Goal: Task Accomplishment & Management: Manage account settings

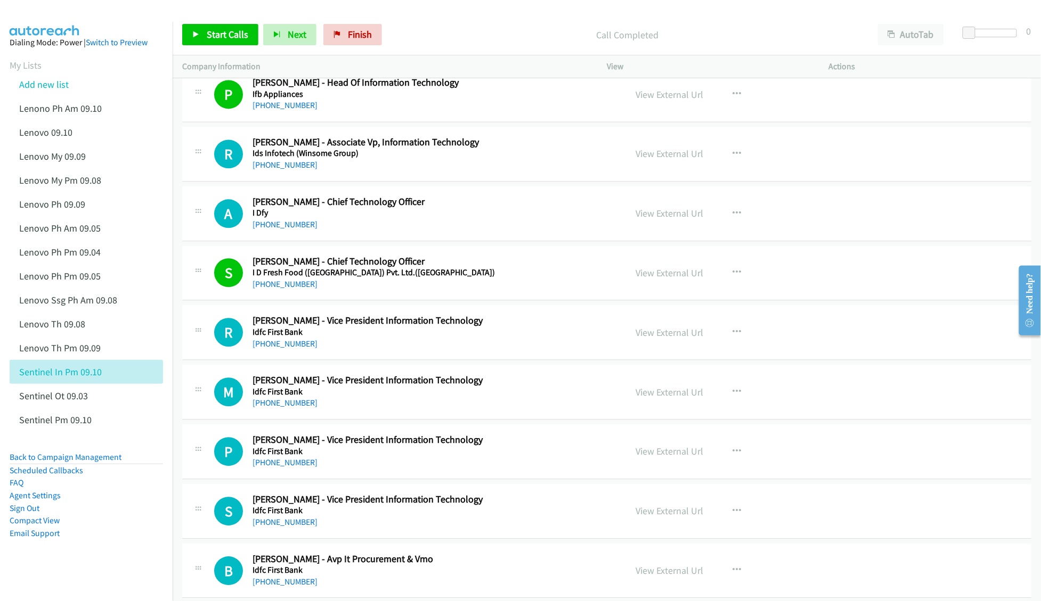
scroll to position [4047, 0]
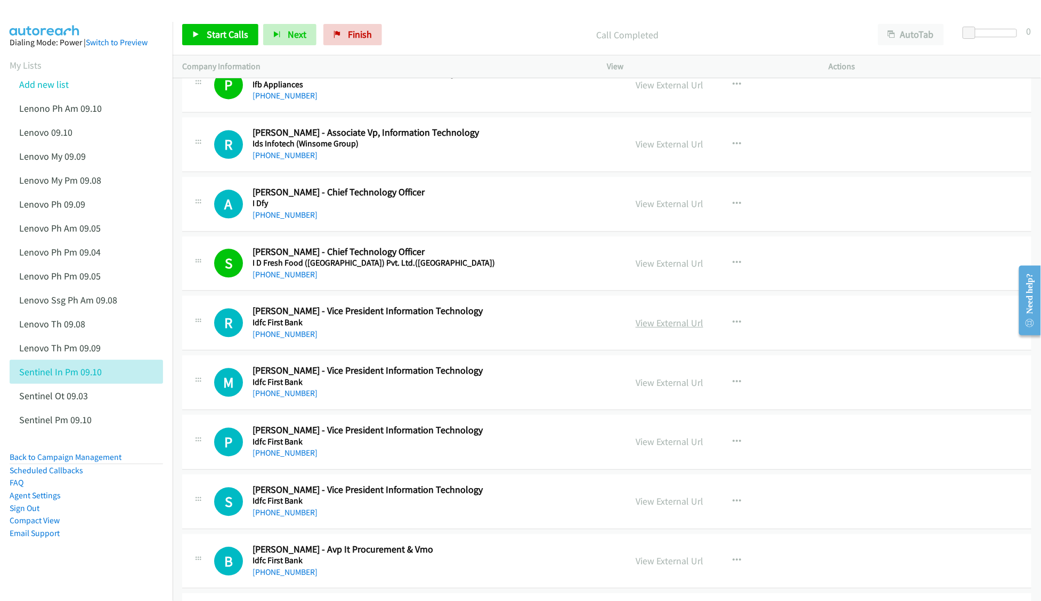
click at [635, 329] on link "View External Url" at bounding box center [669, 323] width 68 height 12
click at [644, 389] on link "View External Url" at bounding box center [669, 383] width 68 height 12
click at [647, 448] on link "View External Url" at bounding box center [669, 442] width 68 height 12
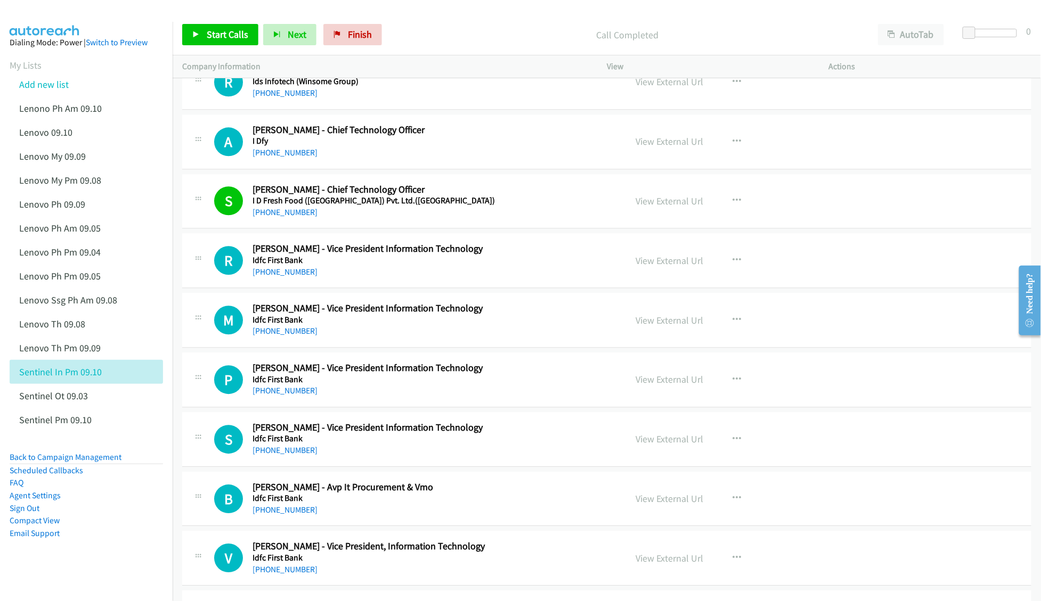
scroll to position [4118, 0]
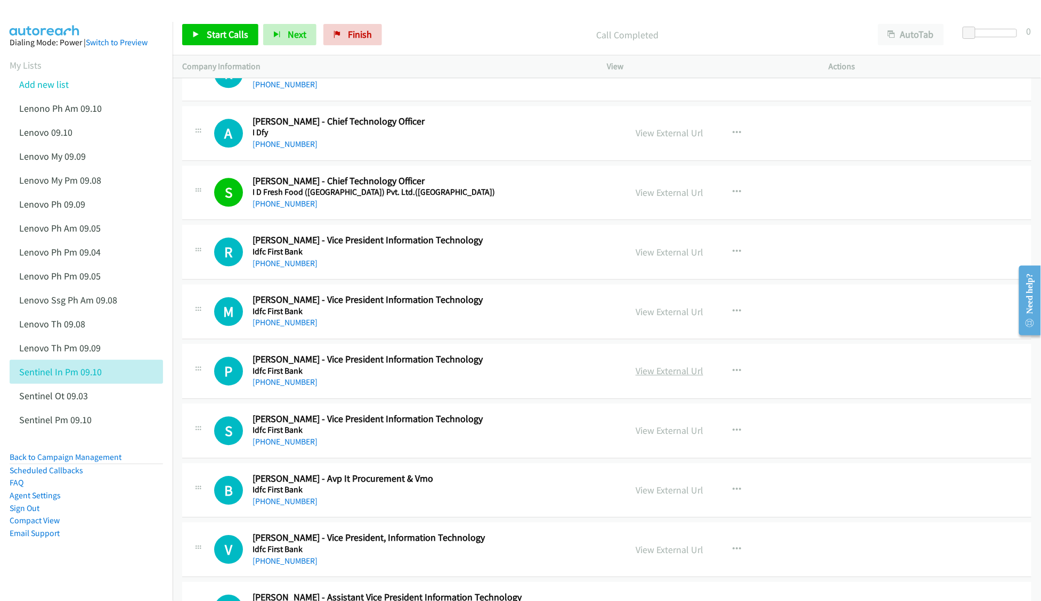
click at [651, 377] on link "View External Url" at bounding box center [669, 371] width 68 height 12
click at [656, 437] on link "View External Url" at bounding box center [669, 430] width 68 height 12
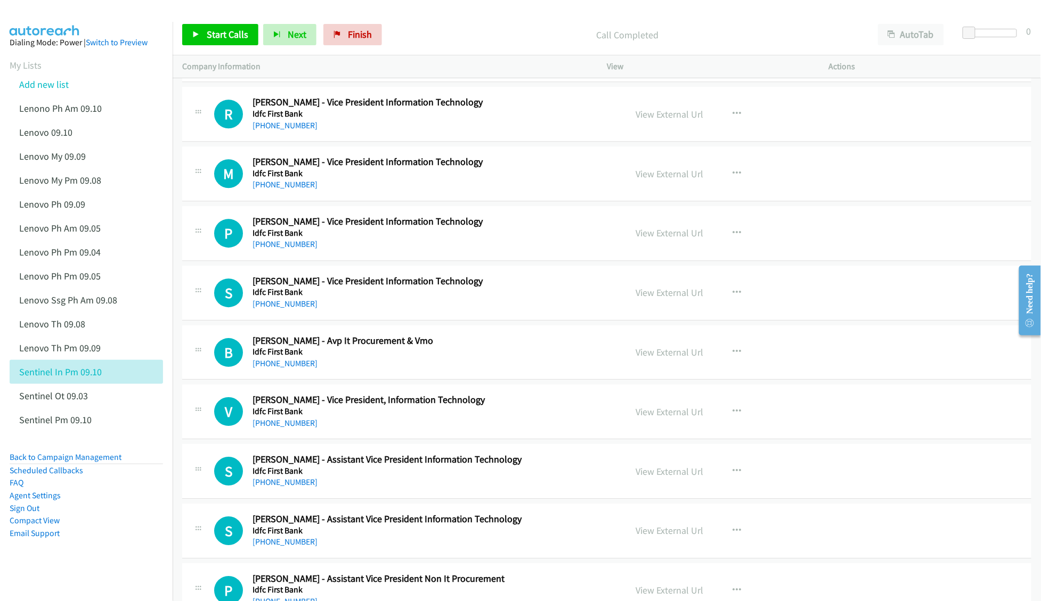
scroll to position [4260, 0]
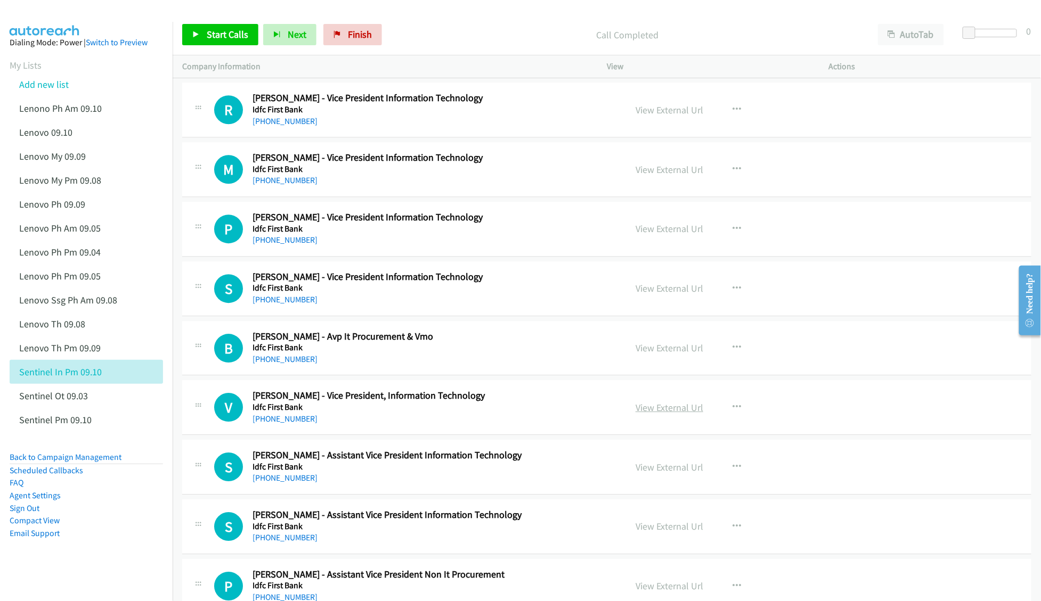
click at [635, 414] on link "View External Url" at bounding box center [669, 408] width 68 height 12
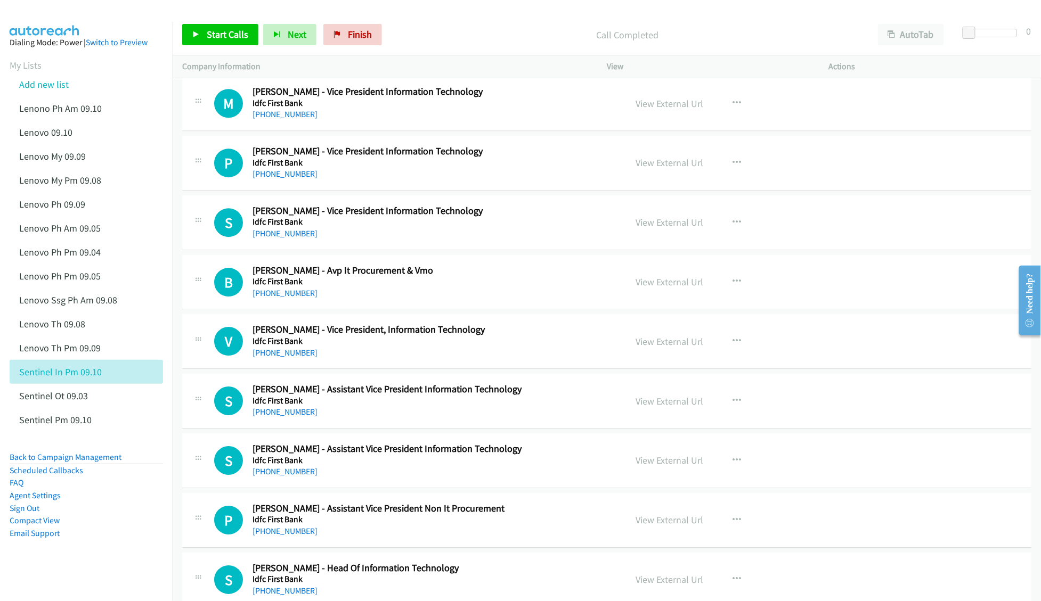
scroll to position [4331, 0]
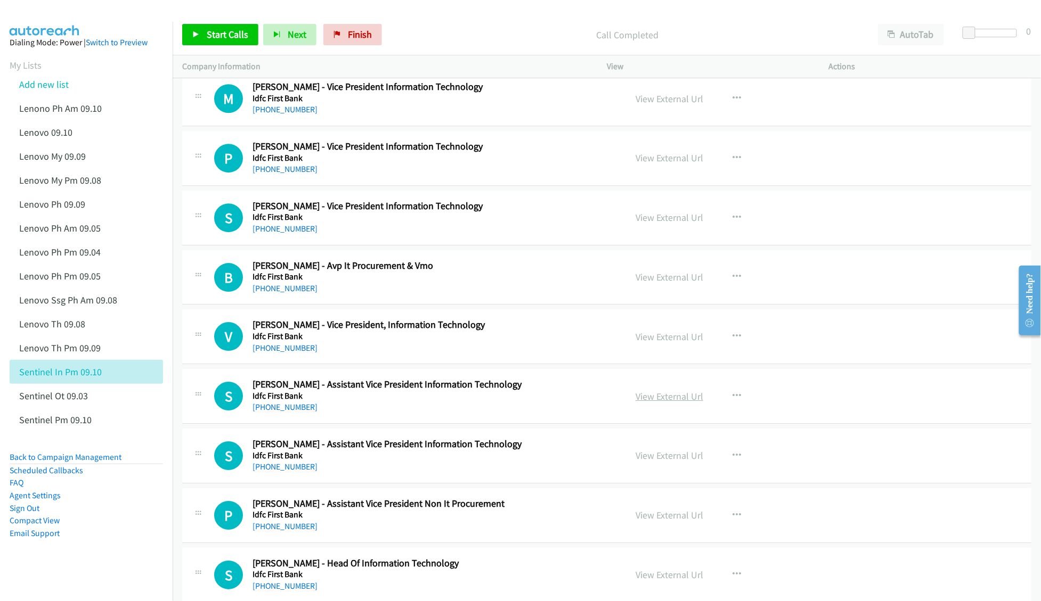
click at [635, 403] on link "View External Url" at bounding box center [669, 396] width 68 height 12
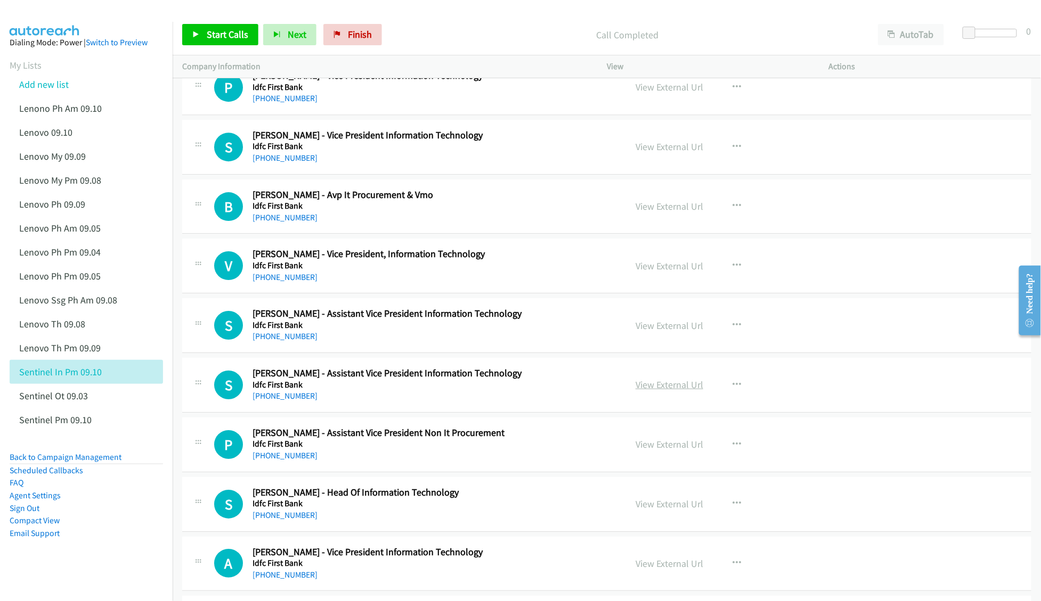
click at [640, 391] on link "View External Url" at bounding box center [669, 385] width 68 height 12
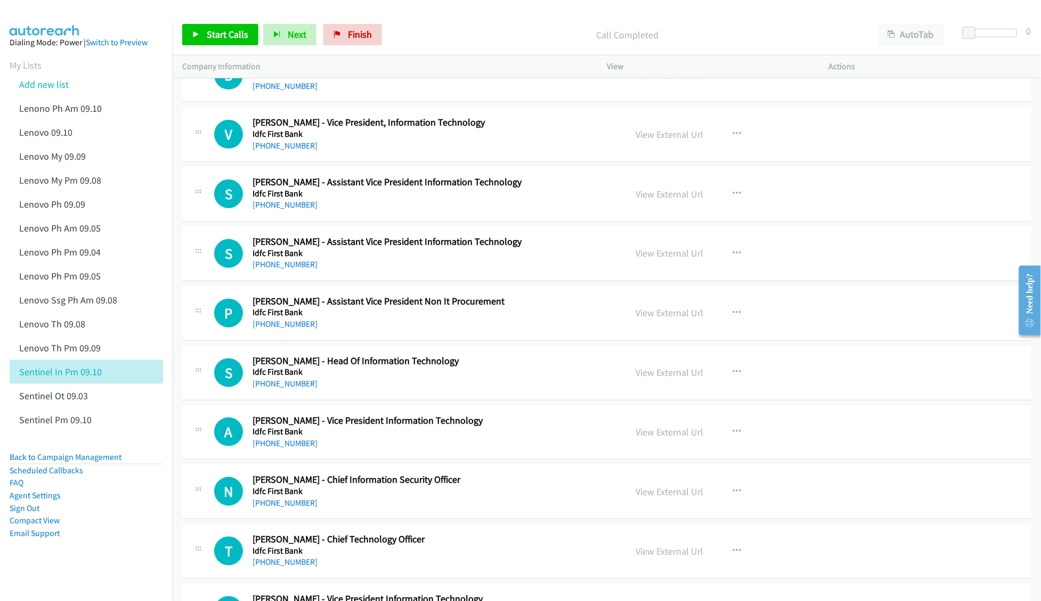
scroll to position [4544, 0]
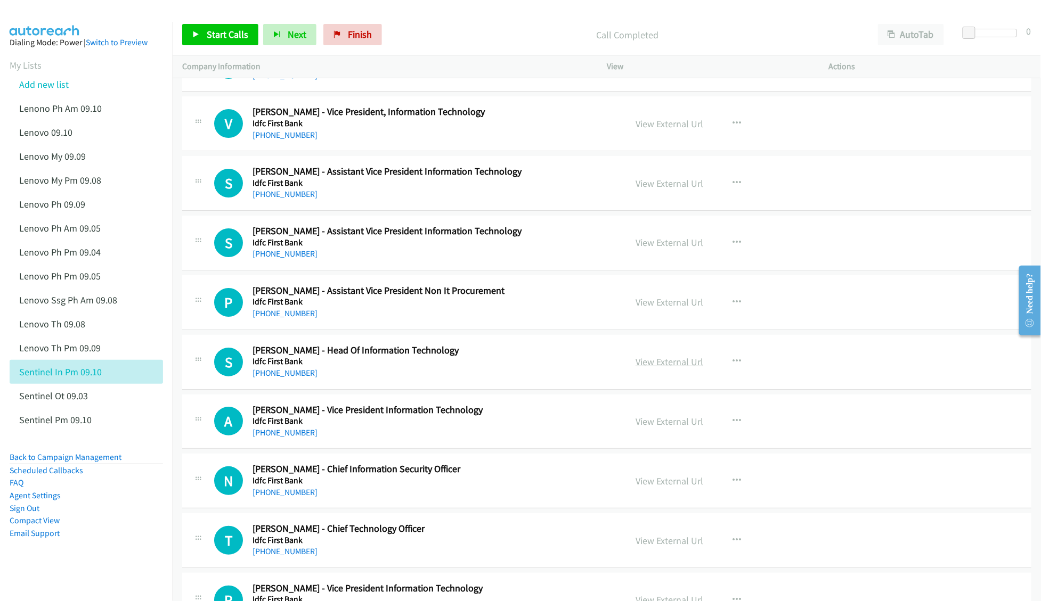
click at [637, 368] on link "View External Url" at bounding box center [669, 362] width 68 height 12
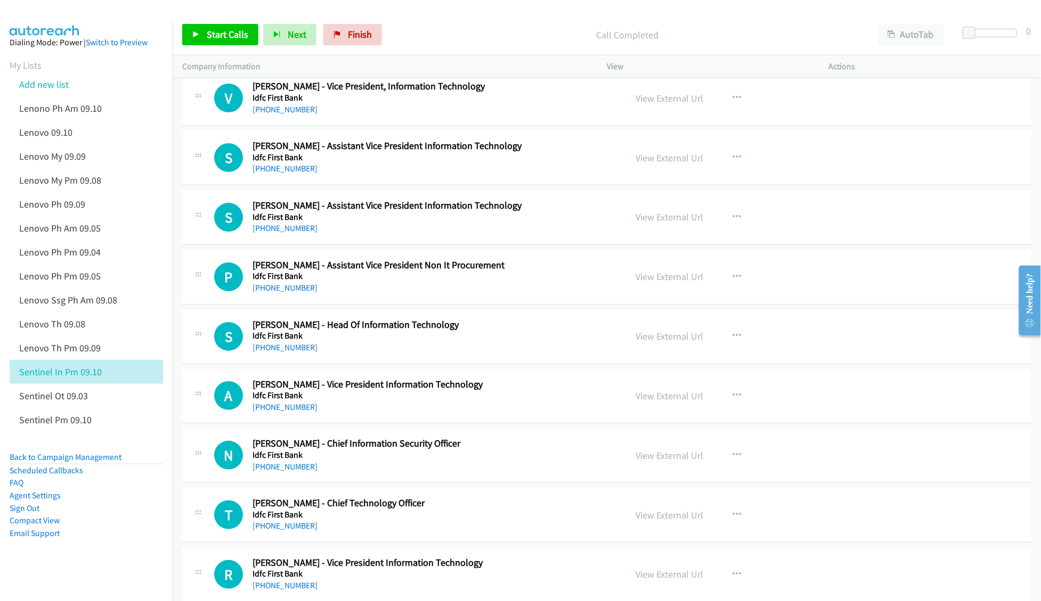
scroll to position [4615, 0]
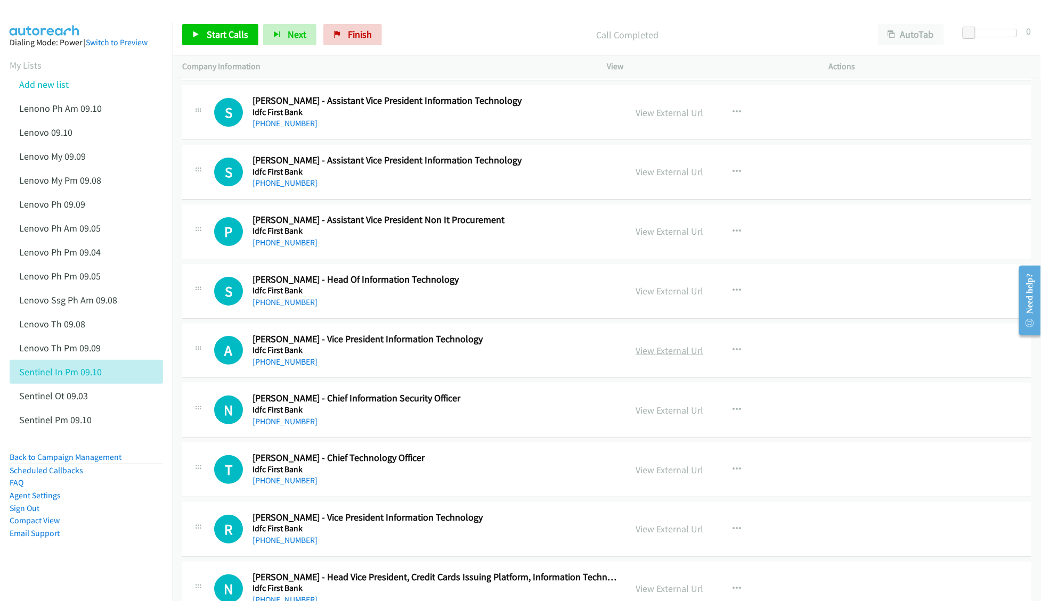
click at [666, 357] on link "View External Url" at bounding box center [669, 351] width 68 height 12
click at [640, 416] on link "View External Url" at bounding box center [669, 410] width 68 height 12
click at [650, 476] on link "View External Url" at bounding box center [669, 470] width 68 height 12
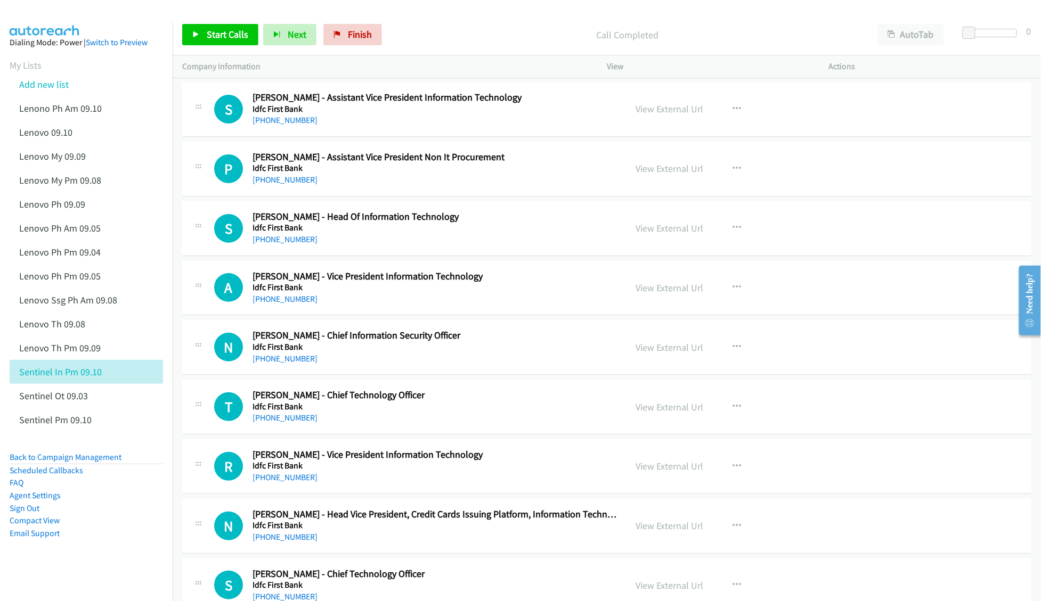
scroll to position [4686, 0]
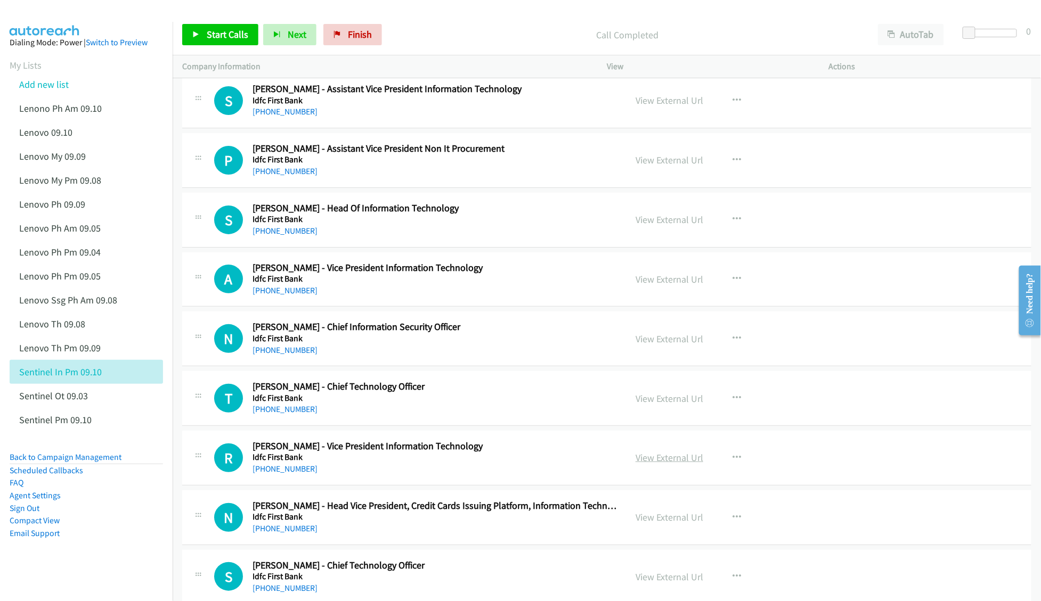
click at [652, 464] on link "View External Url" at bounding box center [669, 458] width 68 height 12
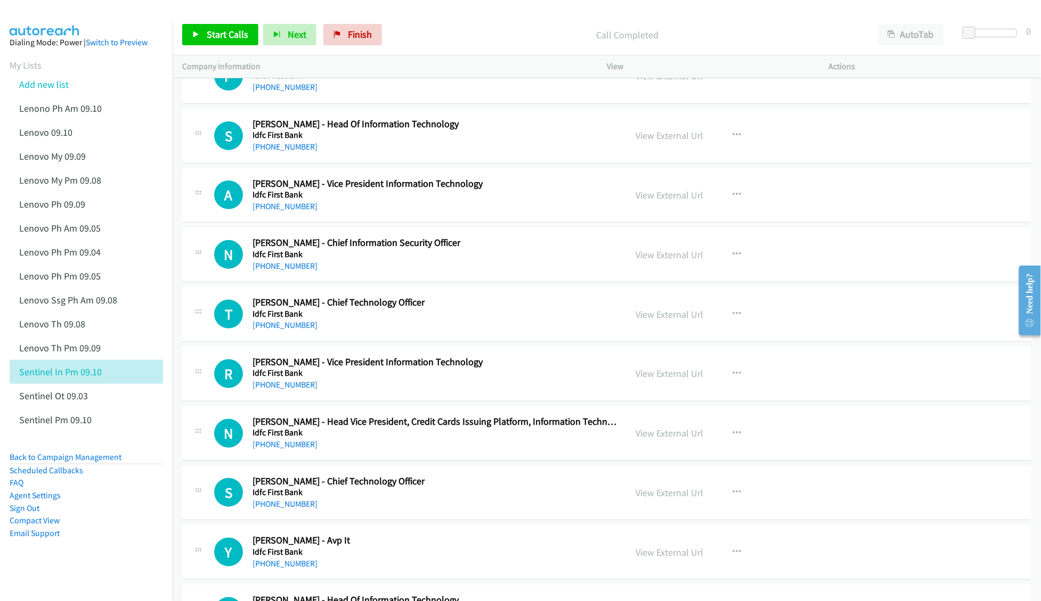
scroll to position [4828, 0]
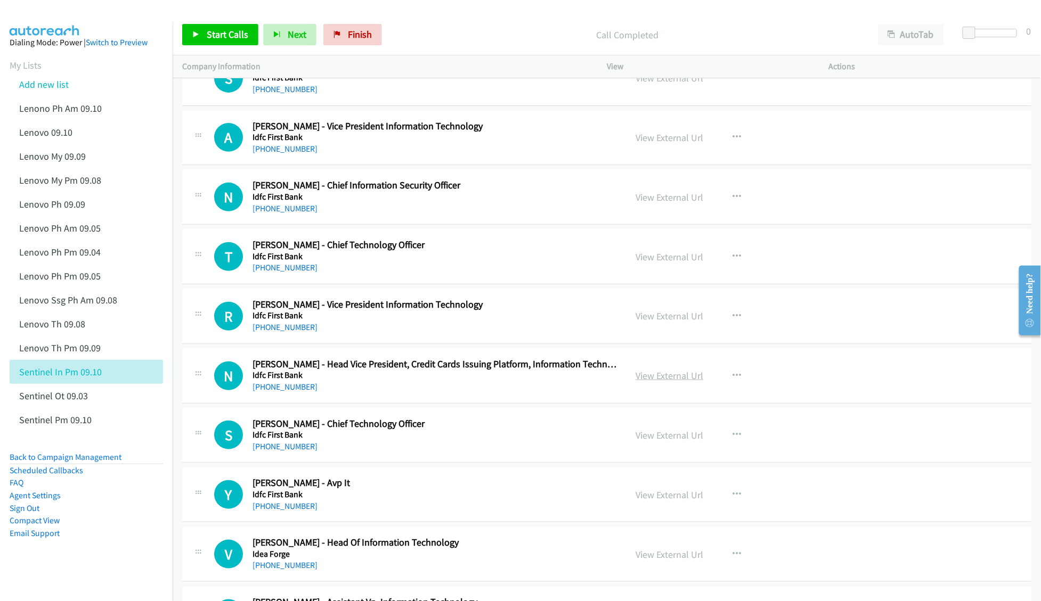
click at [667, 382] on link "View External Url" at bounding box center [669, 376] width 68 height 12
click at [646, 441] on link "View External Url" at bounding box center [669, 435] width 68 height 12
click at [650, 501] on link "View External Url" at bounding box center [669, 495] width 68 height 12
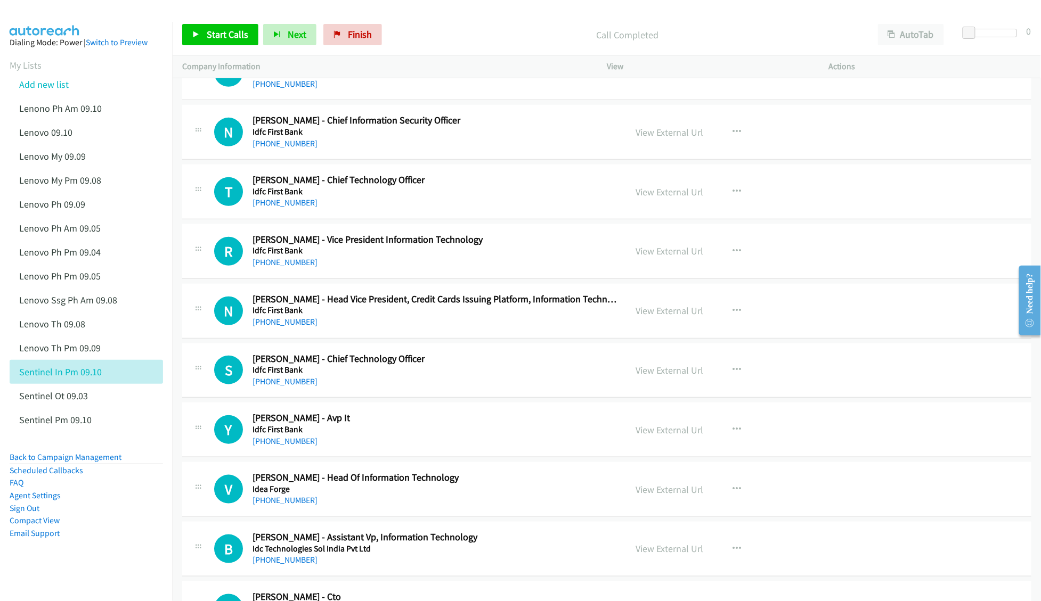
scroll to position [4899, 0]
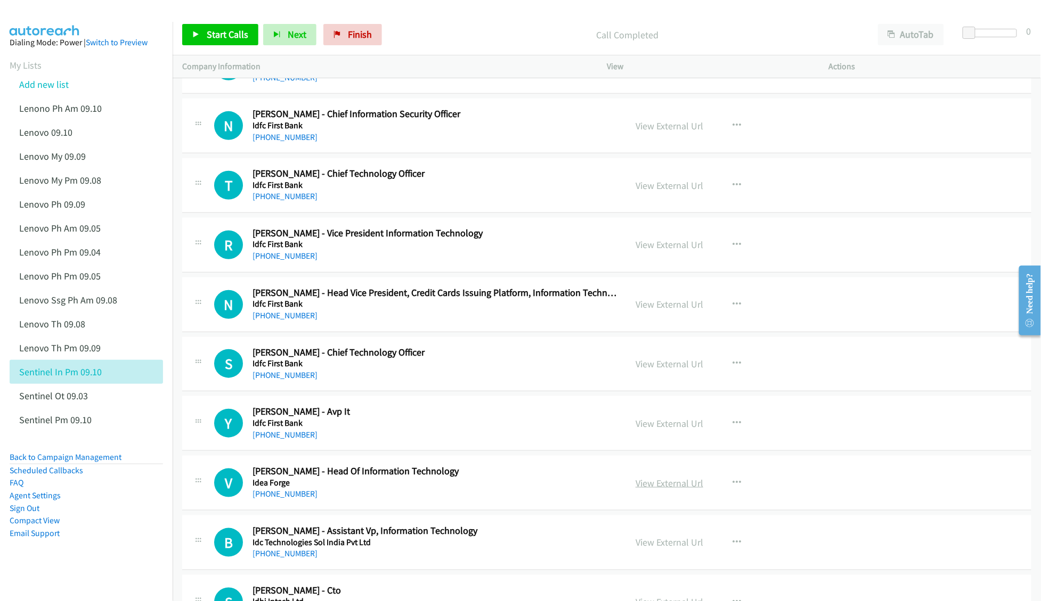
click at [642, 489] on link "View External Url" at bounding box center [669, 483] width 68 height 12
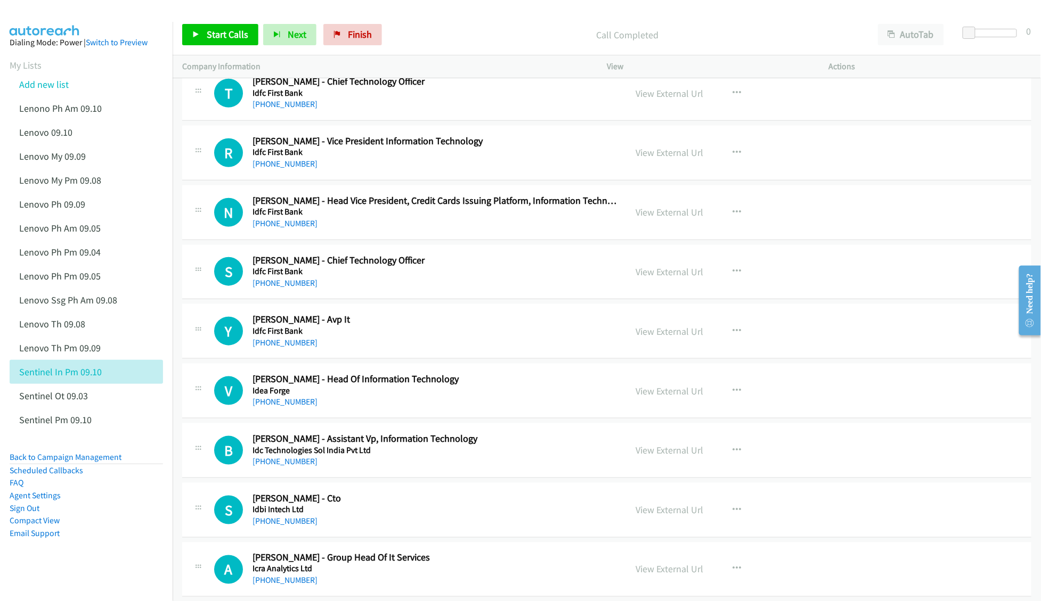
scroll to position [5041, 0]
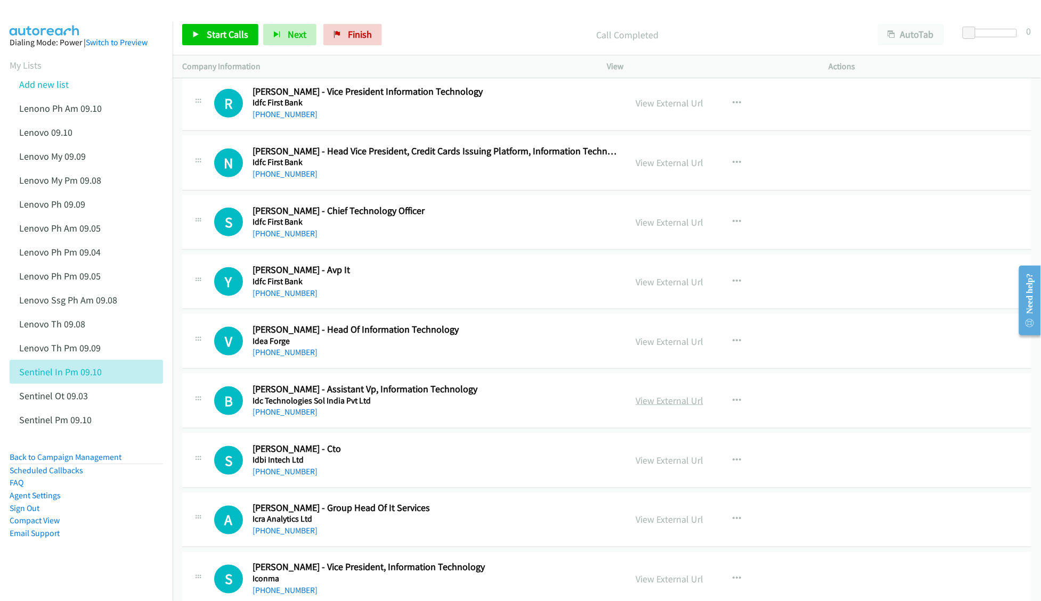
click at [658, 407] on link "View External Url" at bounding box center [669, 401] width 68 height 12
click at [648, 467] on link "View External Url" at bounding box center [669, 460] width 68 height 12
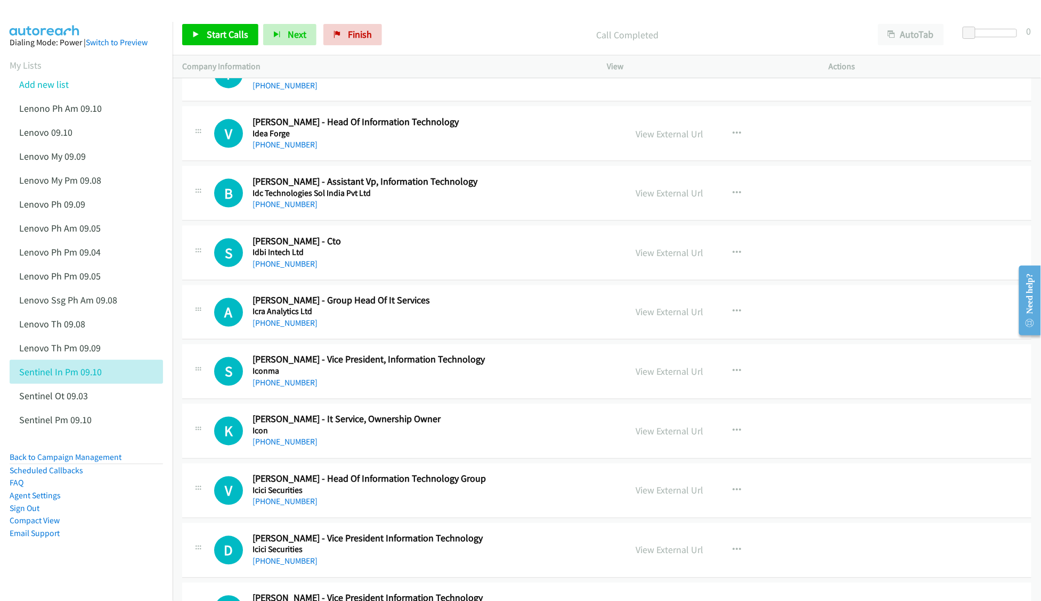
scroll to position [5254, 0]
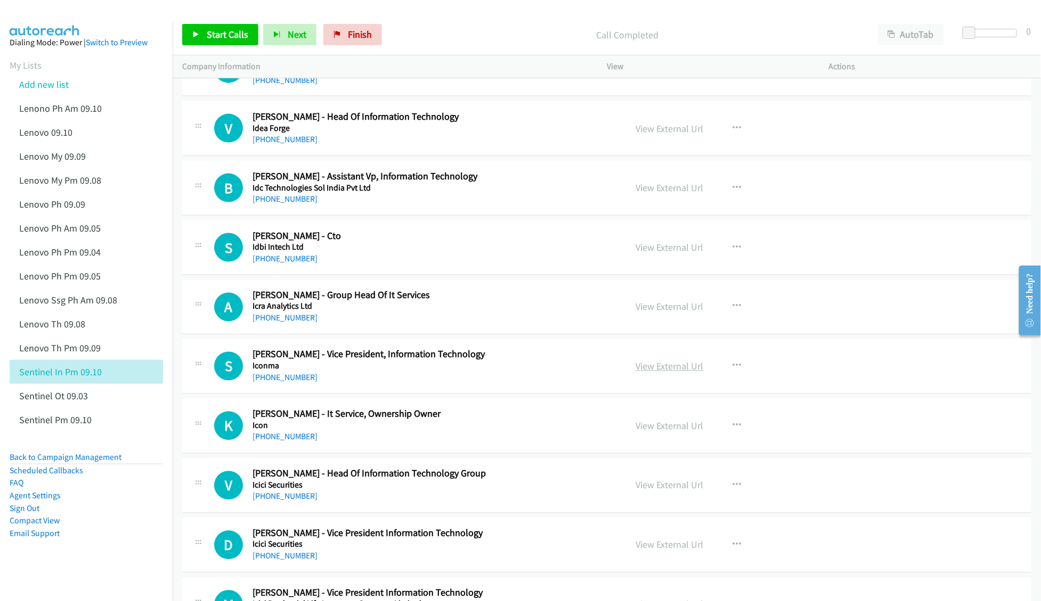
click at [648, 373] on link "View External Url" at bounding box center [669, 367] width 68 height 12
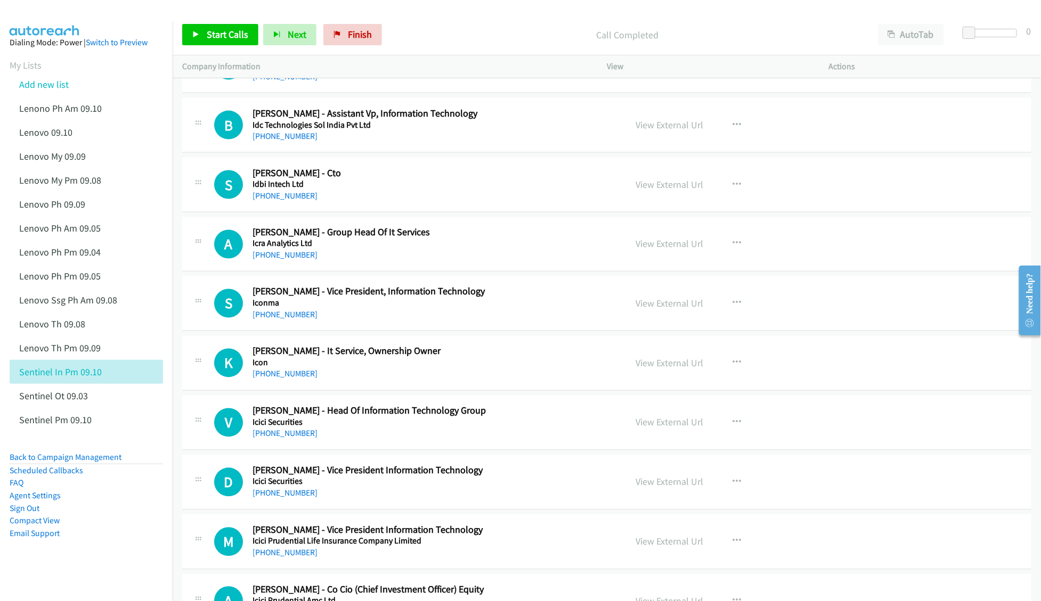
scroll to position [5325, 0]
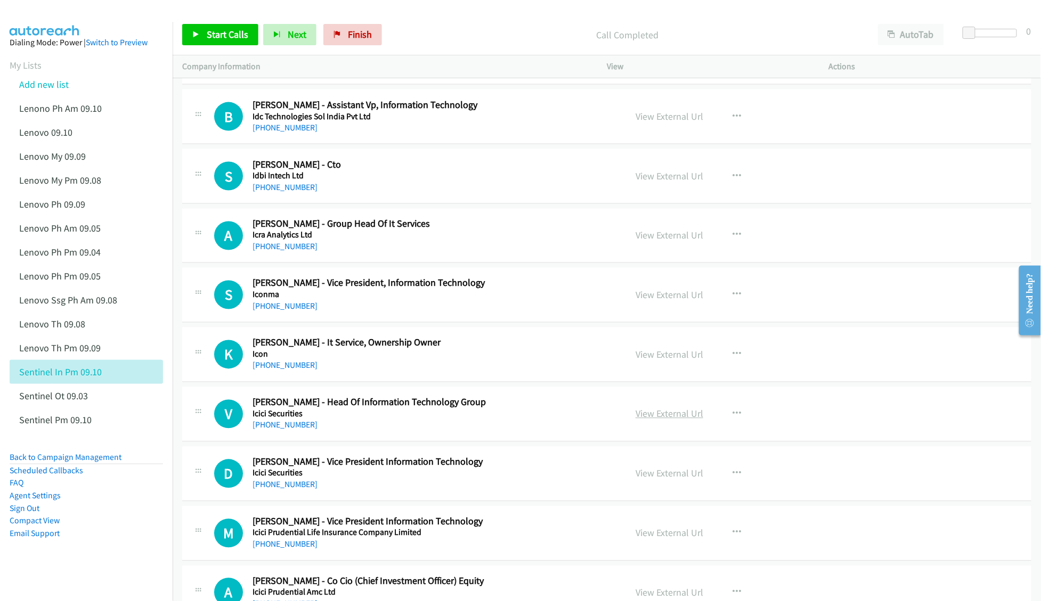
click at [646, 420] on link "View External Url" at bounding box center [669, 414] width 68 height 12
click at [648, 480] on link "View External Url" at bounding box center [669, 474] width 68 height 12
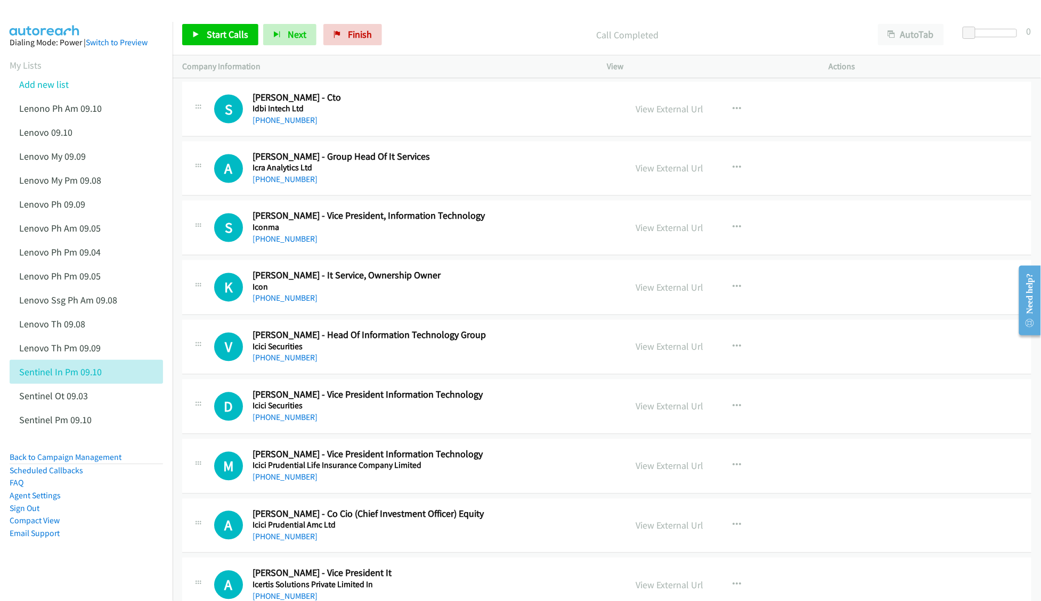
scroll to position [5396, 0]
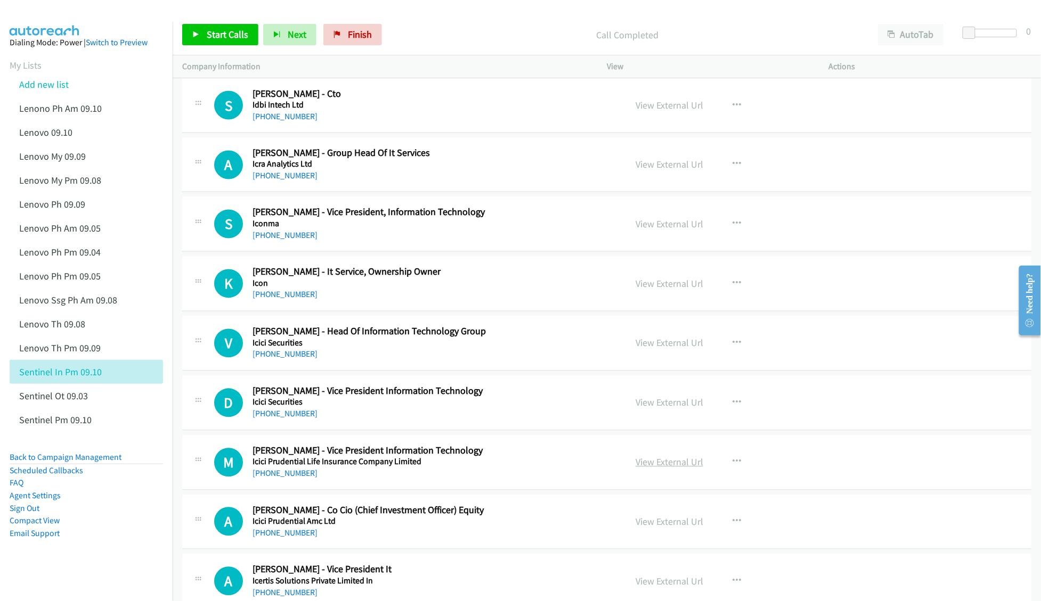
click at [663, 469] on link "View External Url" at bounding box center [669, 462] width 68 height 12
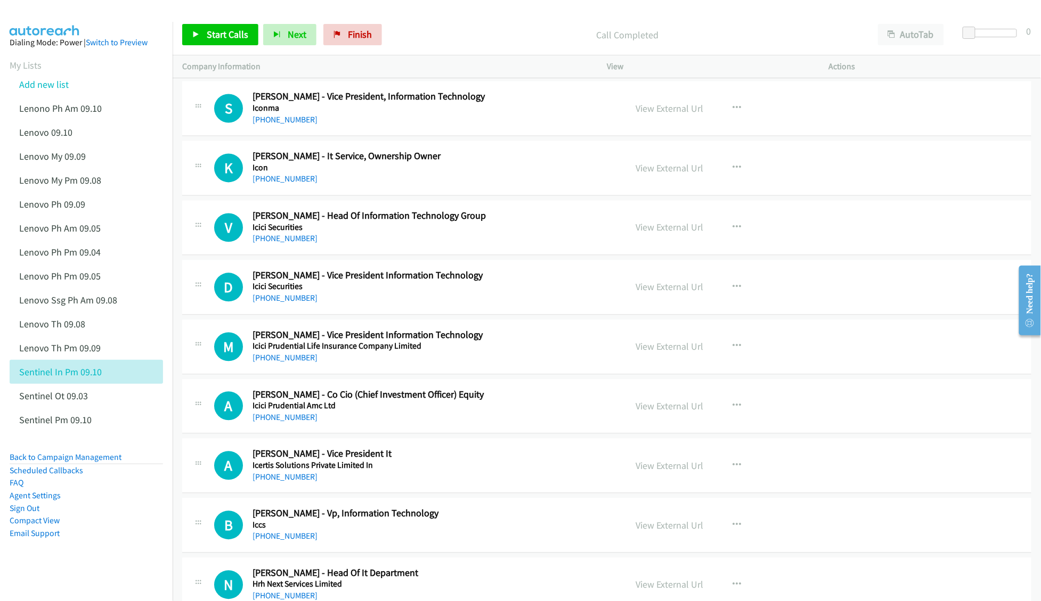
scroll to position [5538, 0]
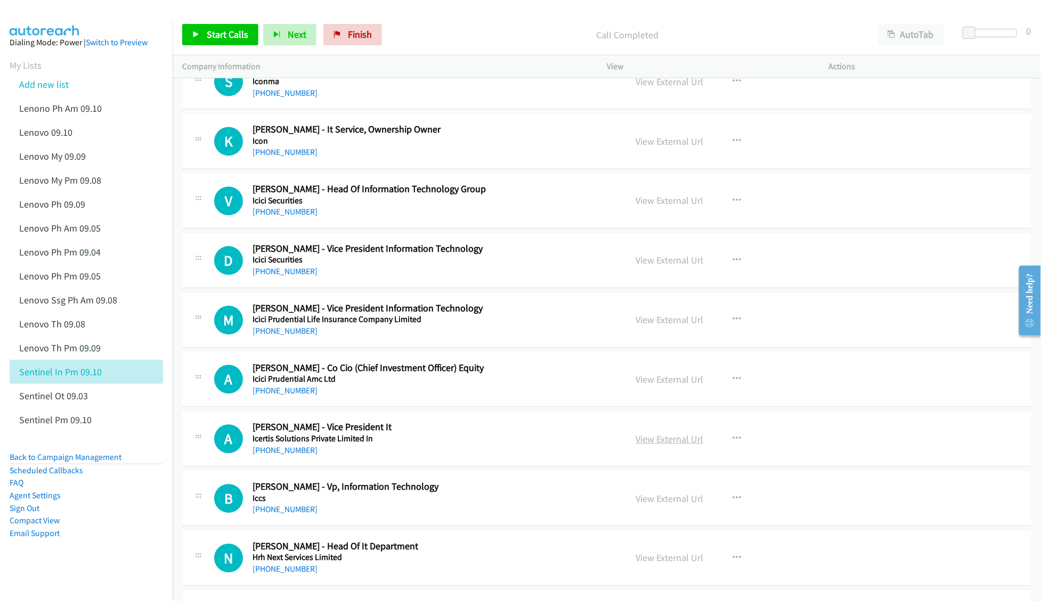
click at [674, 446] on link "View External Url" at bounding box center [669, 439] width 68 height 12
click at [646, 505] on link "View External Url" at bounding box center [669, 499] width 68 height 12
click at [655, 564] on link "View External Url" at bounding box center [669, 558] width 68 height 12
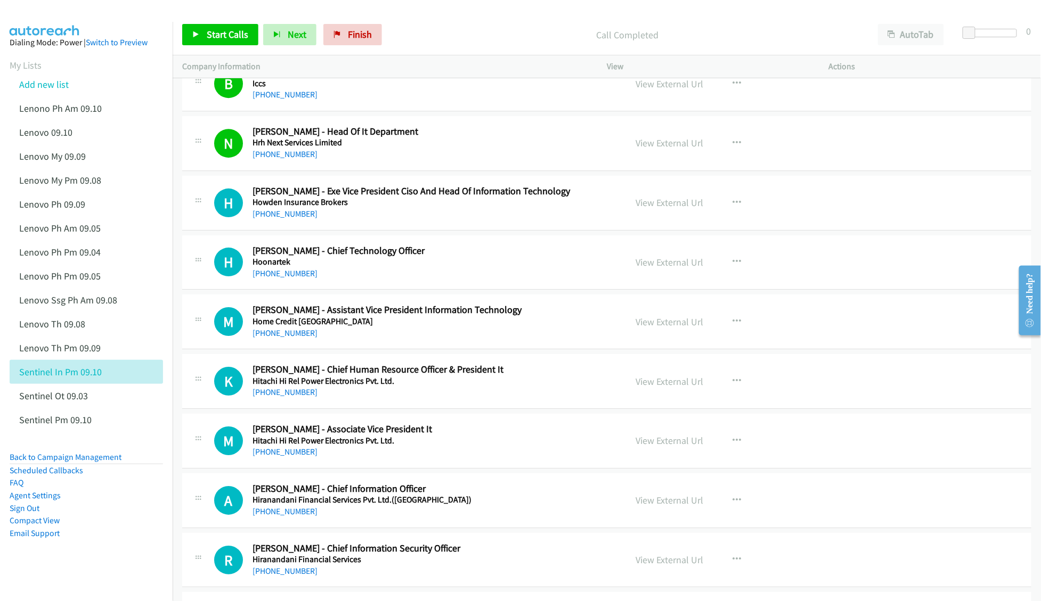
scroll to position [5964, 0]
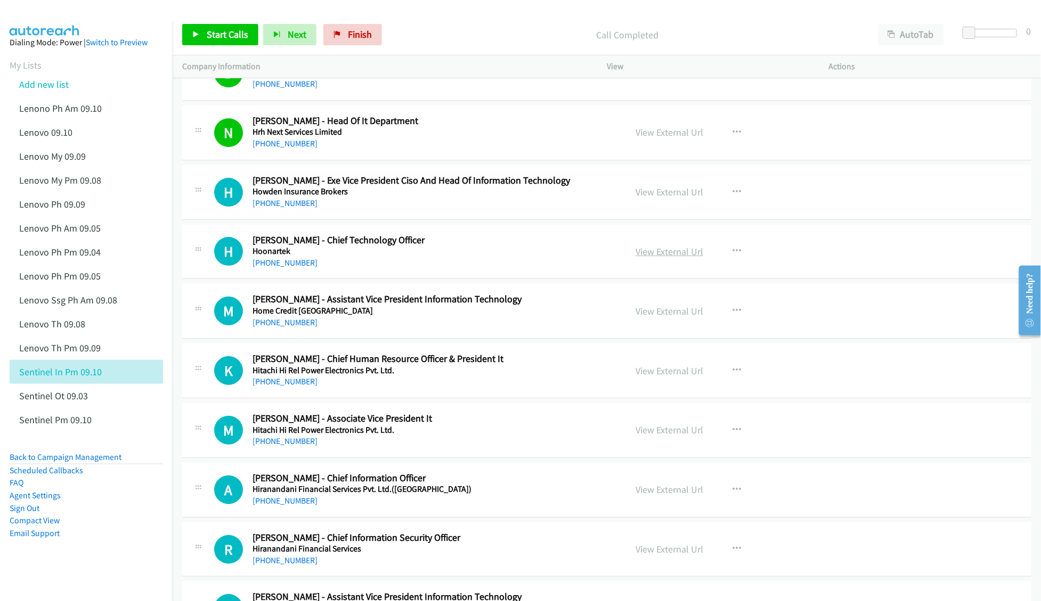
click at [645, 258] on link "View External Url" at bounding box center [669, 252] width 68 height 12
click at [668, 317] on link "View External Url" at bounding box center [669, 311] width 68 height 12
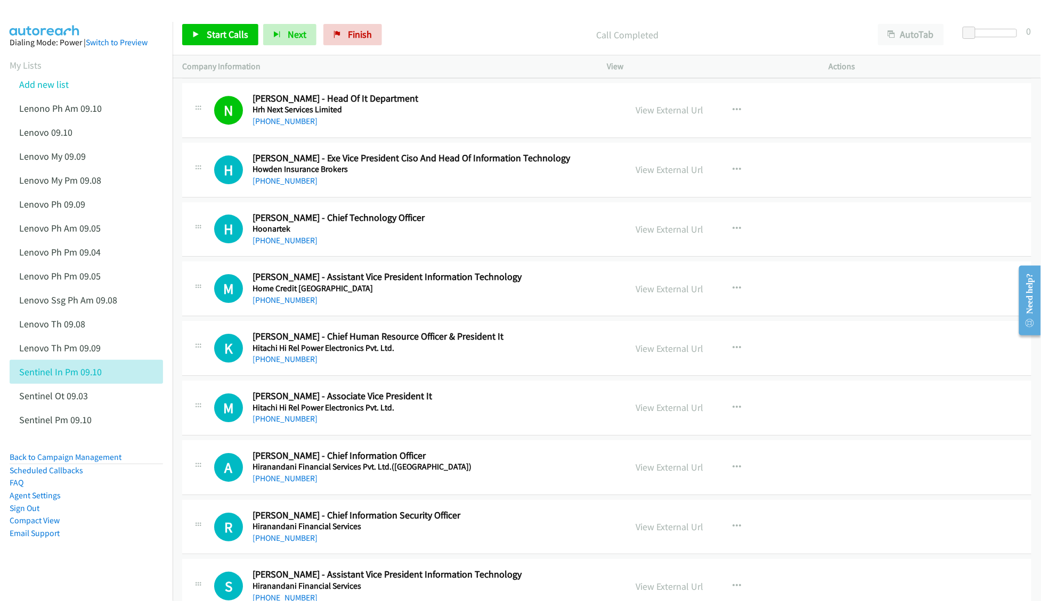
scroll to position [6035, 0]
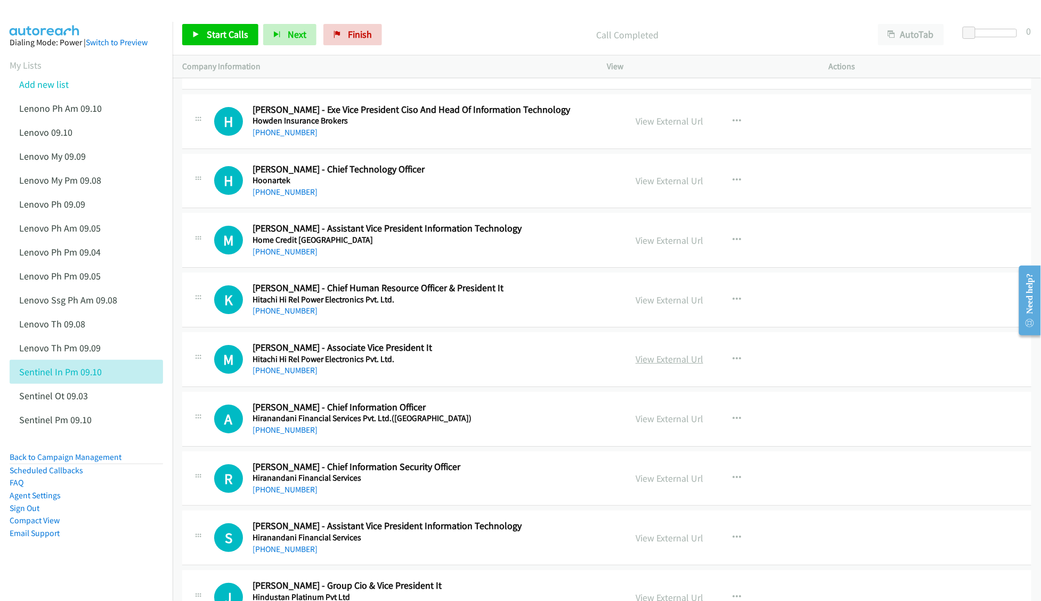
click at [652, 365] on link "View External Url" at bounding box center [669, 359] width 68 height 12
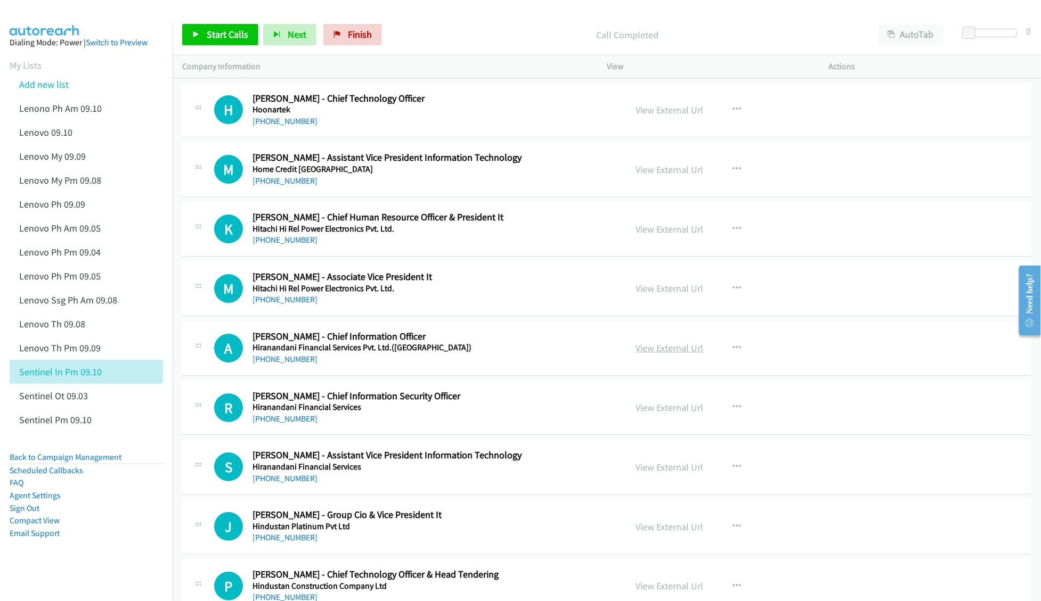
click at [661, 354] on link "View External Url" at bounding box center [669, 348] width 68 height 12
click at [643, 414] on link "View External Url" at bounding box center [669, 408] width 68 height 12
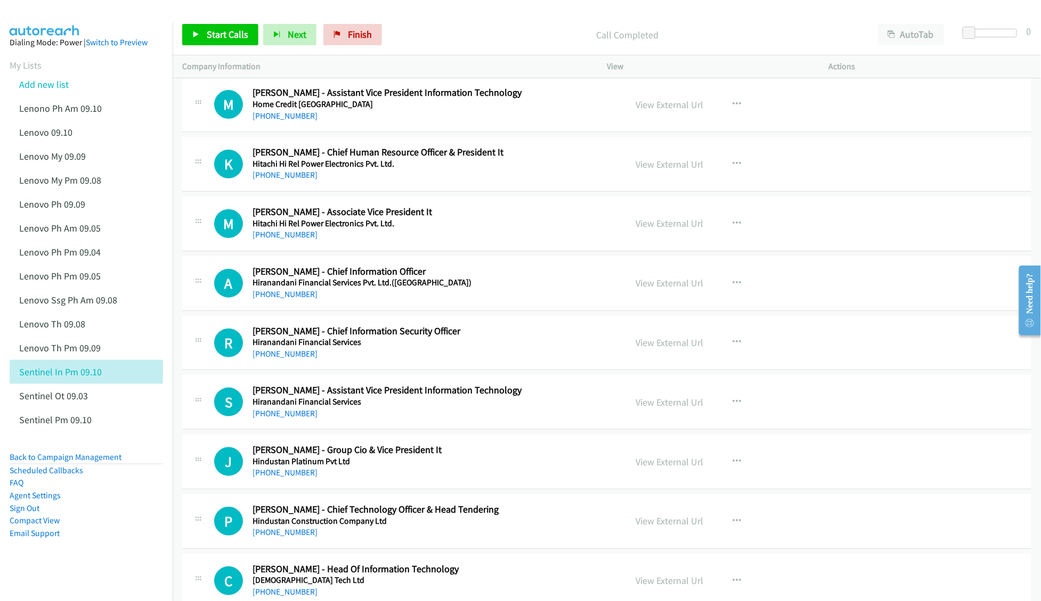
scroll to position [6177, 0]
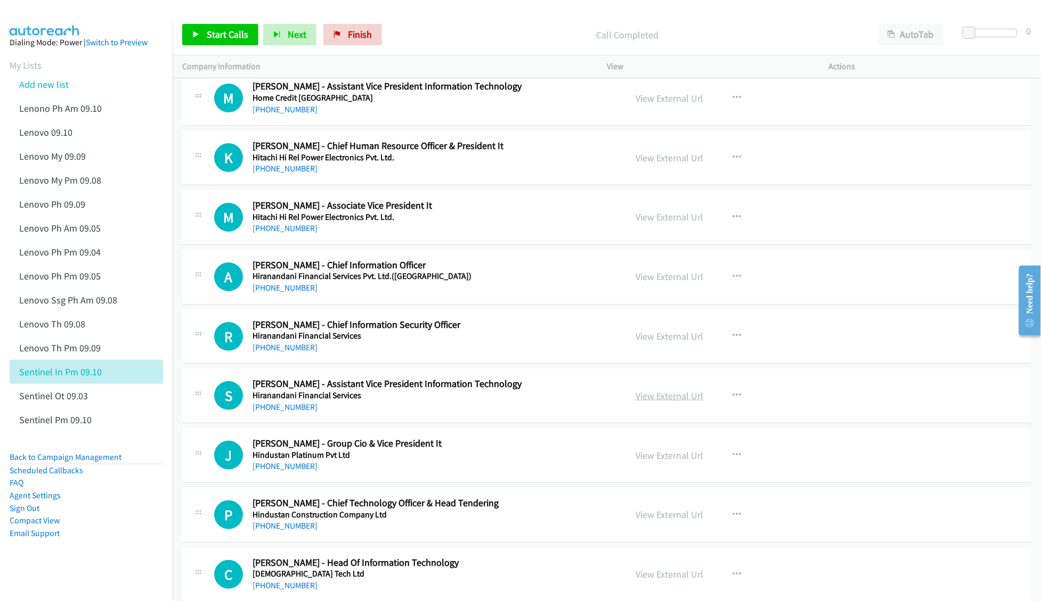
click at [655, 402] on link "View External Url" at bounding box center [669, 396] width 68 height 12
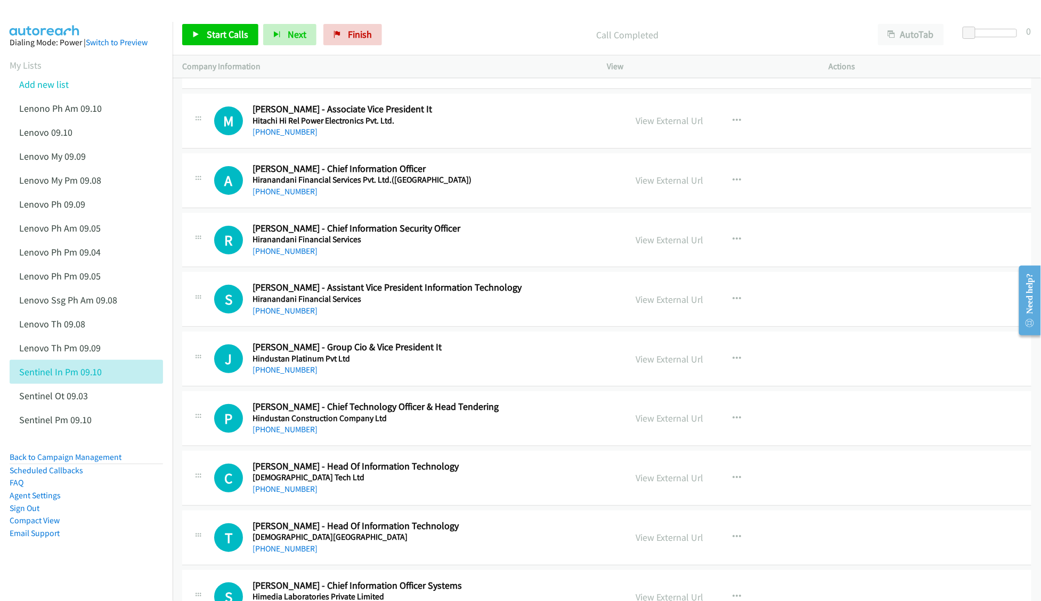
scroll to position [6319, 0]
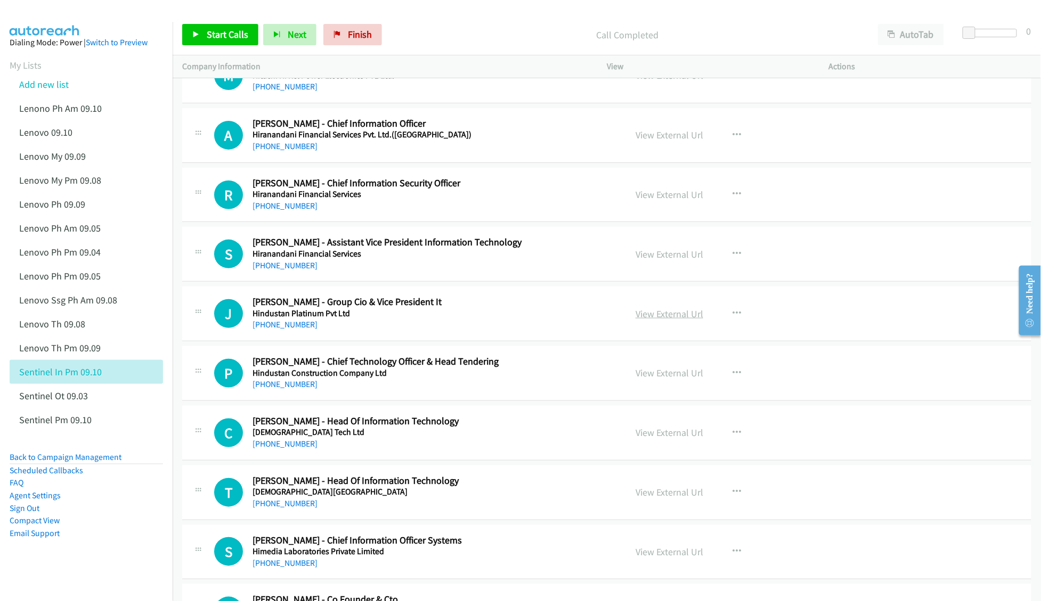
click at [656, 320] on link "View External Url" at bounding box center [669, 314] width 68 height 12
click at [649, 379] on link "View External Url" at bounding box center [669, 373] width 68 height 12
click at [648, 439] on link "View External Url" at bounding box center [669, 433] width 68 height 12
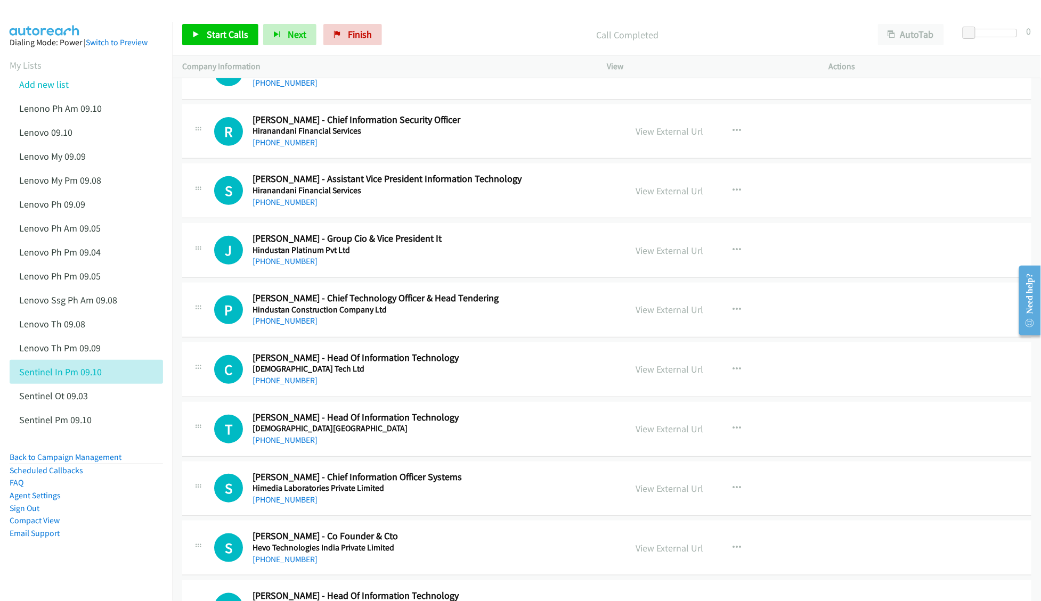
scroll to position [6391, 0]
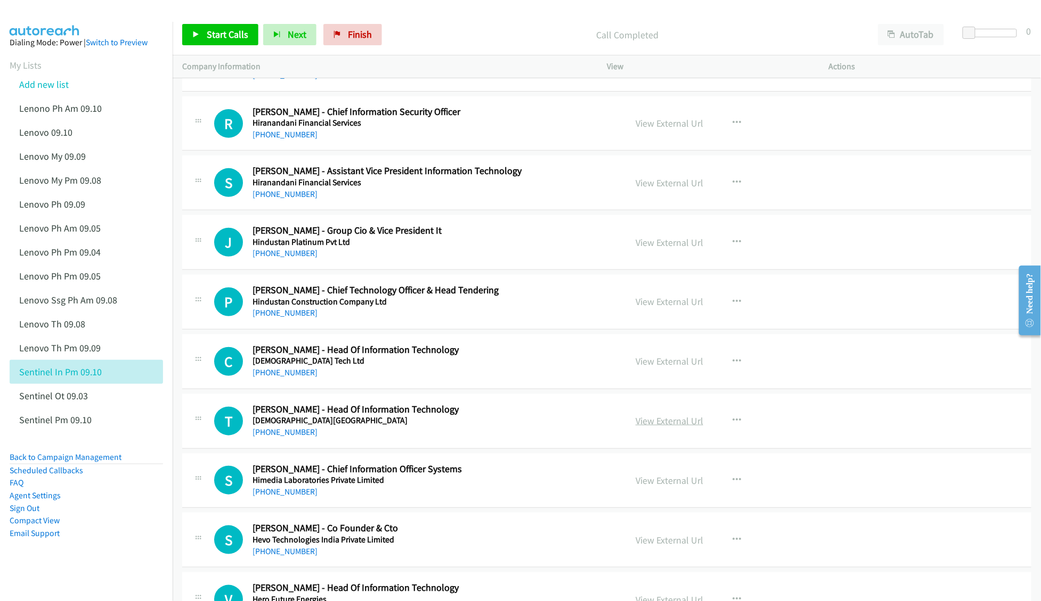
click at [639, 427] on link "View External Url" at bounding box center [669, 421] width 68 height 12
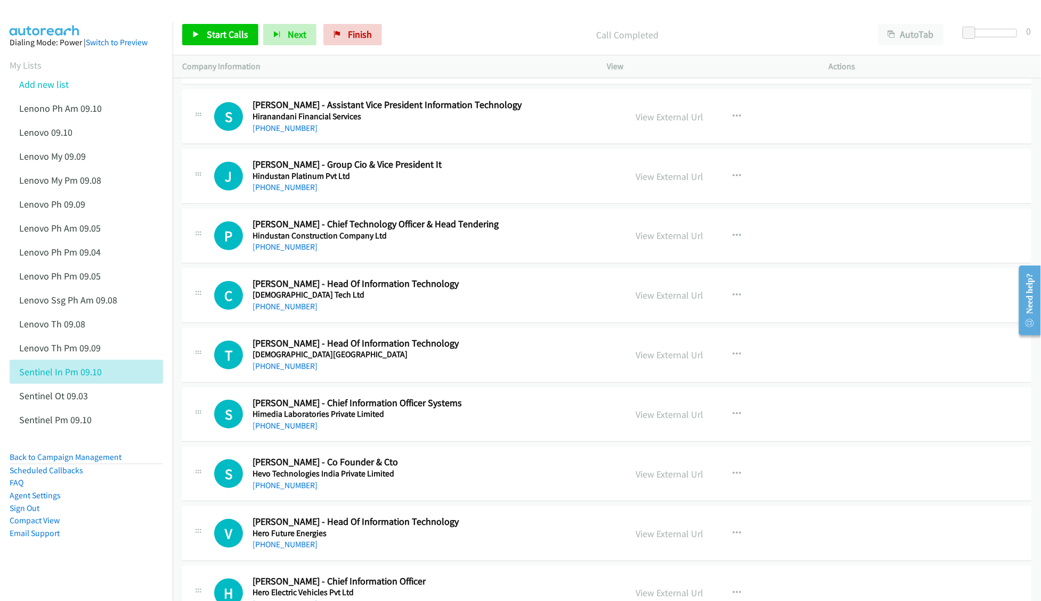
scroll to position [6461, 0]
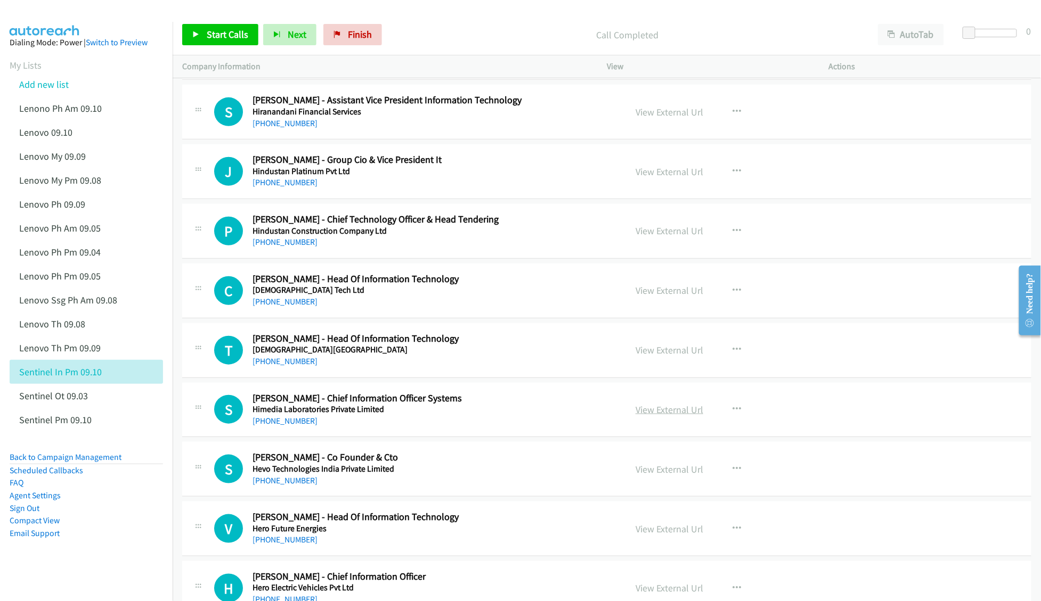
click at [657, 416] on link "View External Url" at bounding box center [669, 410] width 68 height 12
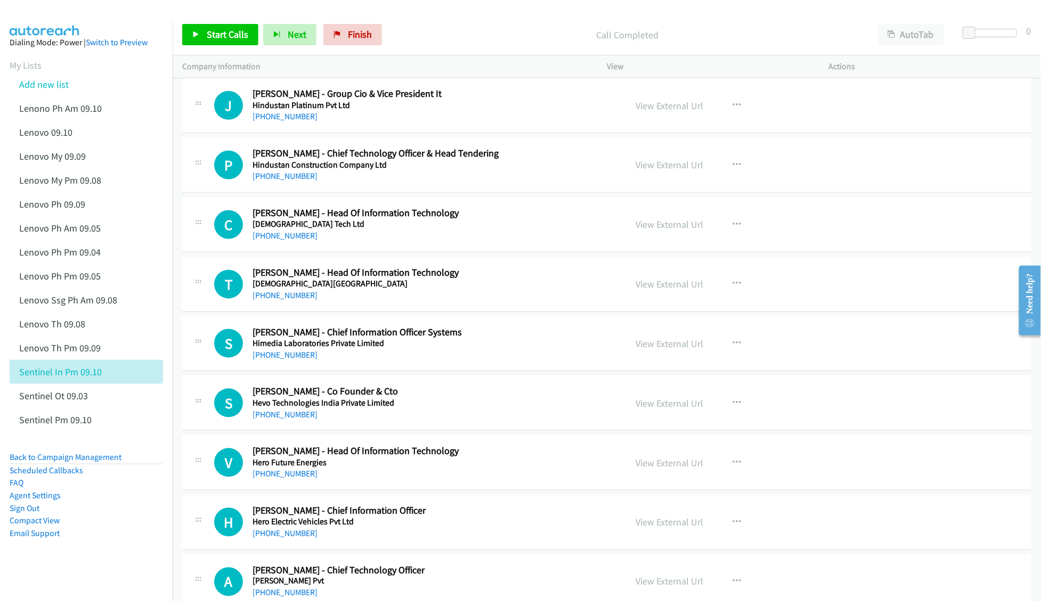
scroll to position [6532, 0]
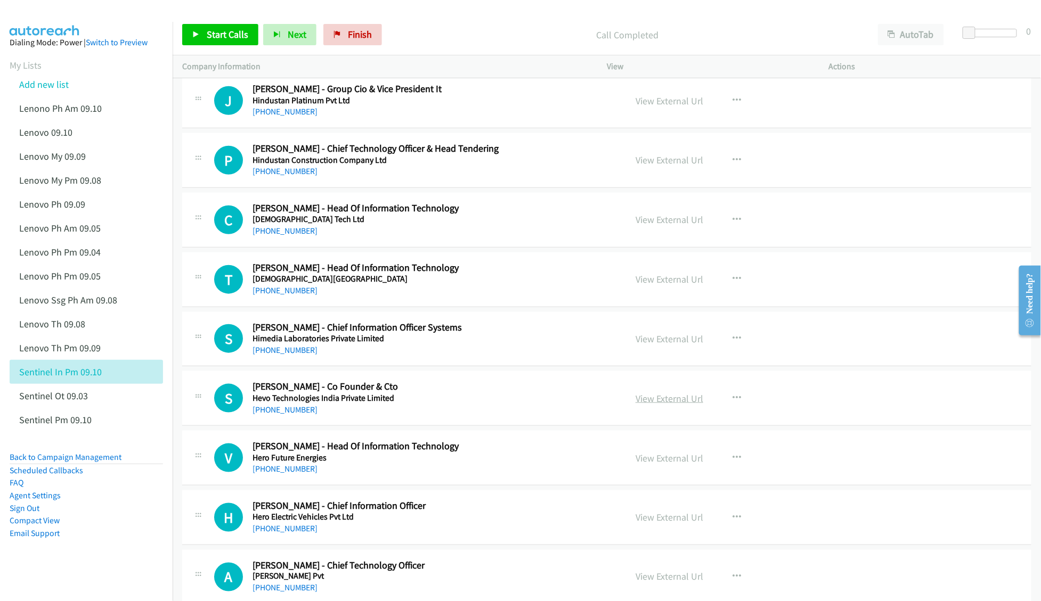
click at [669, 405] on link "View External Url" at bounding box center [669, 398] width 68 height 12
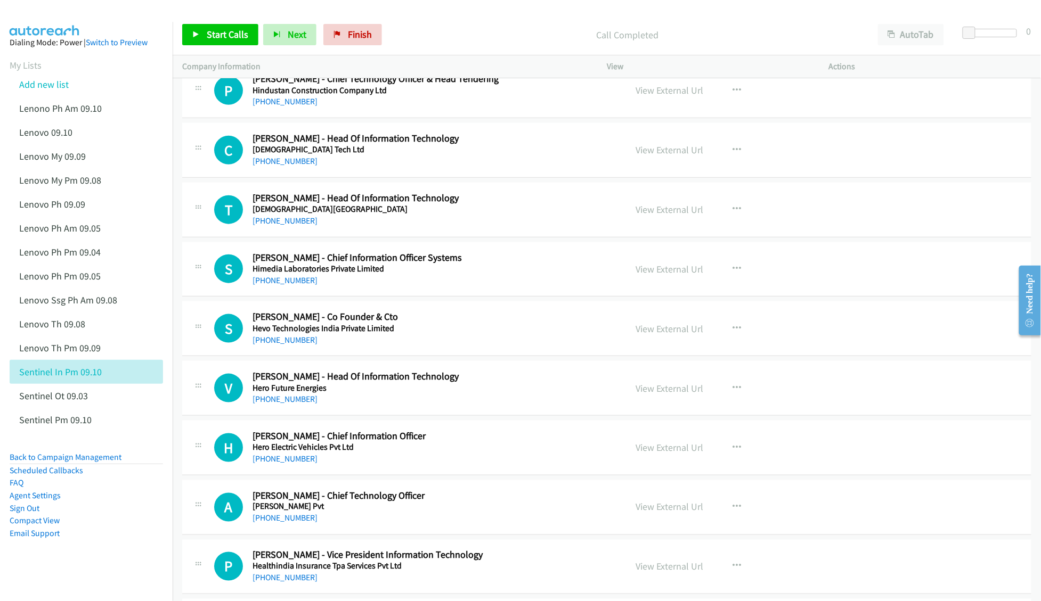
scroll to position [6604, 0]
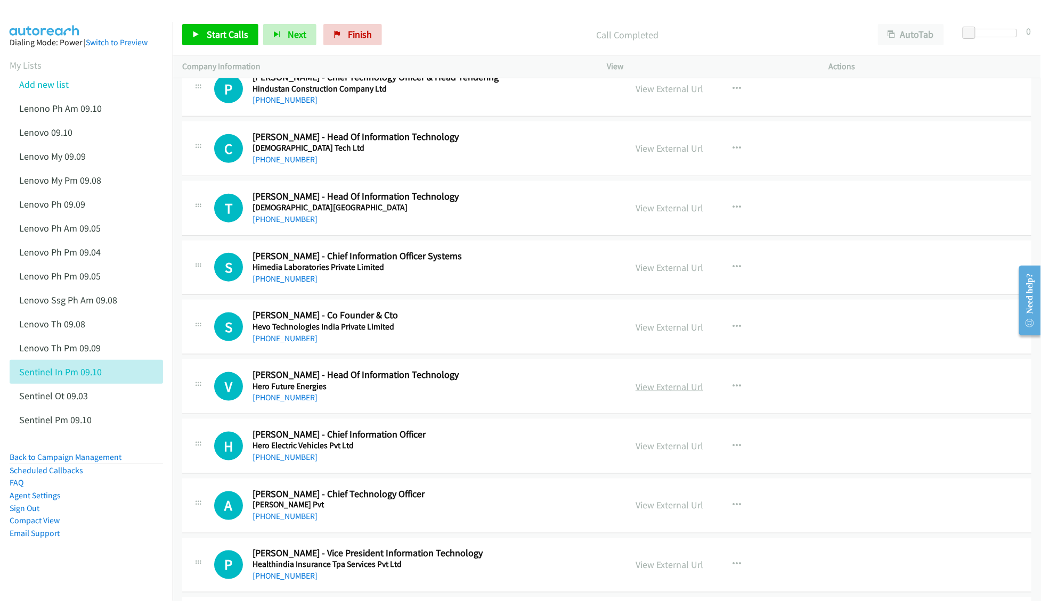
click at [647, 393] on link "View External Url" at bounding box center [669, 387] width 68 height 12
click at [645, 452] on link "View External Url" at bounding box center [669, 446] width 68 height 12
click at [640, 512] on link "View External Url" at bounding box center [669, 506] width 68 height 12
click at [45, 577] on aside "Dialing Mode: Power | Switch to Preview My Lists Add new list Lenono Ph Am 09.1…" at bounding box center [86, 305] width 173 height 566
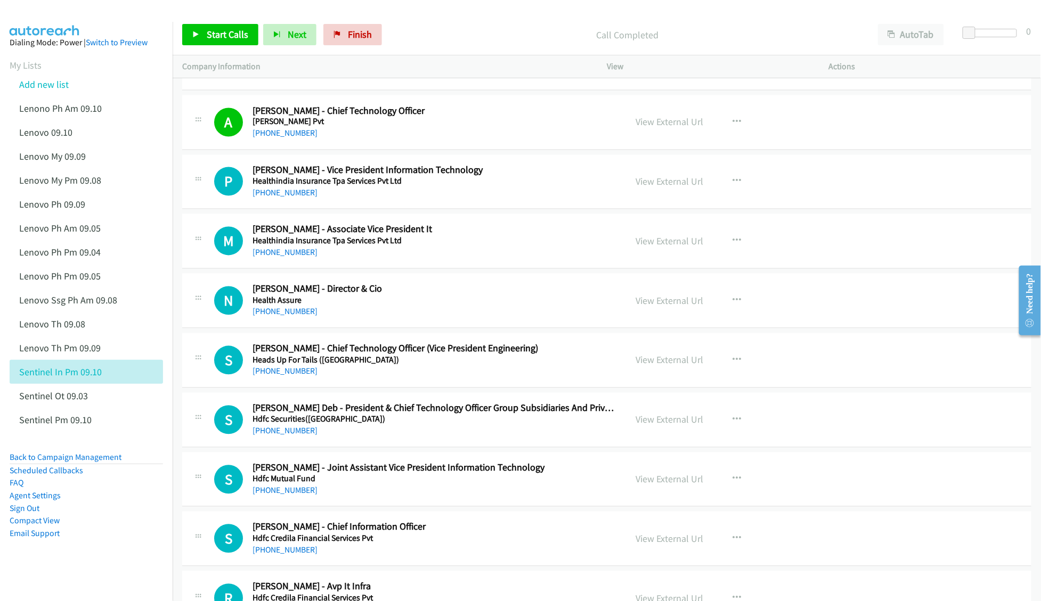
scroll to position [6958, 0]
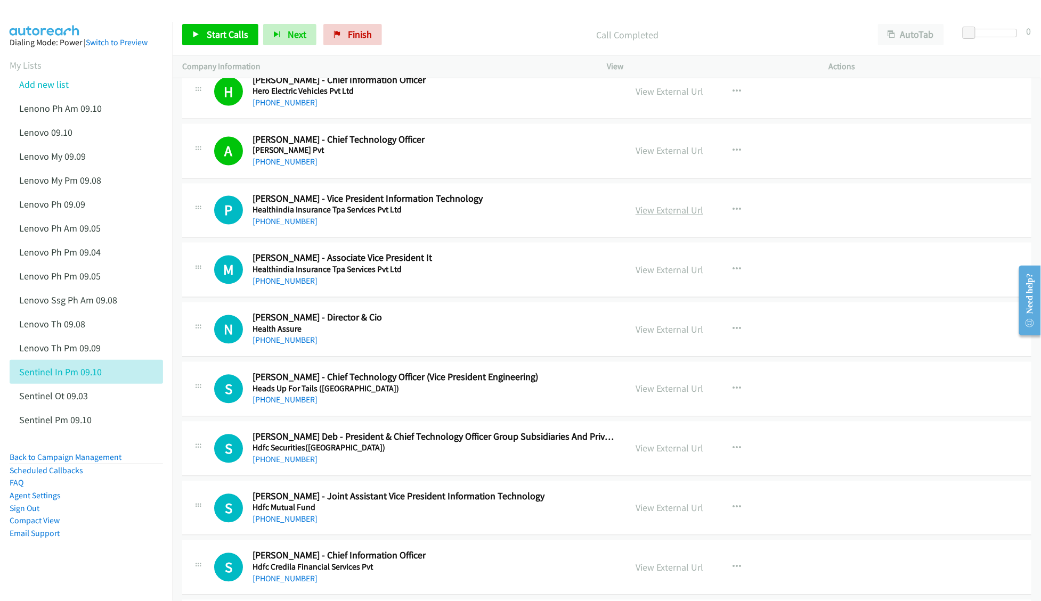
click at [667, 217] on link "View External Url" at bounding box center [669, 210] width 68 height 12
click at [647, 336] on link "View External Url" at bounding box center [669, 330] width 68 height 12
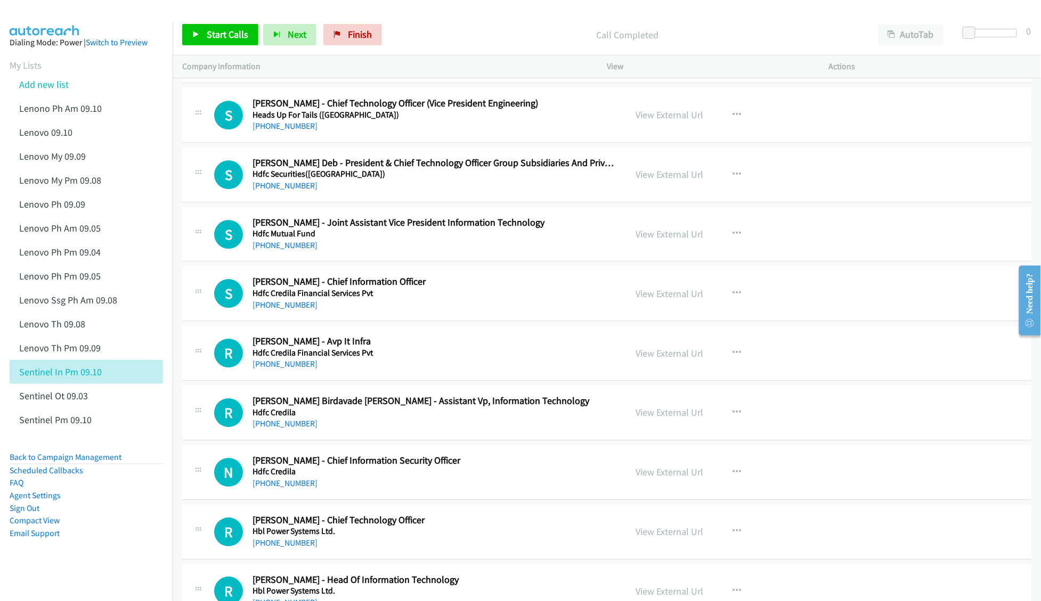
scroll to position [7243, 0]
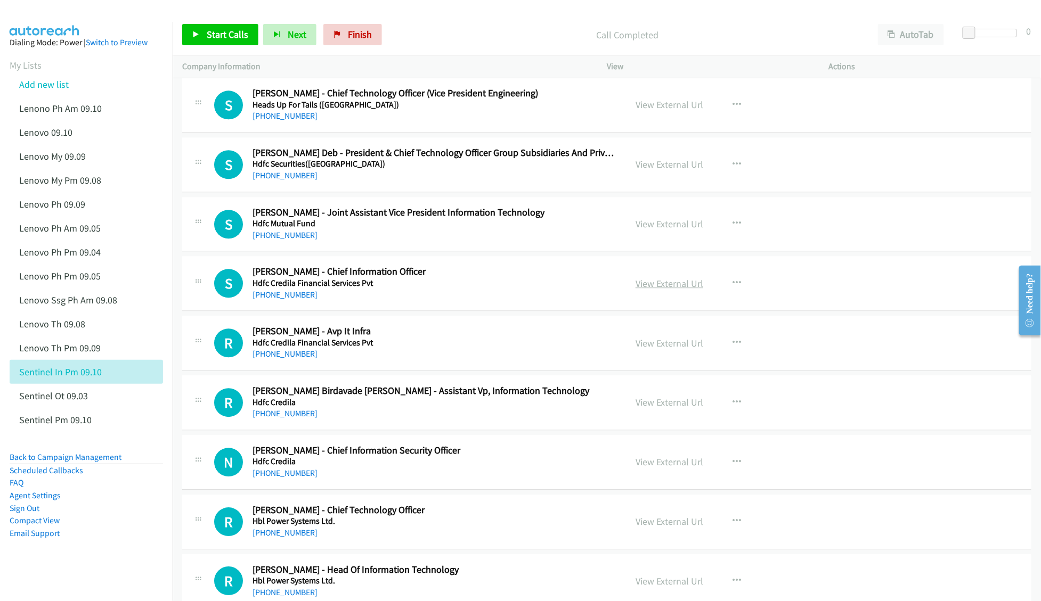
click at [639, 290] on link "View External Url" at bounding box center [669, 283] width 68 height 12
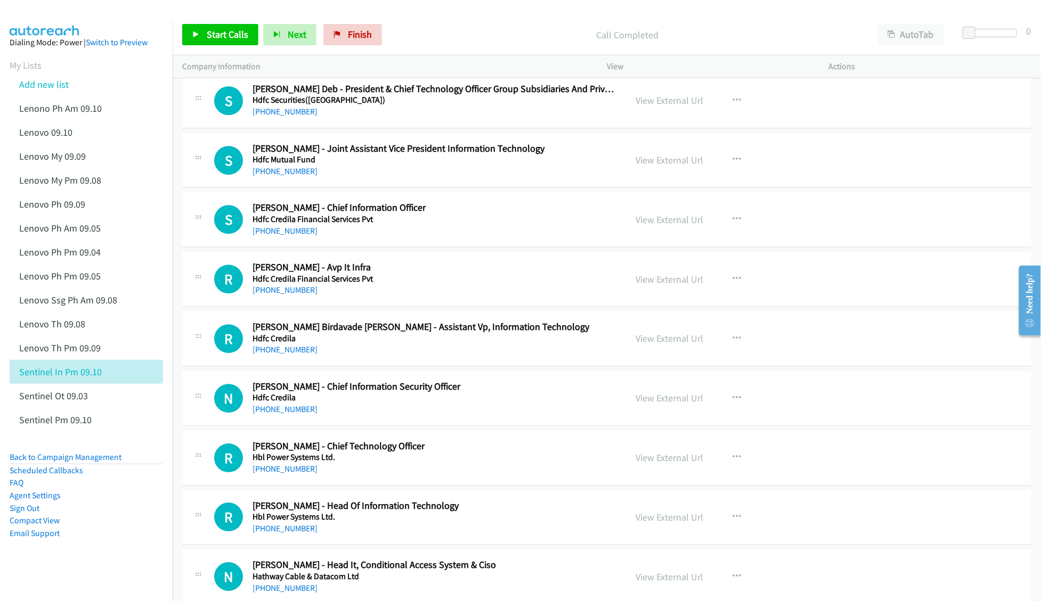
scroll to position [7313, 0]
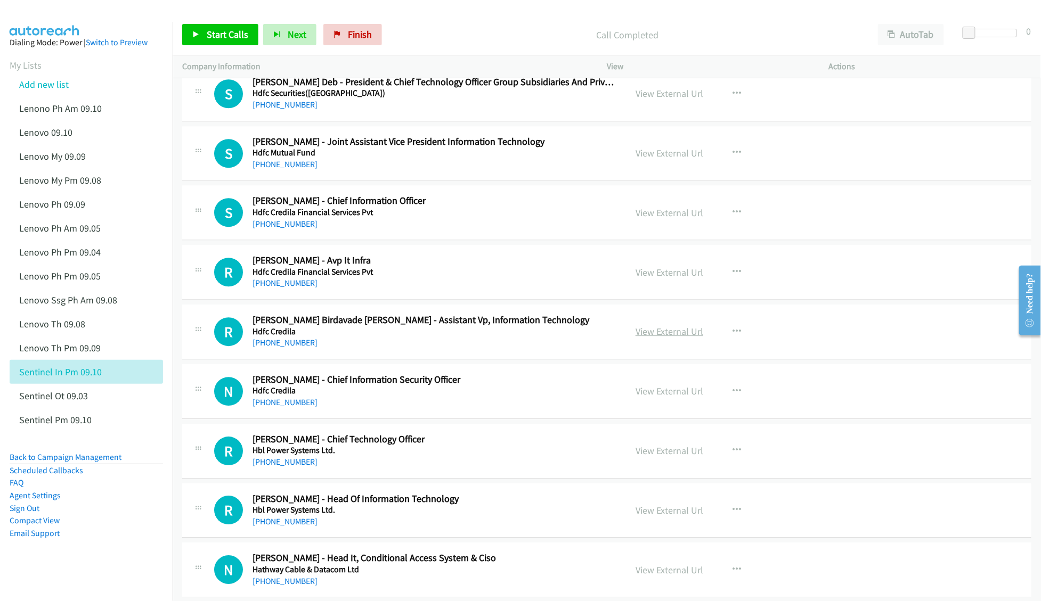
click at [640, 338] on link "View External Url" at bounding box center [669, 331] width 68 height 12
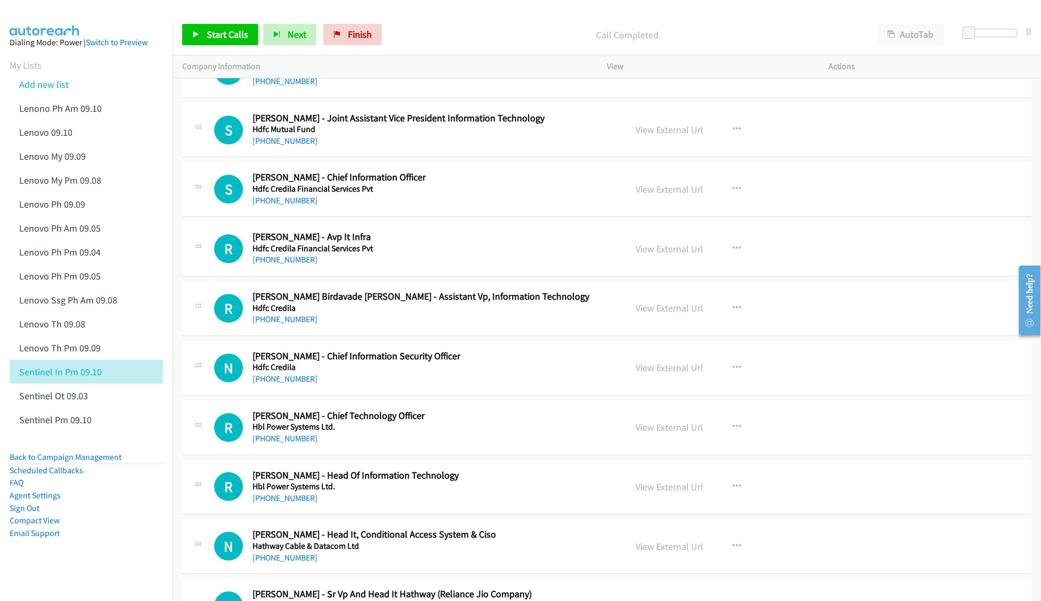
scroll to position [7384, 0]
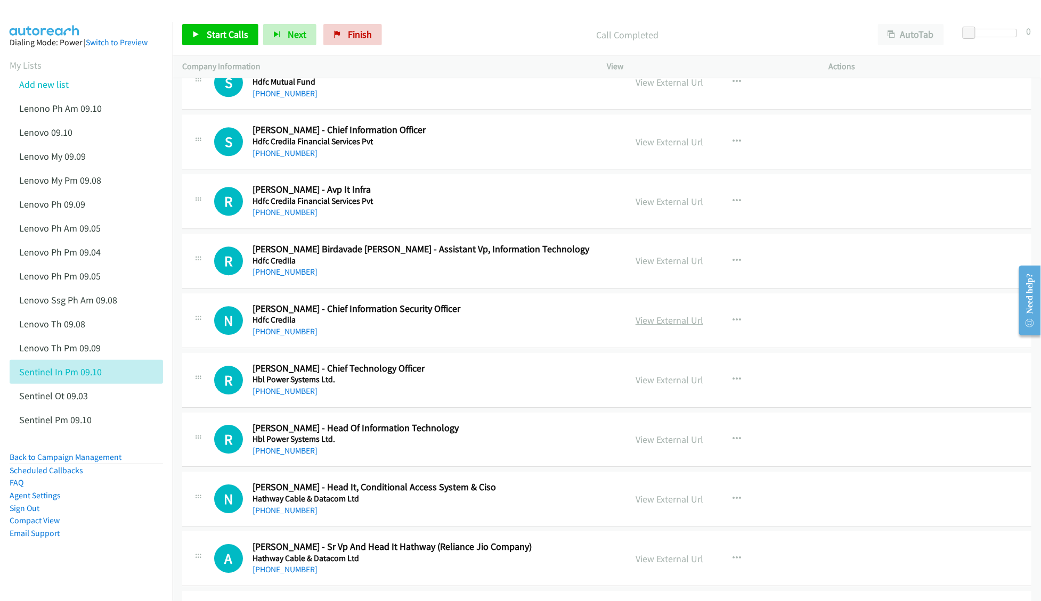
click at [662, 326] on link "View External Url" at bounding box center [669, 320] width 68 height 12
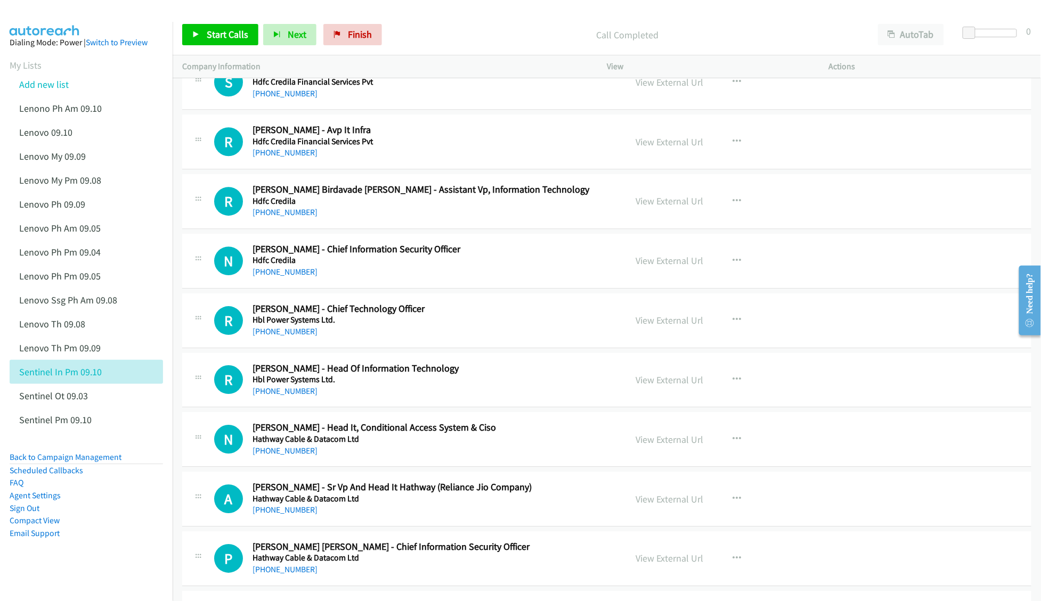
scroll to position [7456, 0]
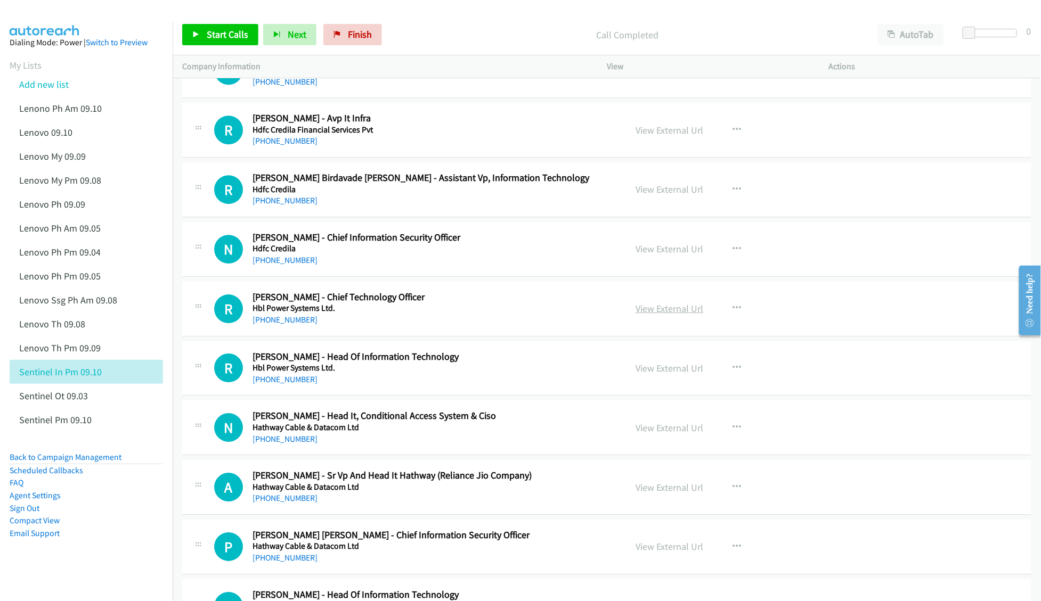
click at [658, 315] on link "View External Url" at bounding box center [669, 308] width 68 height 12
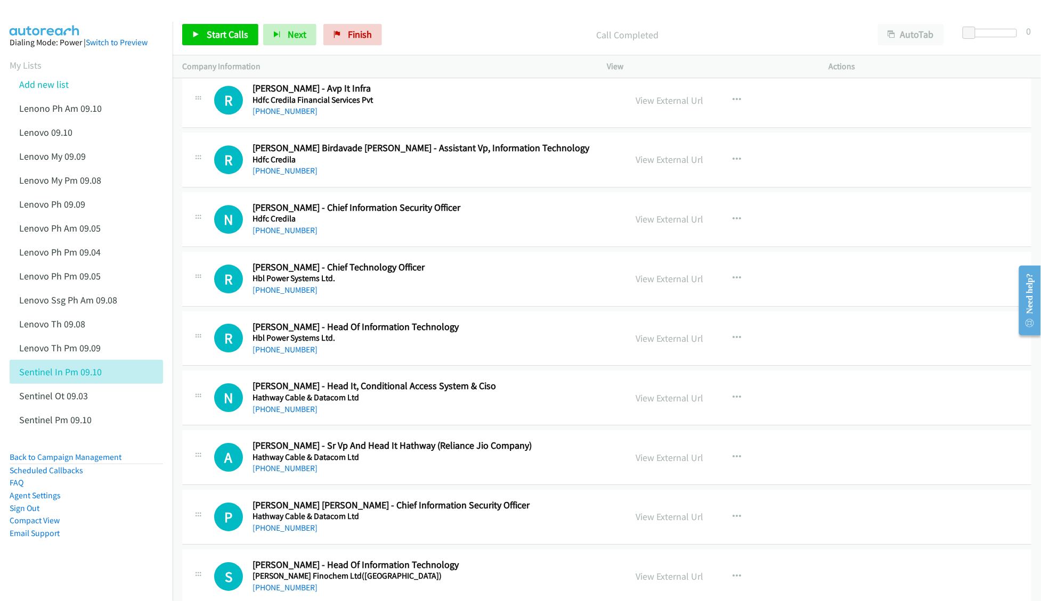
scroll to position [7526, 0]
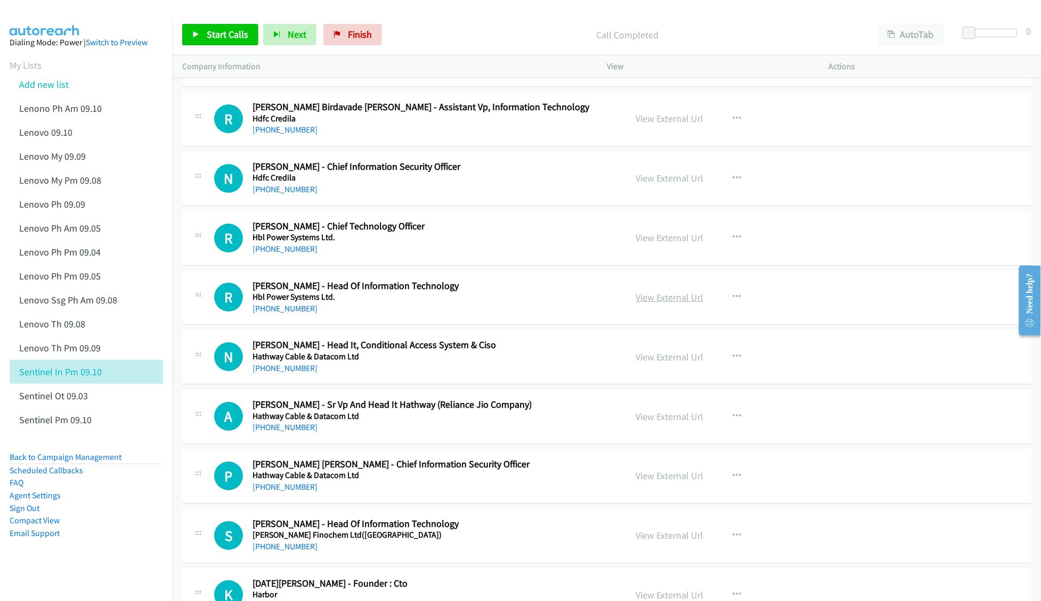
click at [641, 304] on link "View External Url" at bounding box center [669, 297] width 68 height 12
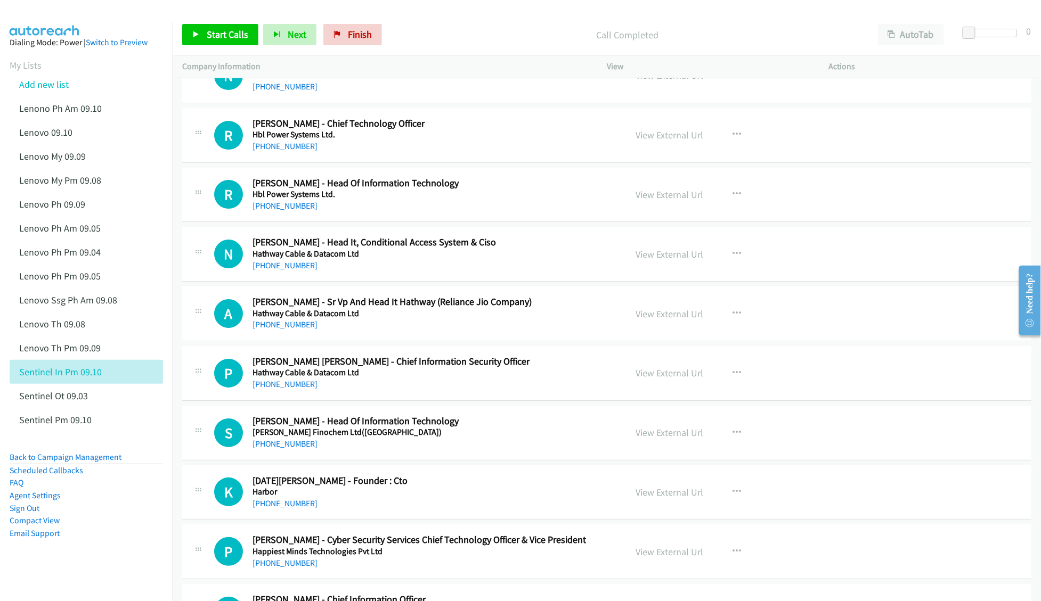
scroll to position [7669, 0]
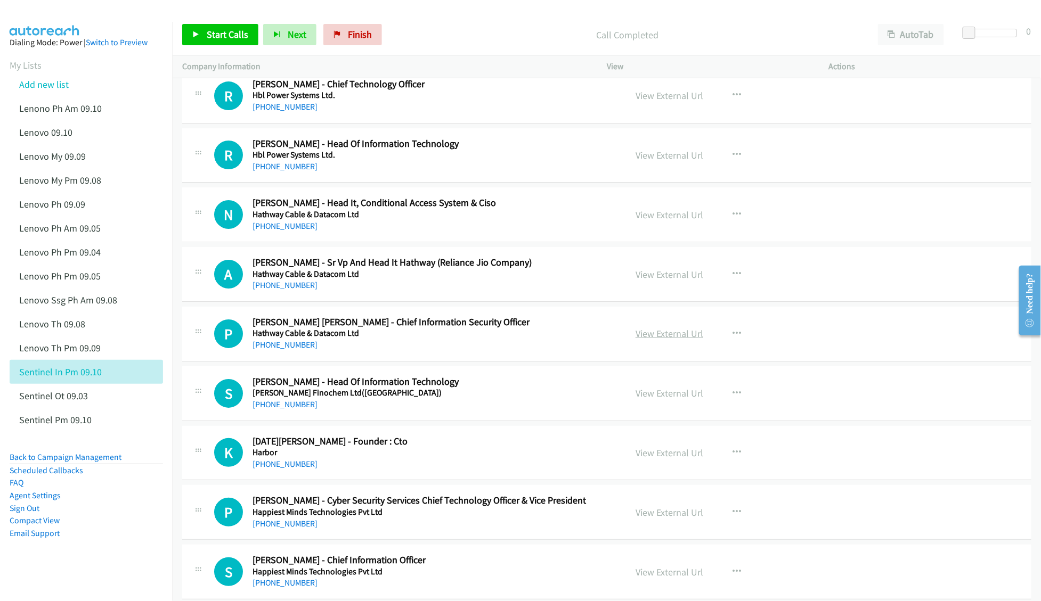
click at [648, 340] on link "View External Url" at bounding box center [669, 334] width 68 height 12
click at [650, 399] on link "View External Url" at bounding box center [669, 393] width 68 height 12
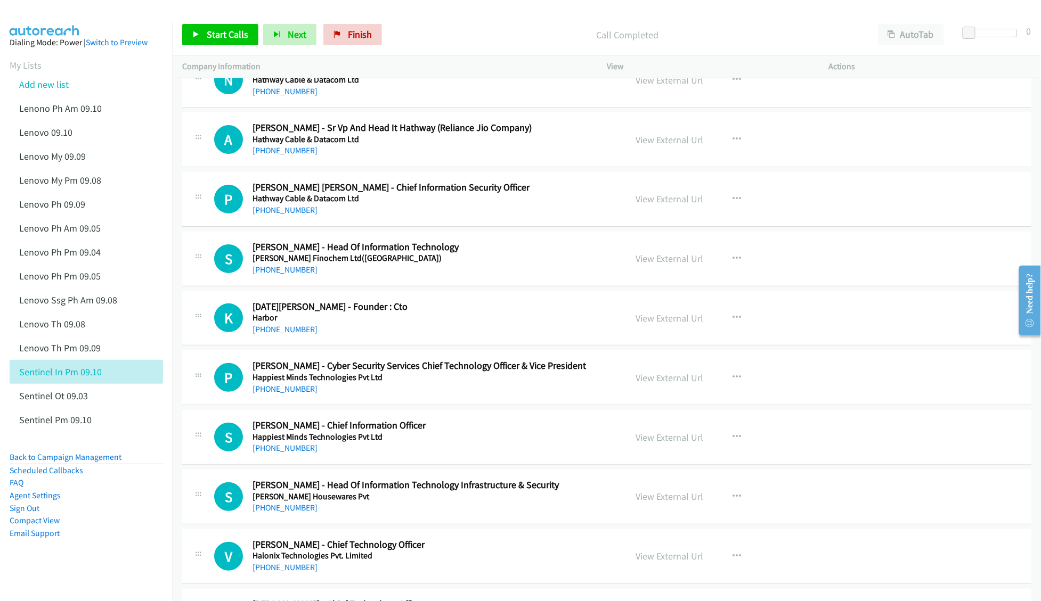
scroll to position [7810, 0]
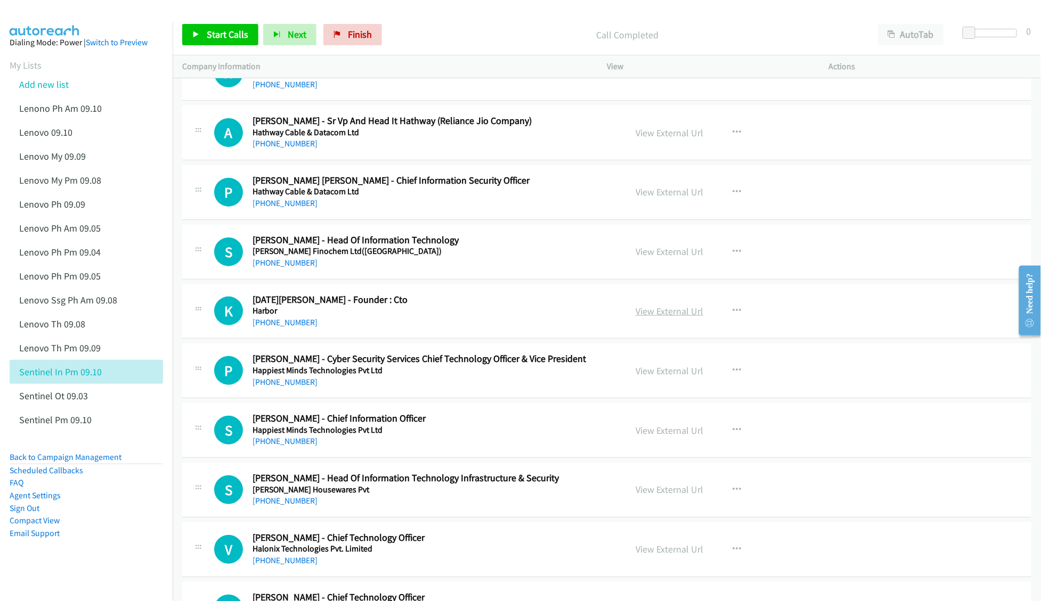
click at [654, 317] on link "View External Url" at bounding box center [669, 311] width 68 height 12
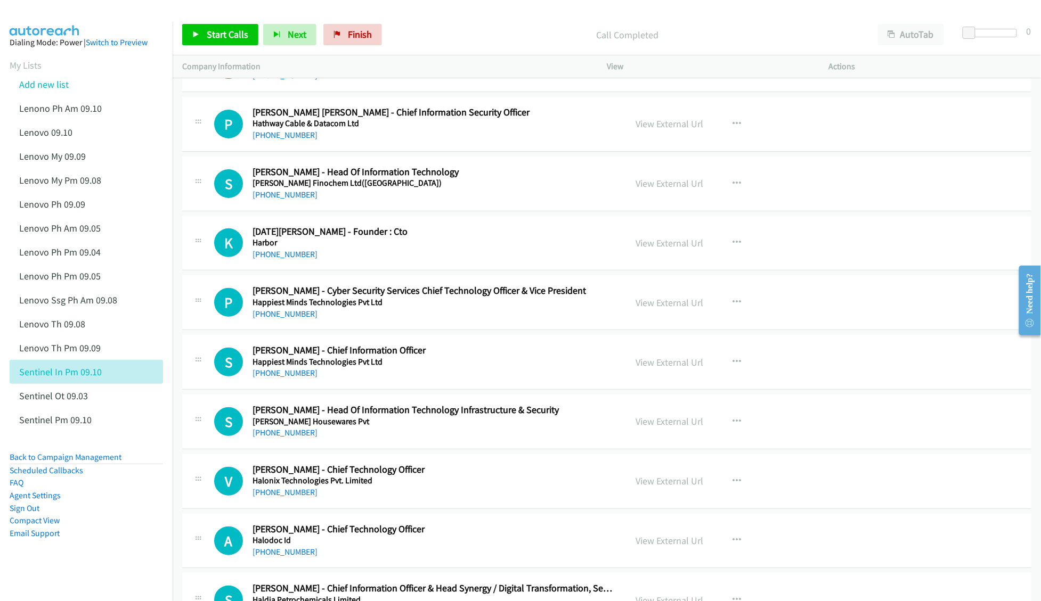
scroll to position [7882, 0]
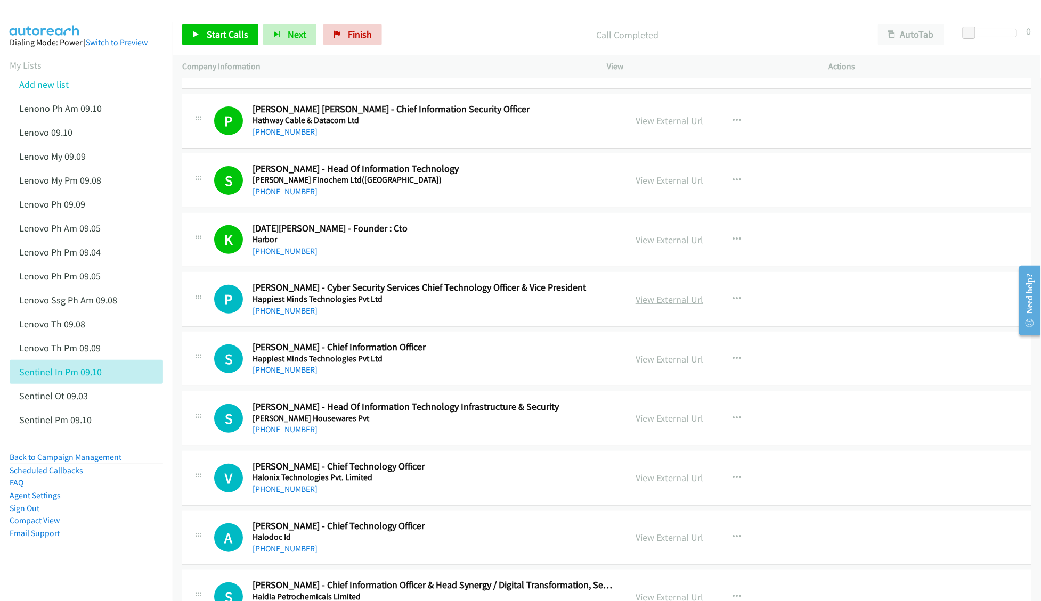
click at [650, 306] on link "View External Url" at bounding box center [669, 299] width 68 height 12
click at [643, 365] on link "View External Url" at bounding box center [669, 359] width 68 height 12
click at [648, 424] on link "View External Url" at bounding box center [669, 418] width 68 height 12
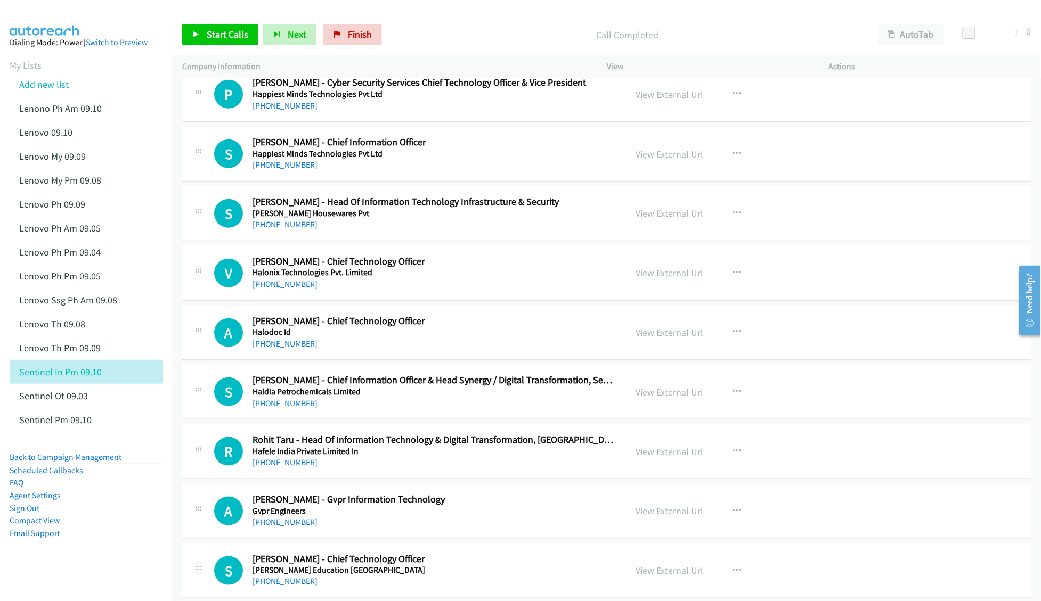
scroll to position [8095, 0]
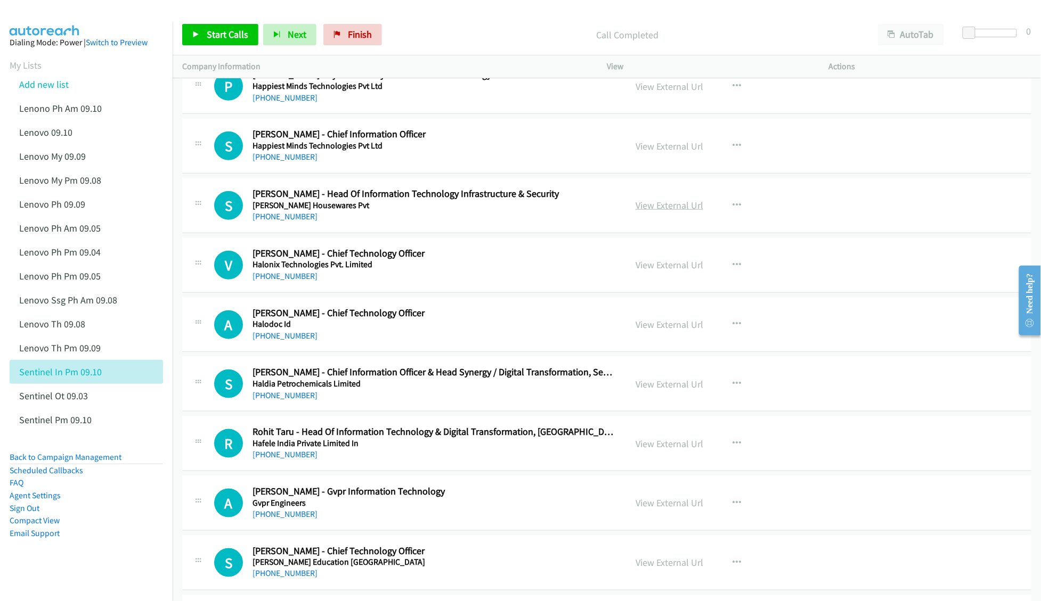
click at [644, 211] on link "View External Url" at bounding box center [669, 205] width 68 height 12
click at [645, 390] on link "View External Url" at bounding box center [669, 384] width 68 height 12
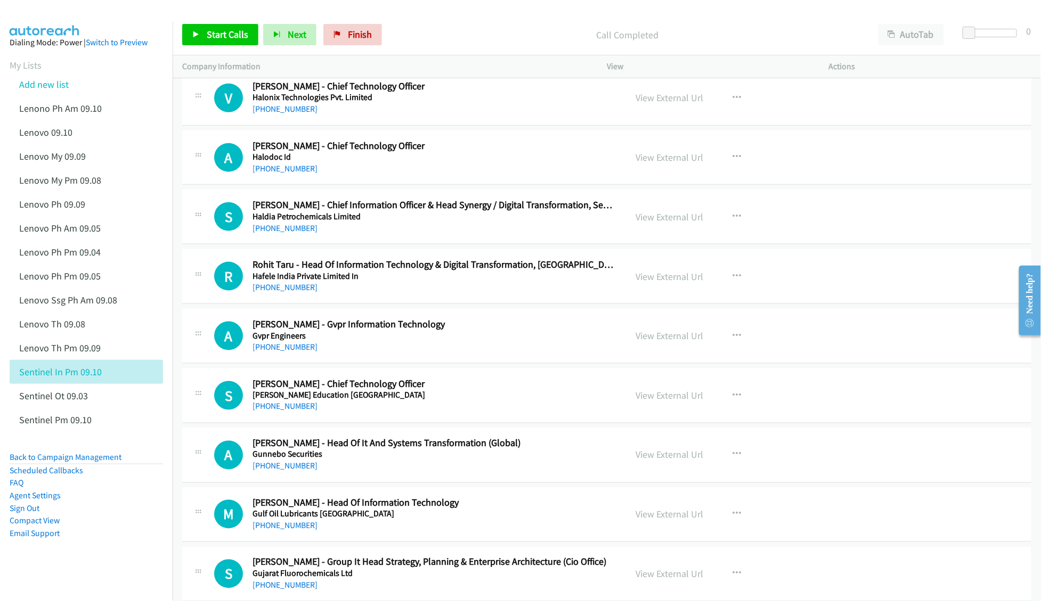
scroll to position [8308, 0]
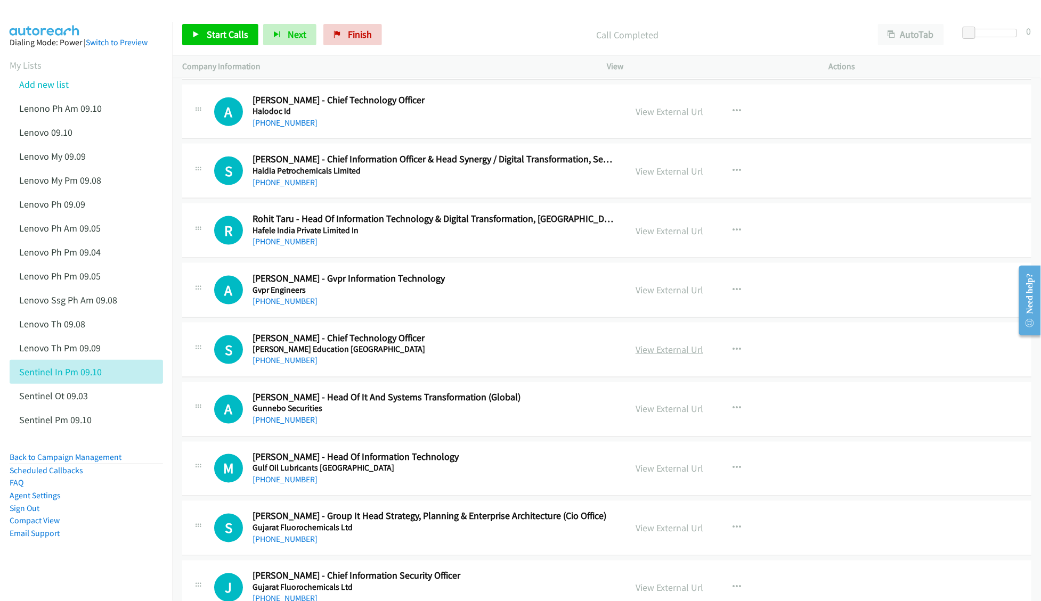
click at [673, 356] on link "View External Url" at bounding box center [669, 349] width 68 height 12
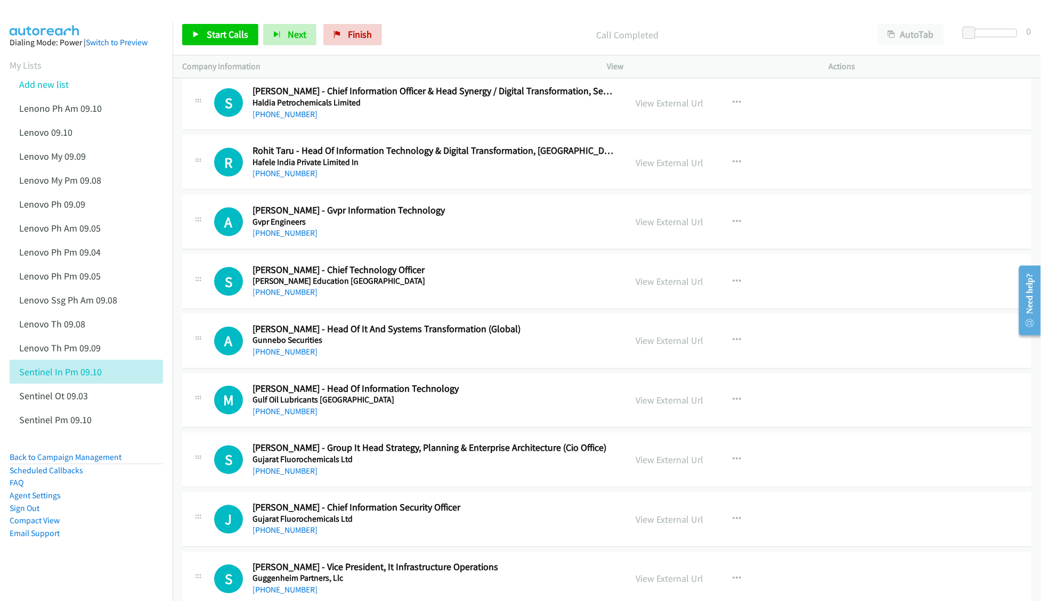
scroll to position [8378, 0]
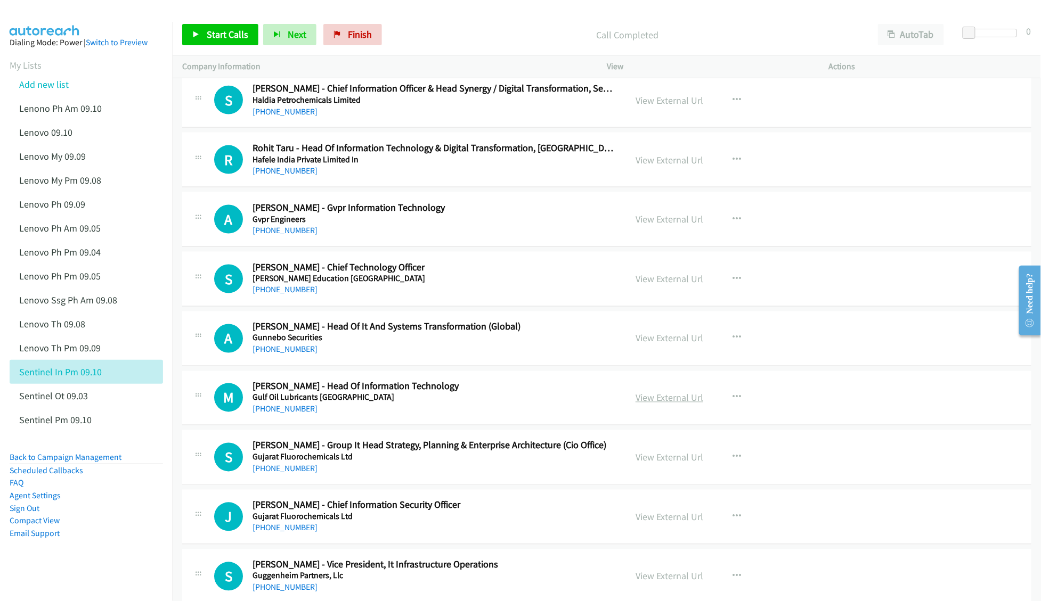
click at [643, 404] on link "View External Url" at bounding box center [669, 398] width 68 height 12
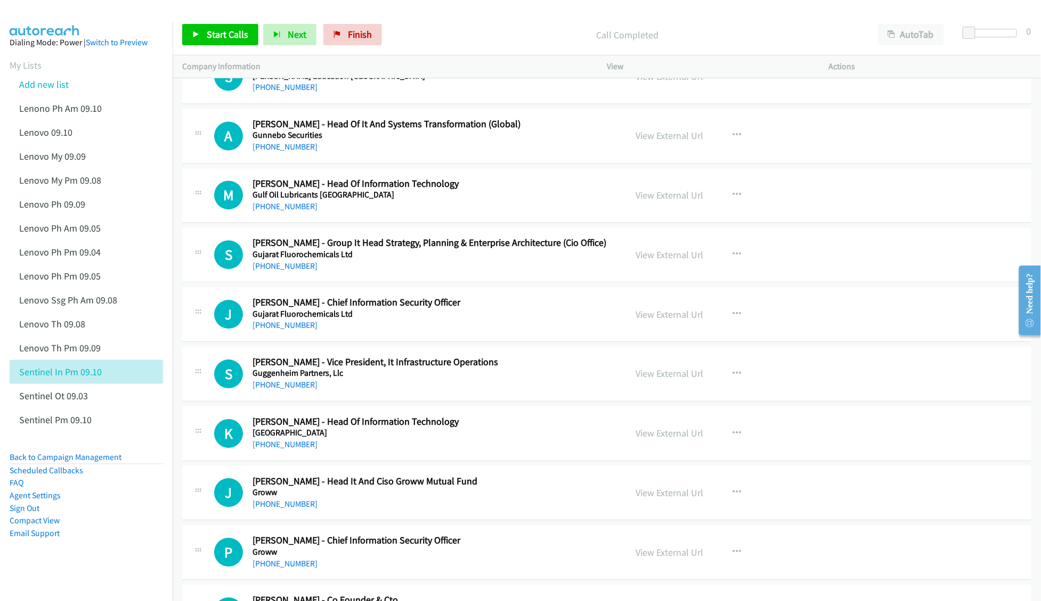
scroll to position [8592, 0]
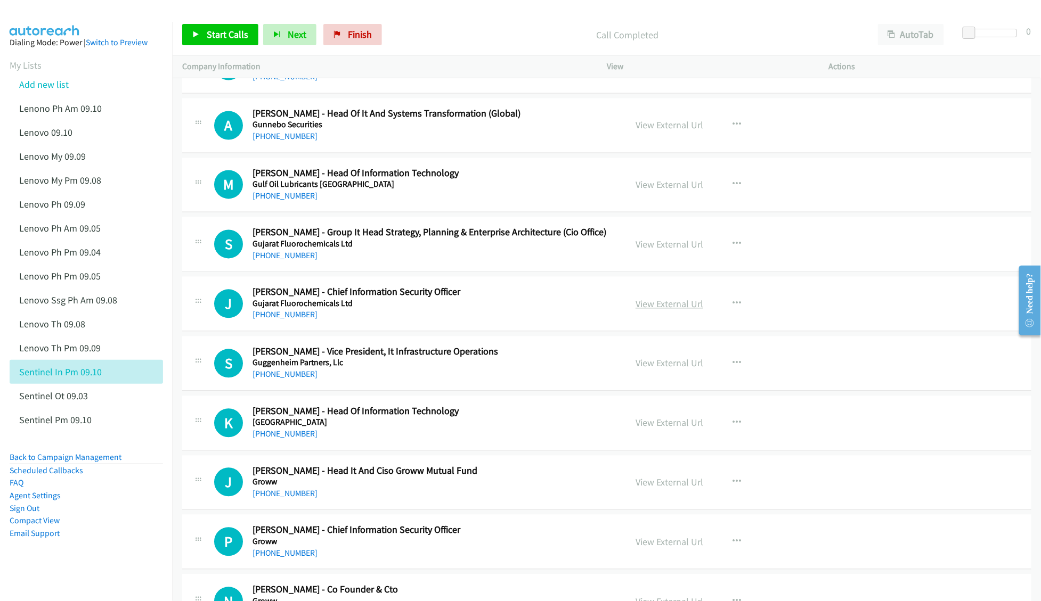
click at [654, 310] on link "View External Url" at bounding box center [669, 304] width 68 height 12
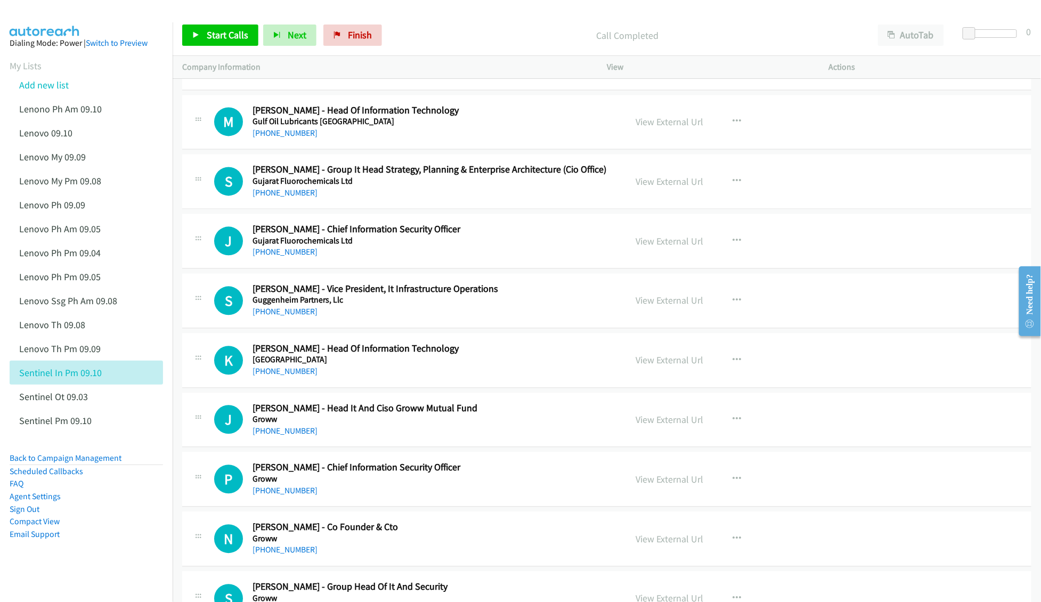
scroll to position [8662, 0]
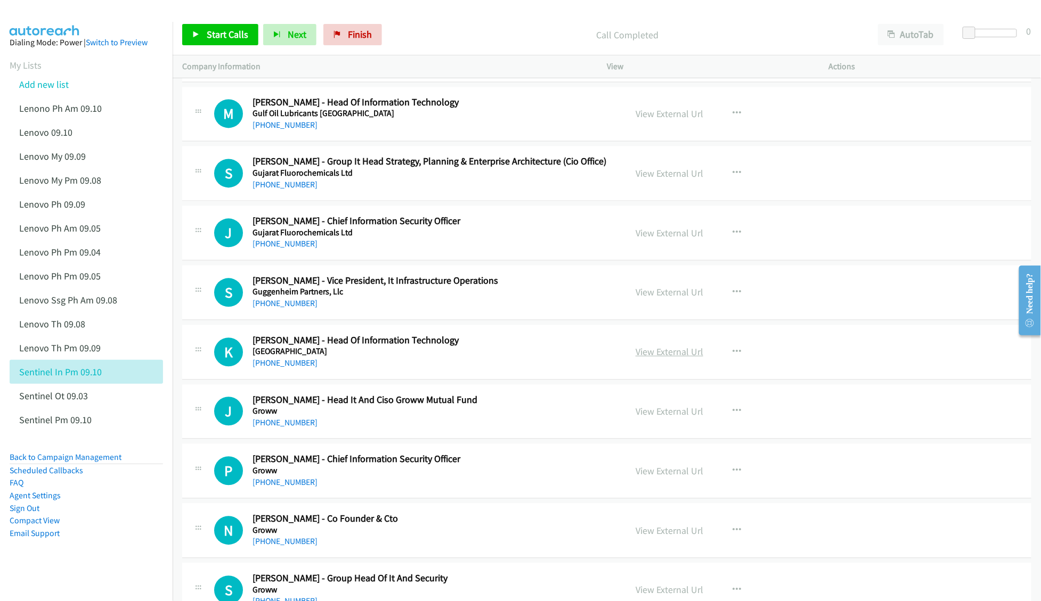
click at [644, 358] on link "View External Url" at bounding box center [669, 352] width 68 height 12
click at [650, 418] on link "View External Url" at bounding box center [669, 412] width 68 height 12
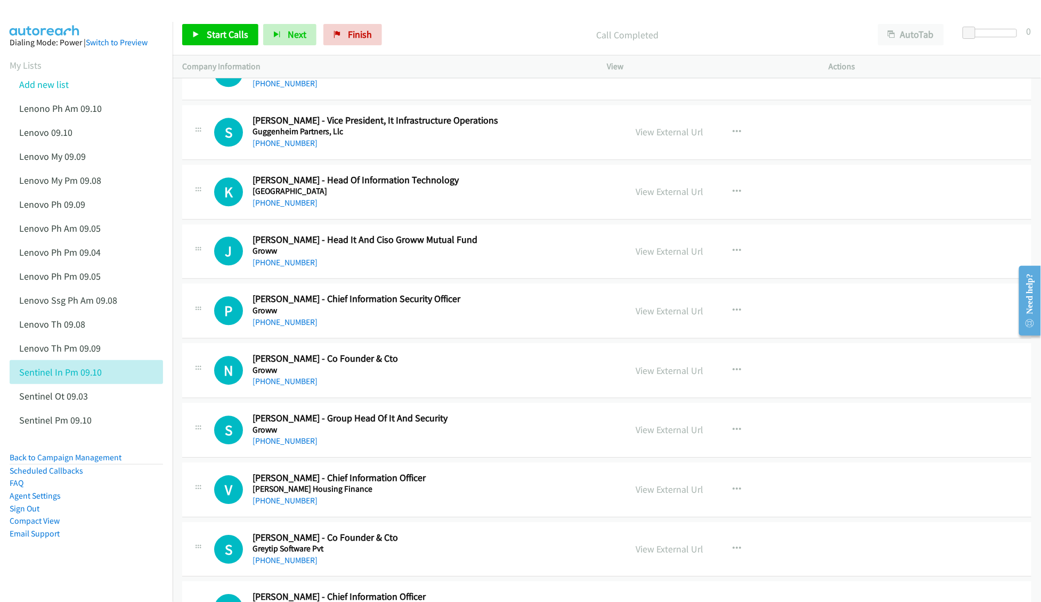
scroll to position [8875, 0]
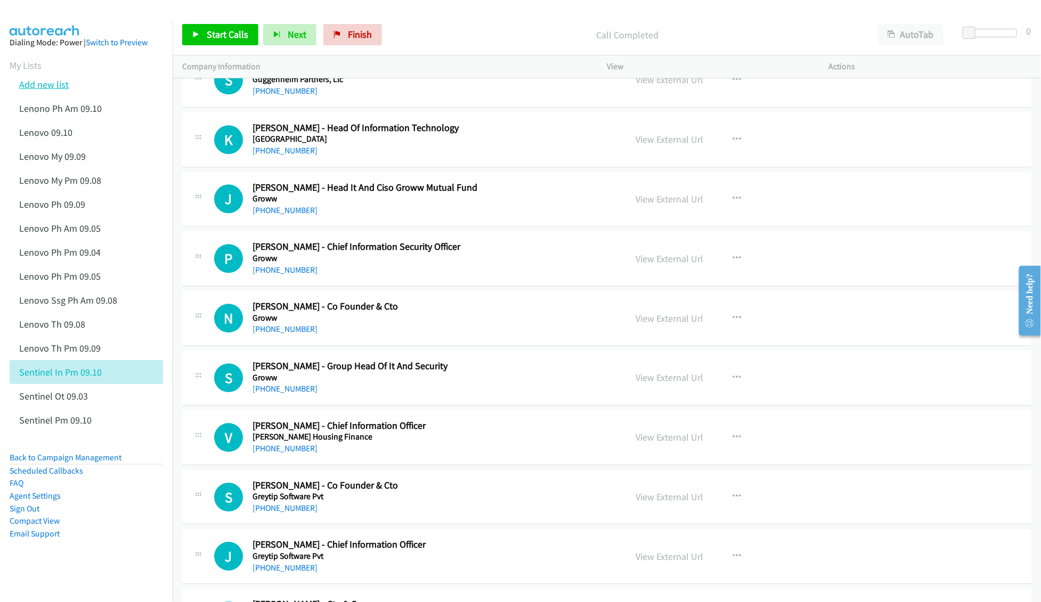
click at [45, 81] on link "Add new list" at bounding box center [44, 84] width 50 height 12
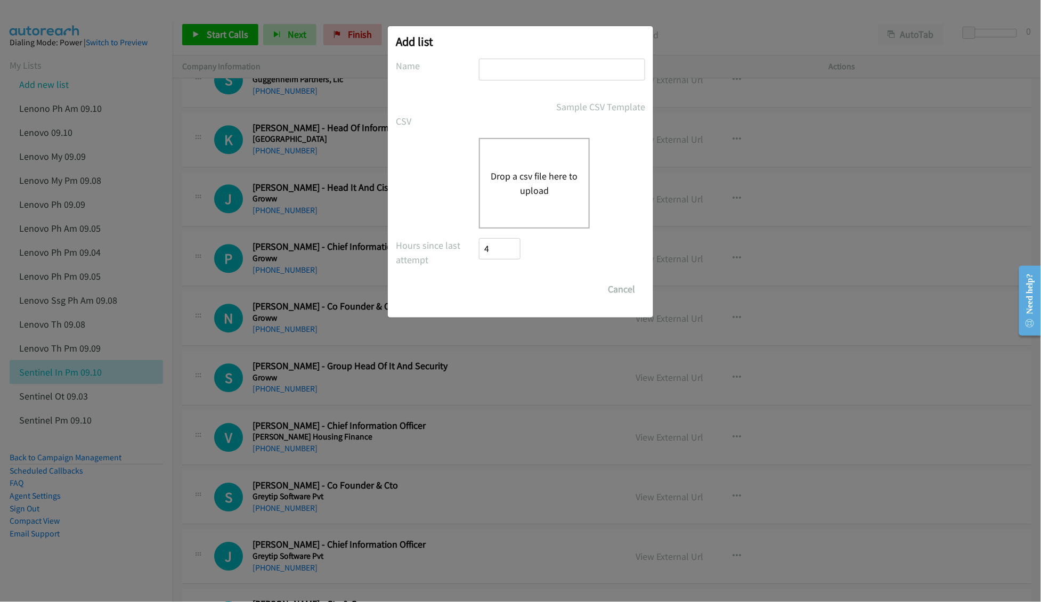
click at [527, 185] on button "Drop a csv file here to upload" at bounding box center [533, 183] width 87 height 29
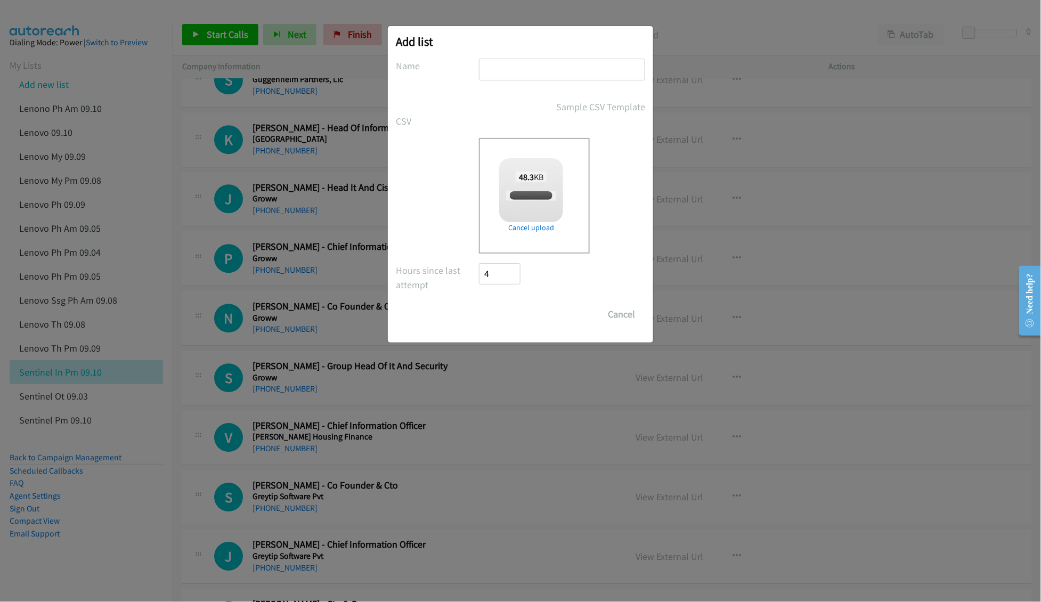
checkbox input "true"
click at [536, 75] on input "text" at bounding box center [562, 70] width 166 height 22
type input "SentinelOne OT 09.10"
click at [490, 314] on input "Save List" at bounding box center [507, 314] width 56 height 21
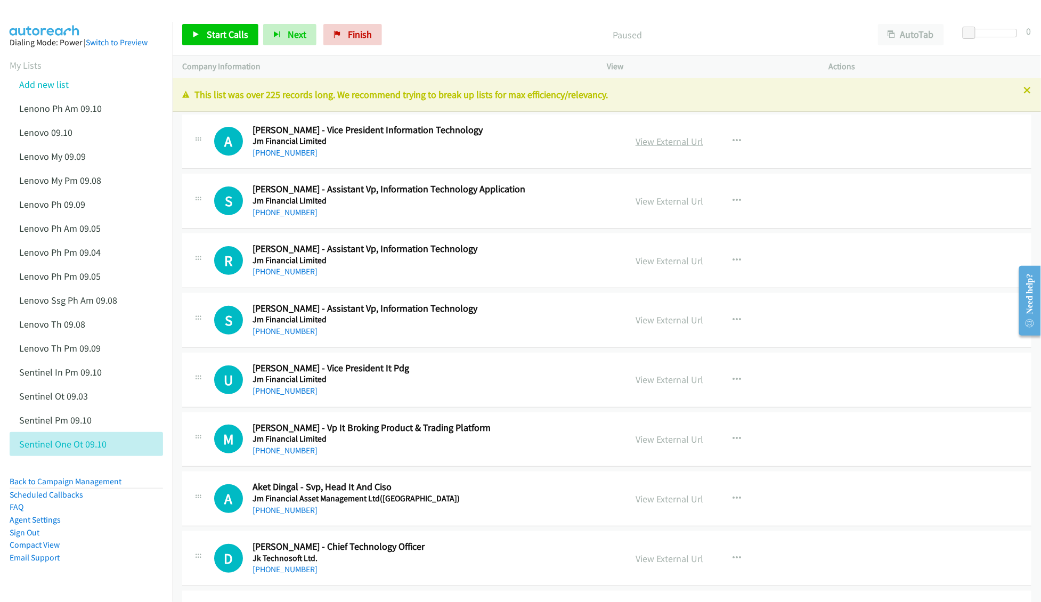
click at [652, 139] on link "View External Url" at bounding box center [669, 141] width 68 height 12
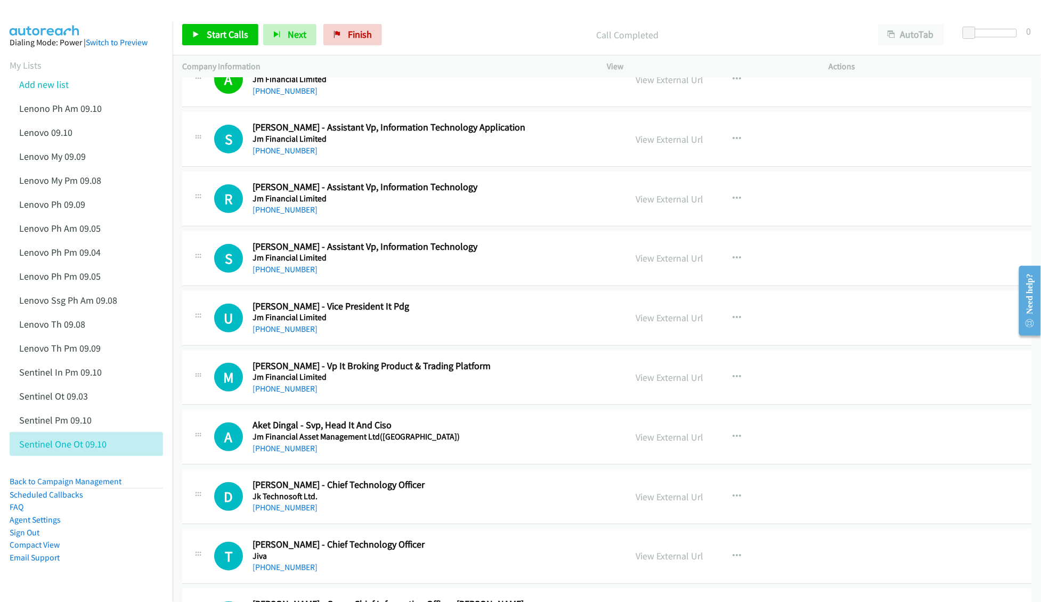
scroll to position [71, 0]
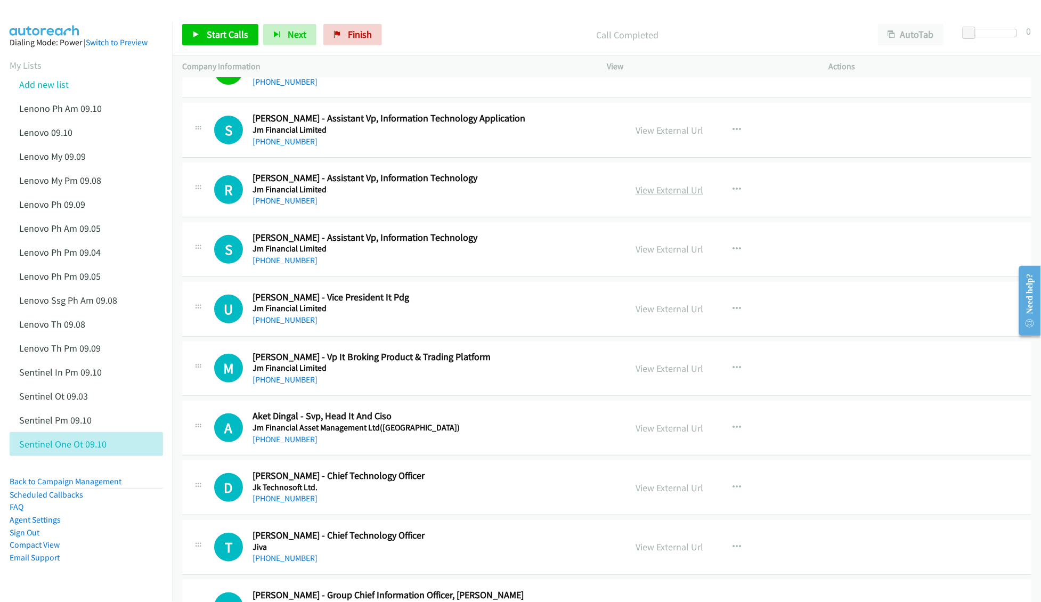
click at [645, 186] on link "View External Url" at bounding box center [669, 190] width 68 height 12
click at [659, 252] on link "View External Url" at bounding box center [669, 249] width 68 height 12
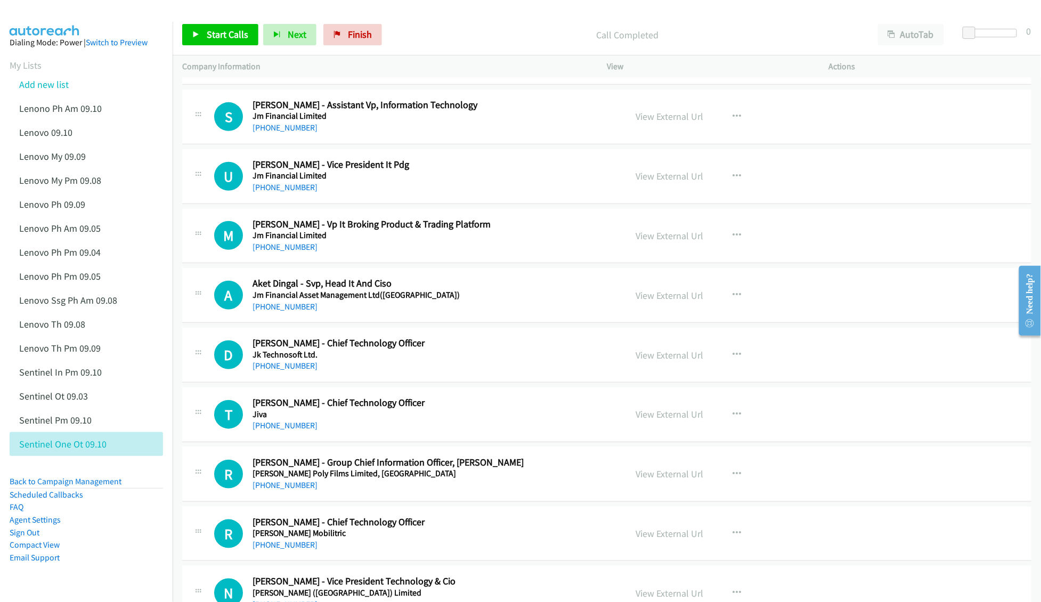
scroll to position [213, 0]
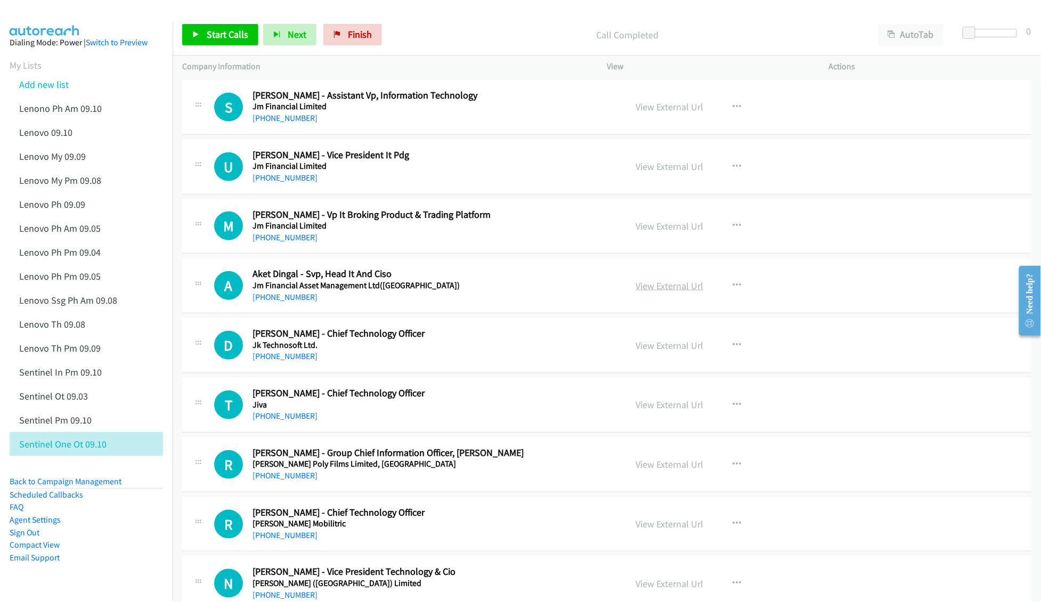
click at [660, 287] on link "View External Url" at bounding box center [669, 286] width 68 height 12
click at [640, 341] on link "View External Url" at bounding box center [669, 345] width 68 height 12
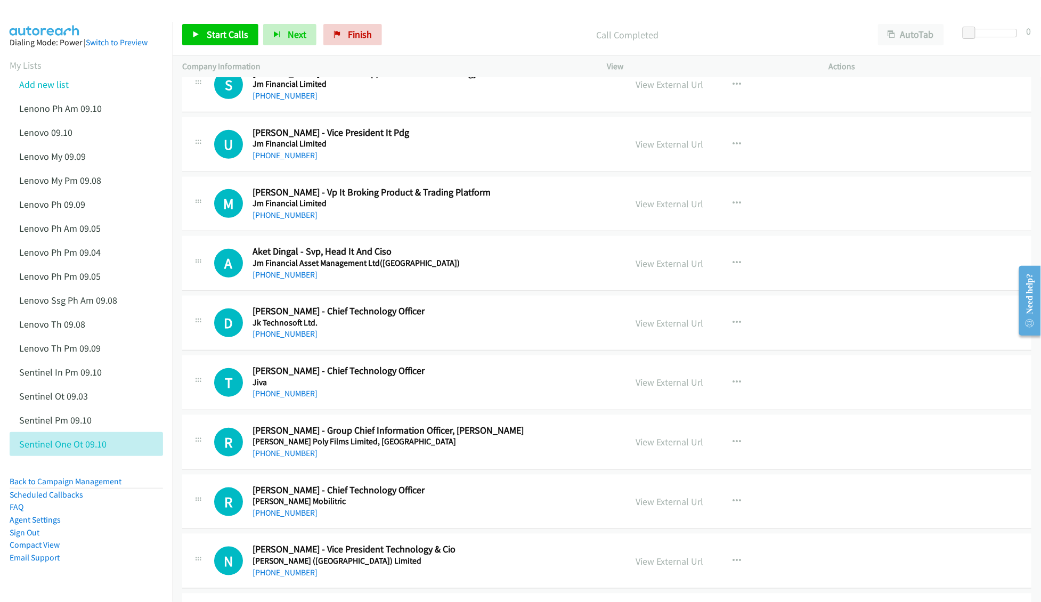
scroll to position [284, 0]
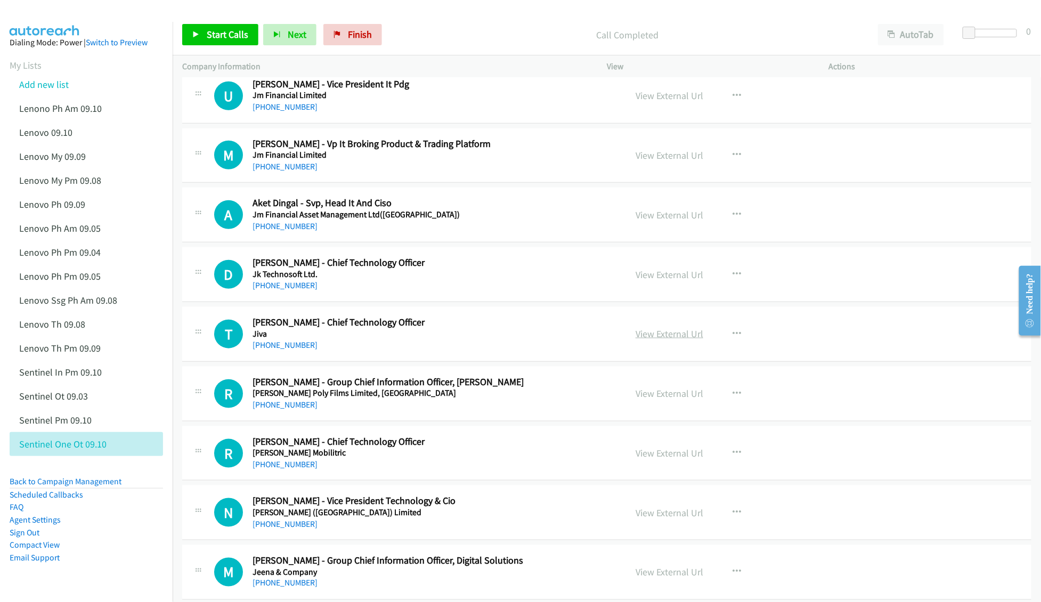
click at [650, 336] on link "View External Url" at bounding box center [669, 334] width 68 height 12
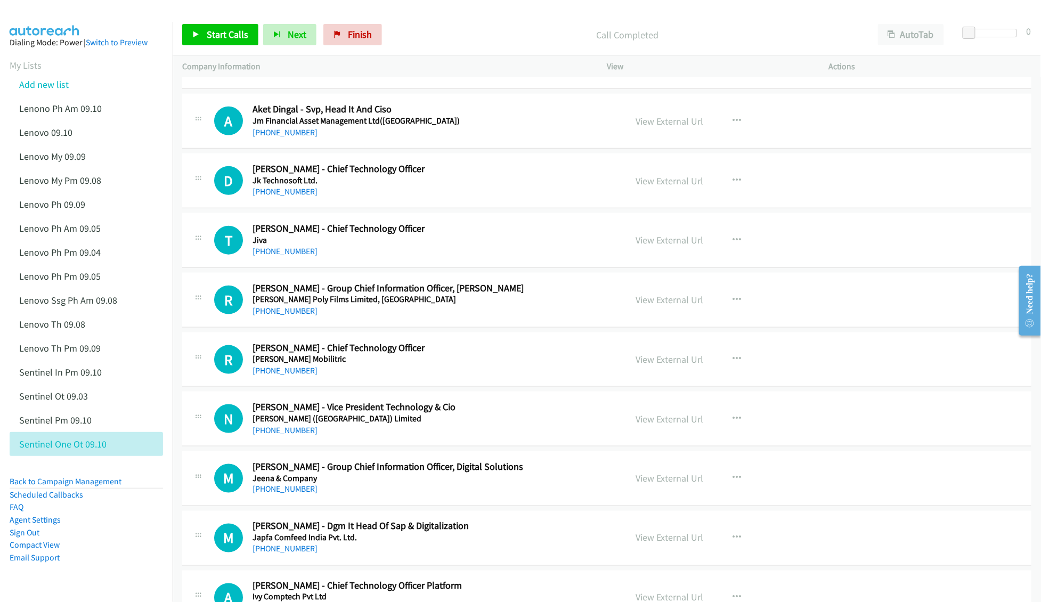
scroll to position [426, 0]
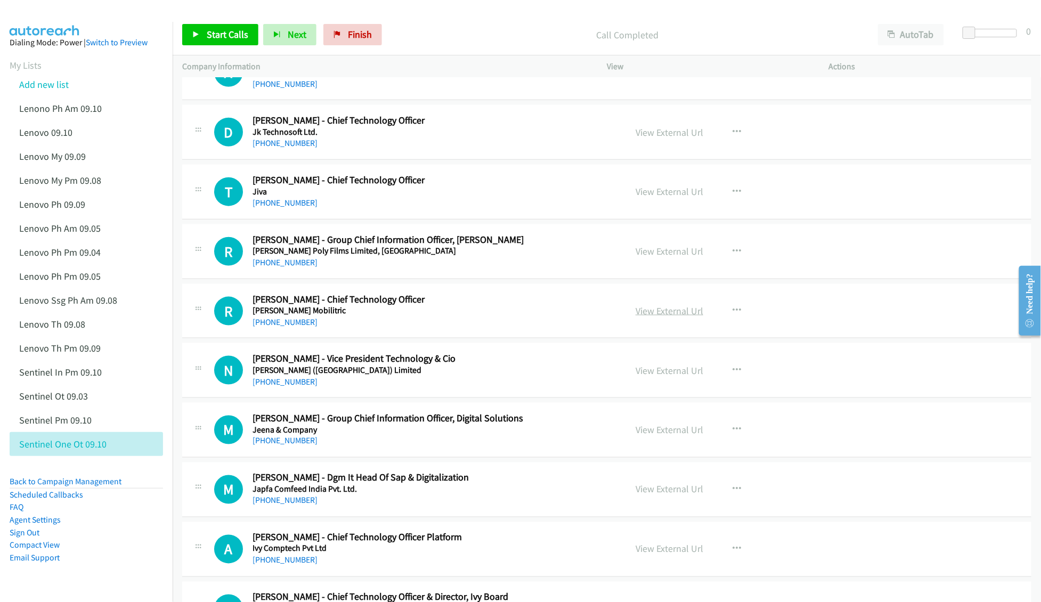
click at [655, 310] on link "View External Url" at bounding box center [669, 311] width 68 height 12
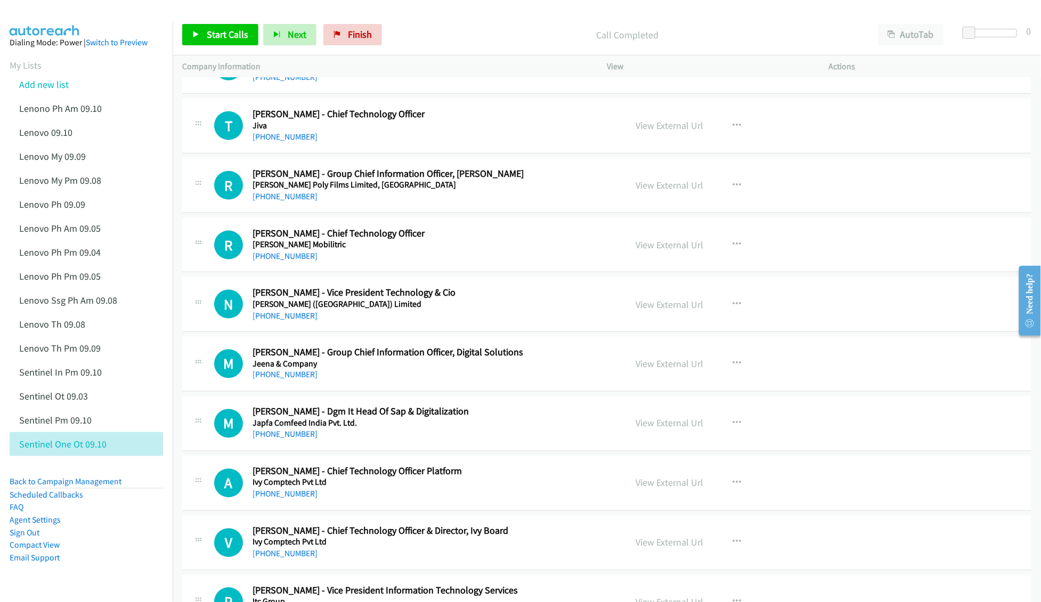
scroll to position [497, 0]
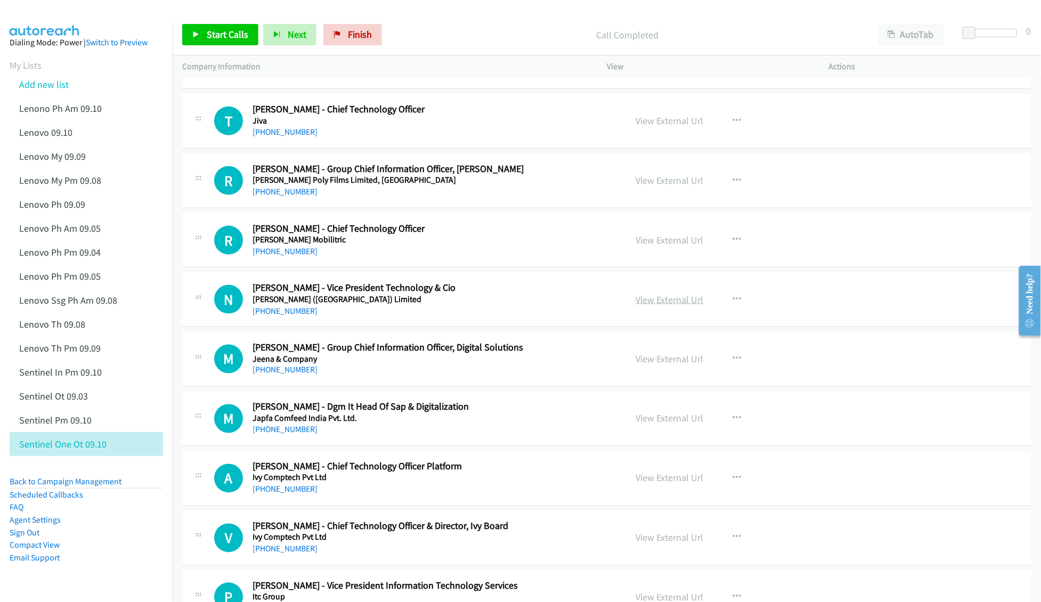
click at [652, 299] on link "View External Url" at bounding box center [669, 299] width 68 height 12
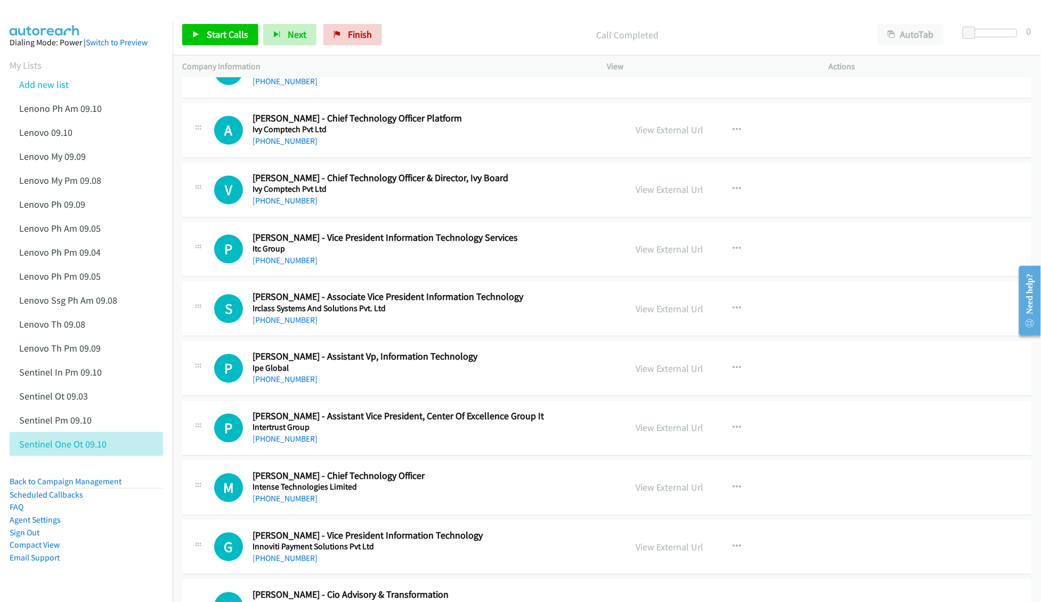
scroll to position [852, 0]
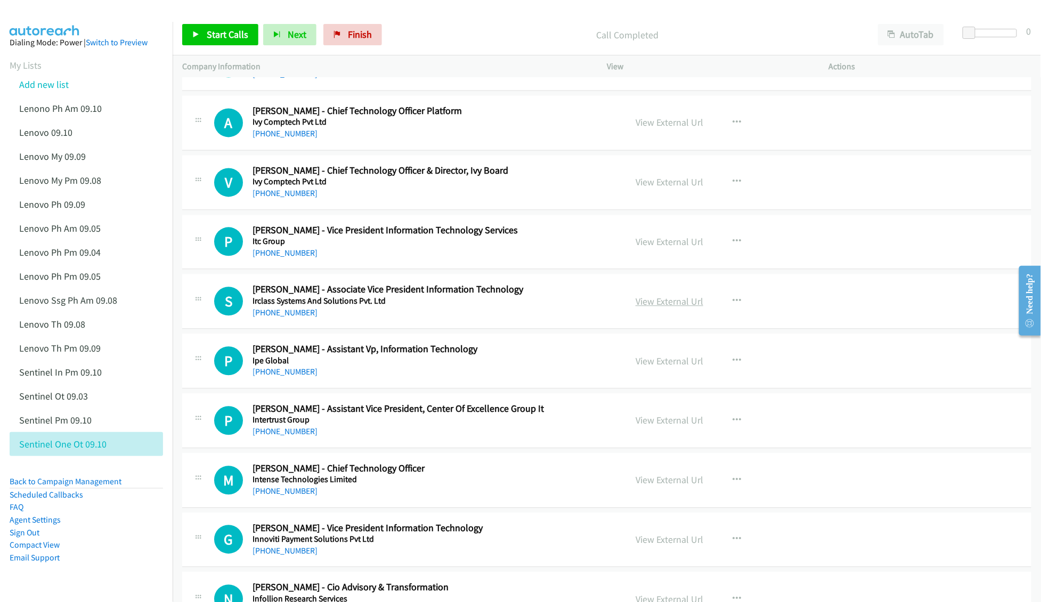
click at [654, 303] on link "View External Url" at bounding box center [669, 302] width 68 height 12
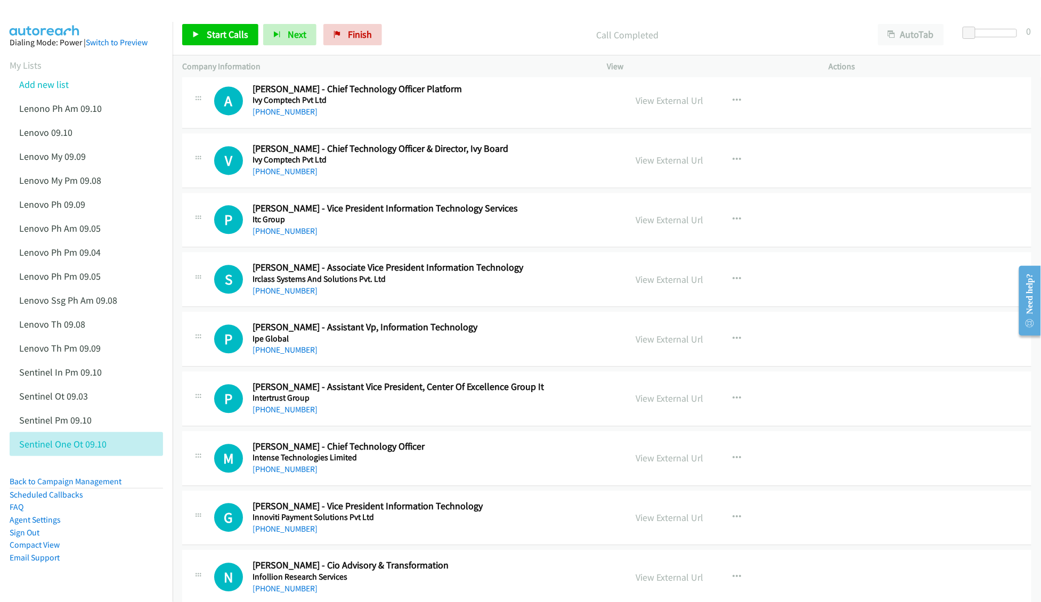
scroll to position [923, 0]
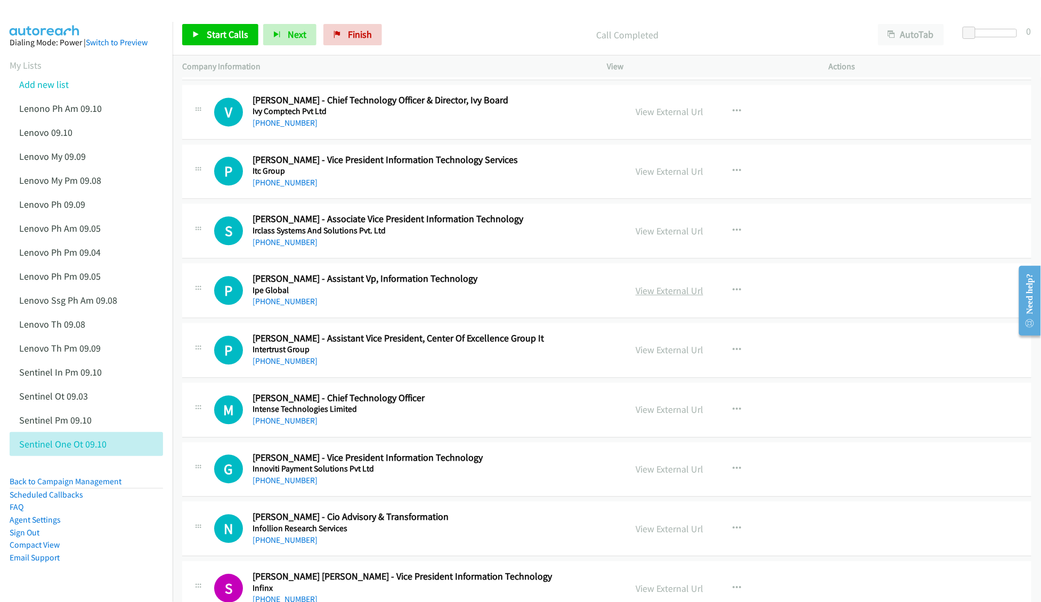
click at [671, 297] on link "View External Url" at bounding box center [669, 290] width 68 height 12
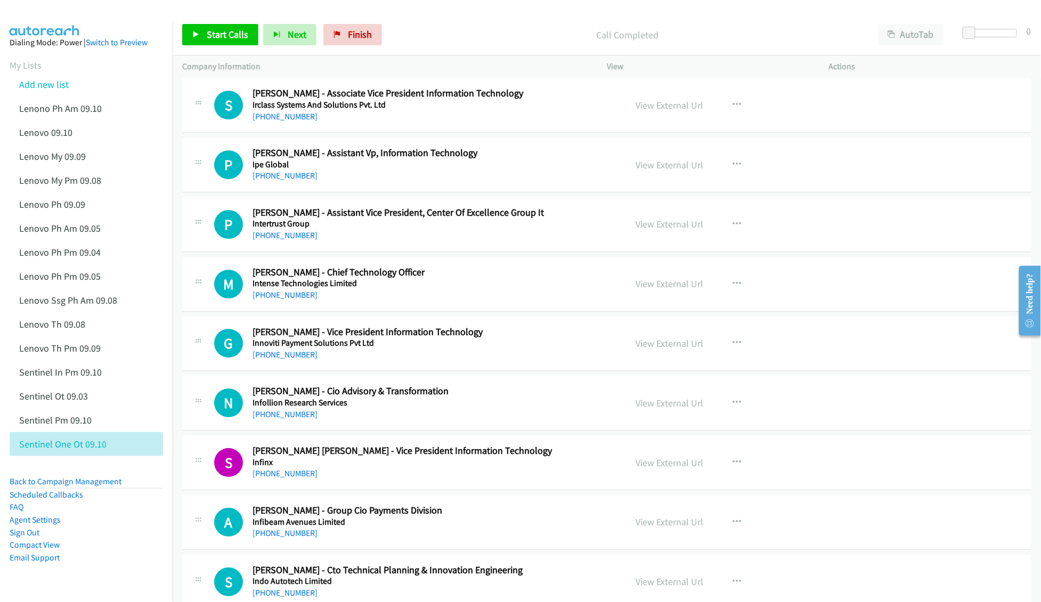
scroll to position [1065, 0]
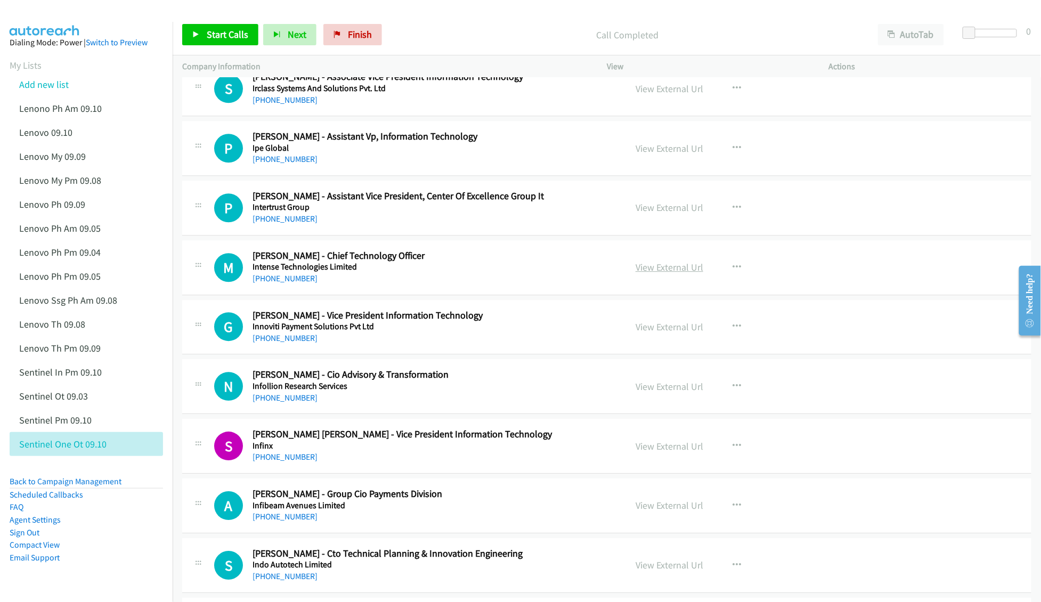
click at [649, 266] on link "View External Url" at bounding box center [669, 267] width 68 height 12
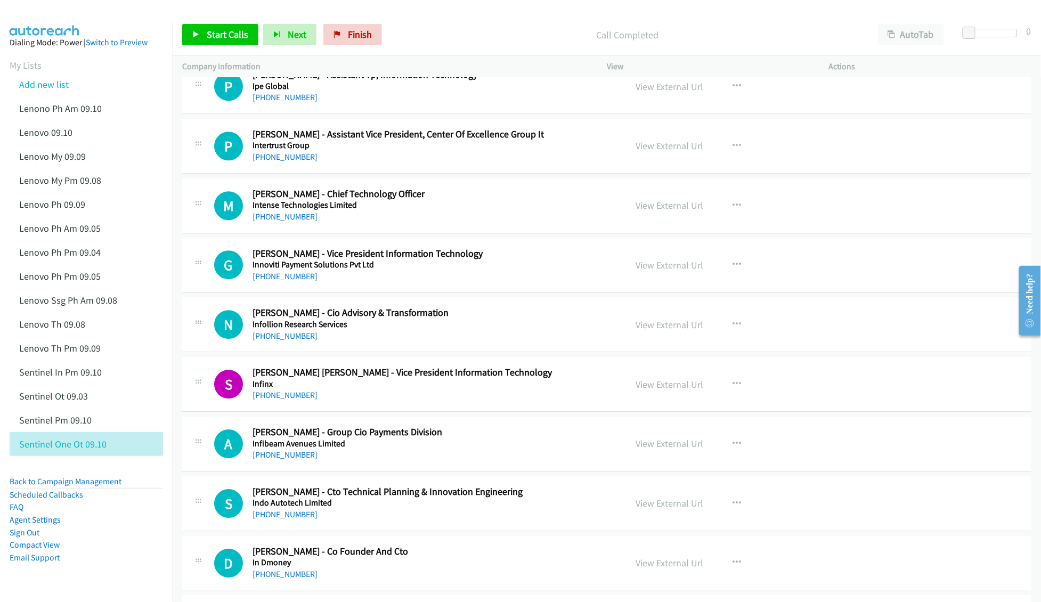
scroll to position [1136, 0]
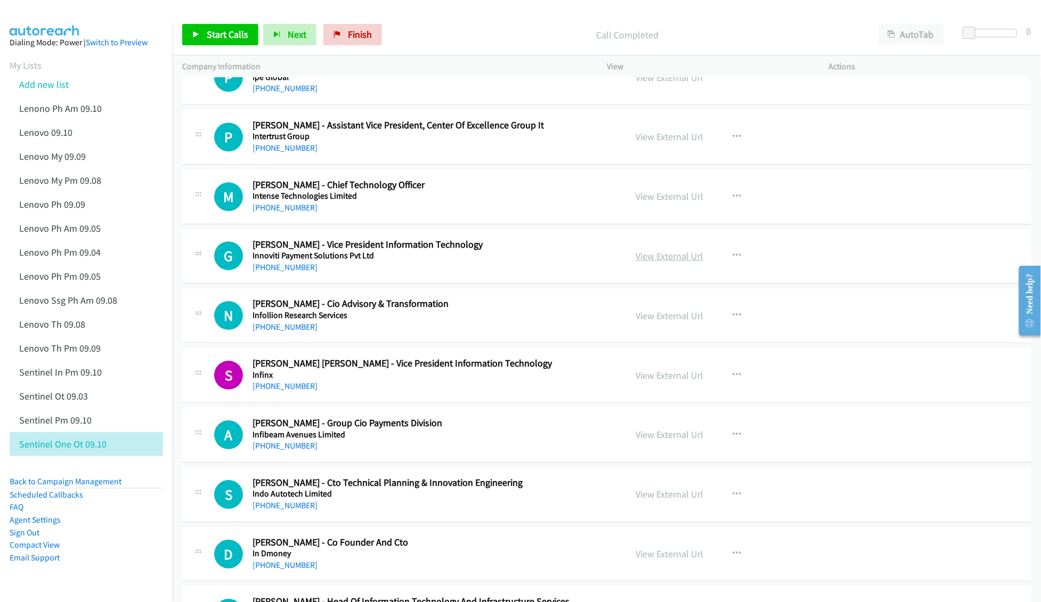
click at [648, 262] on link "View External Url" at bounding box center [669, 256] width 68 height 12
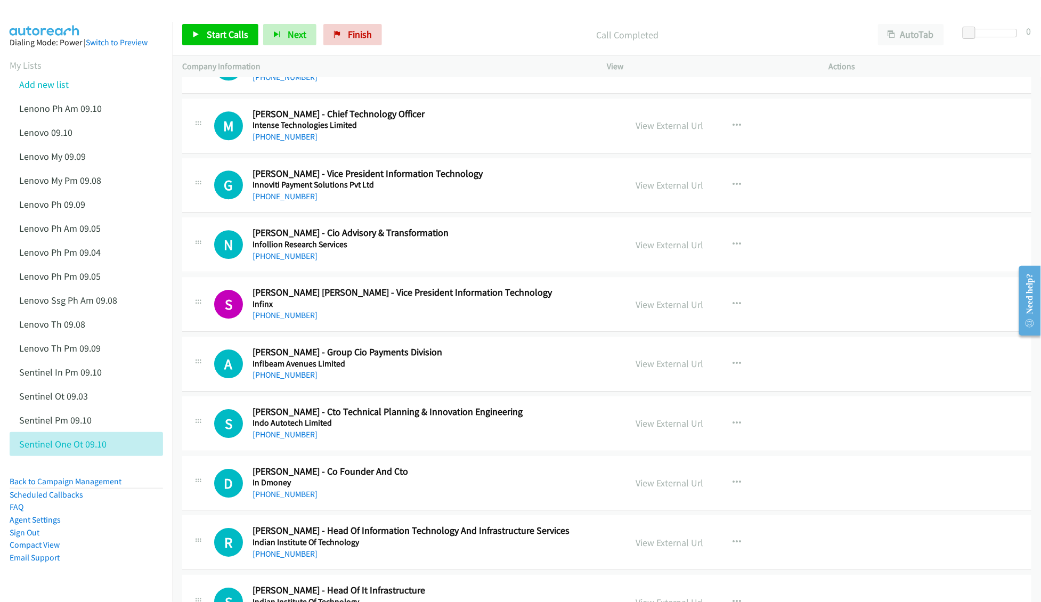
scroll to position [1278, 0]
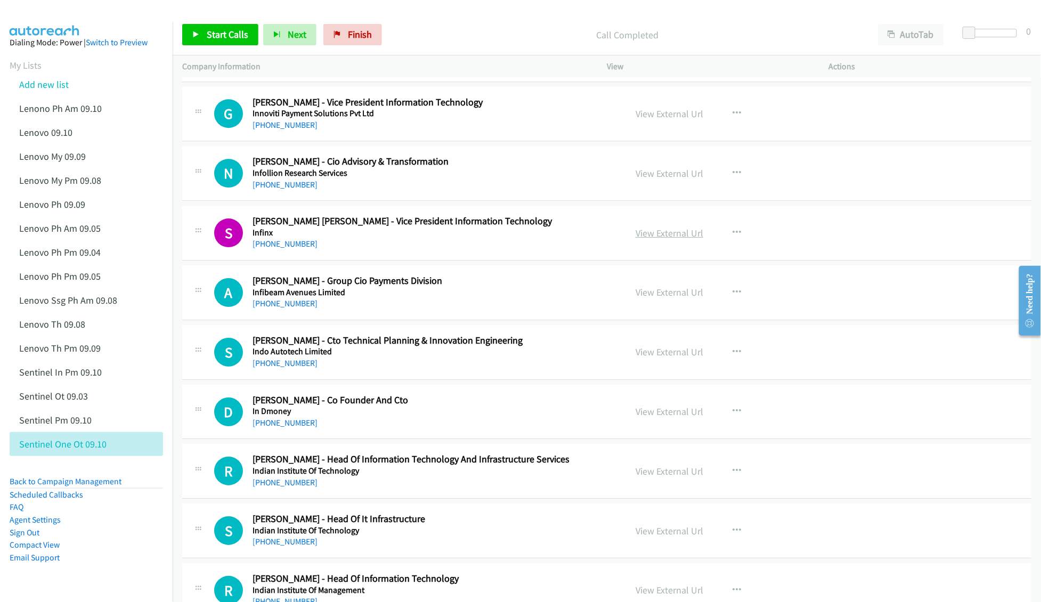
click at [648, 233] on link "View External Url" at bounding box center [669, 233] width 68 height 12
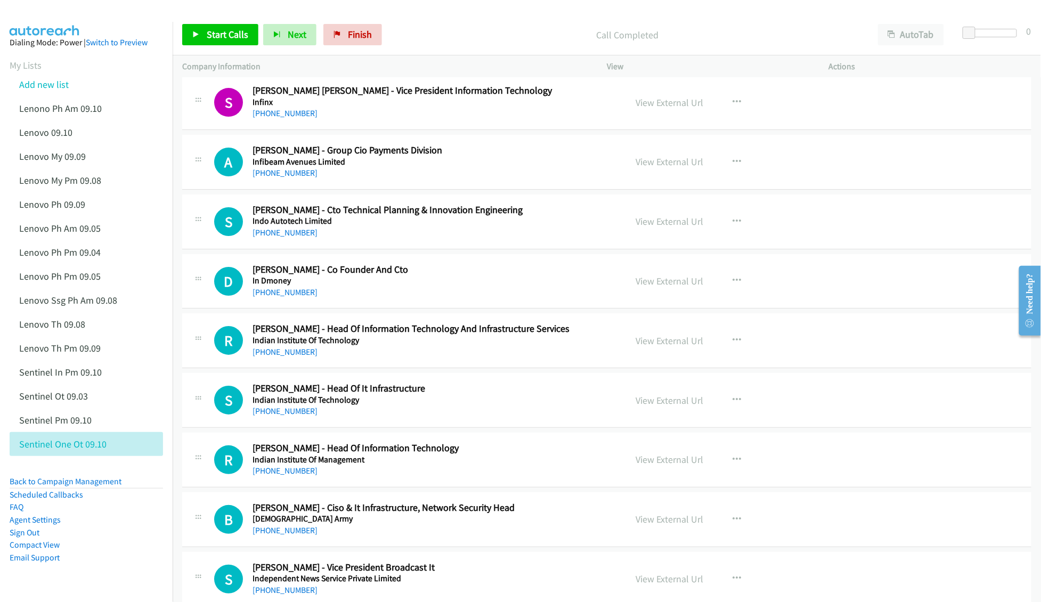
scroll to position [1420, 0]
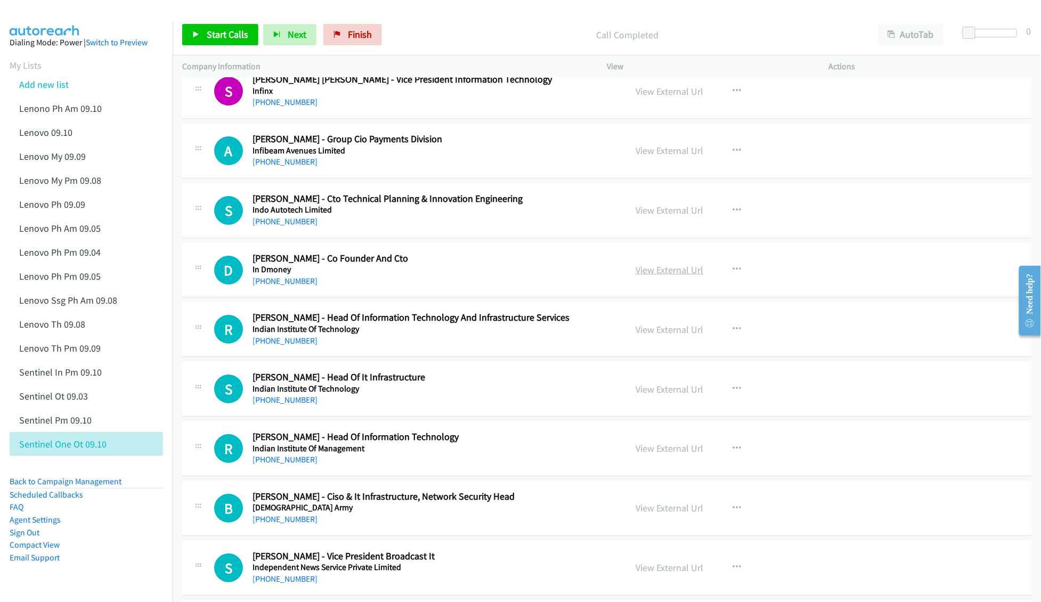
click at [655, 274] on link "View External Url" at bounding box center [669, 270] width 68 height 12
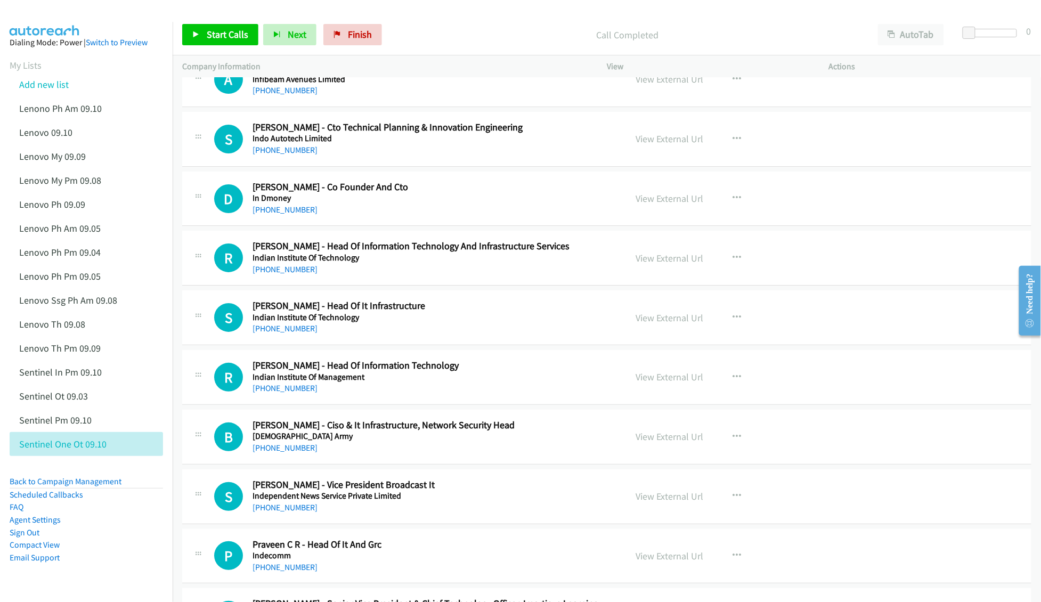
scroll to position [1562, 0]
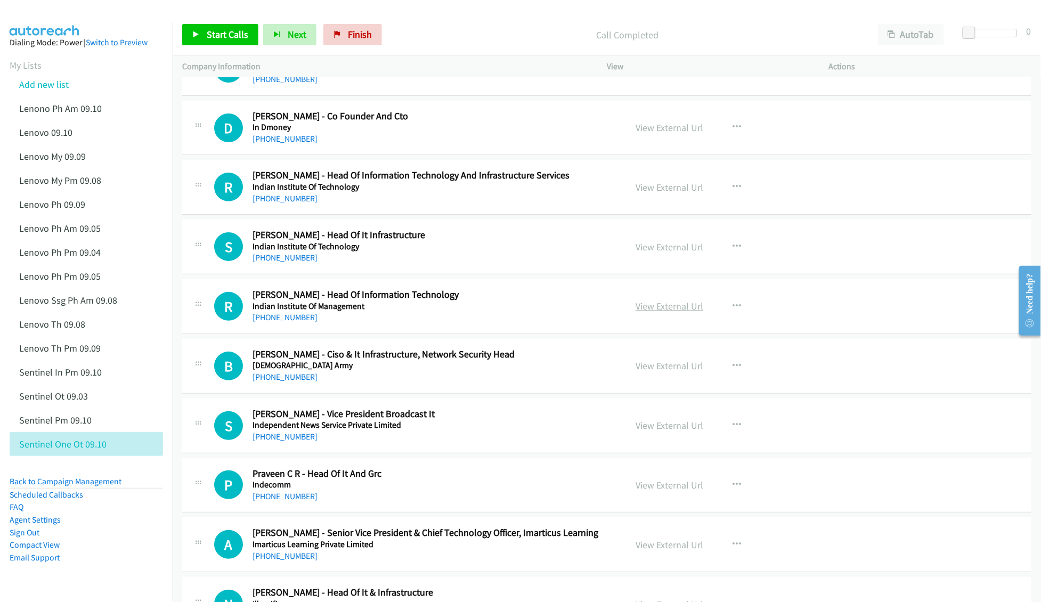
click at [644, 305] on link "View External Url" at bounding box center [669, 306] width 68 height 12
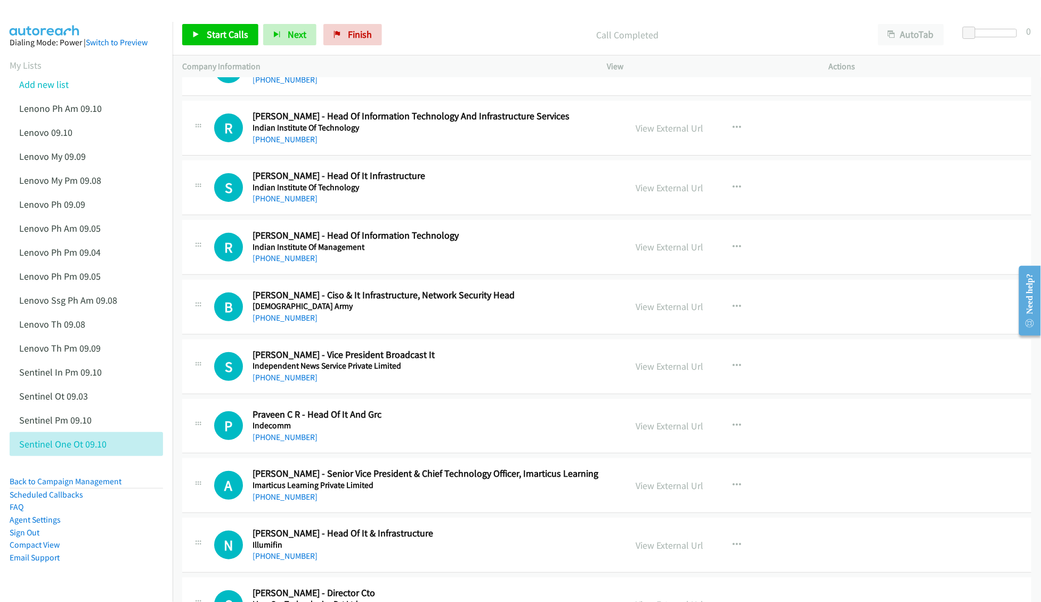
scroll to position [1633, 0]
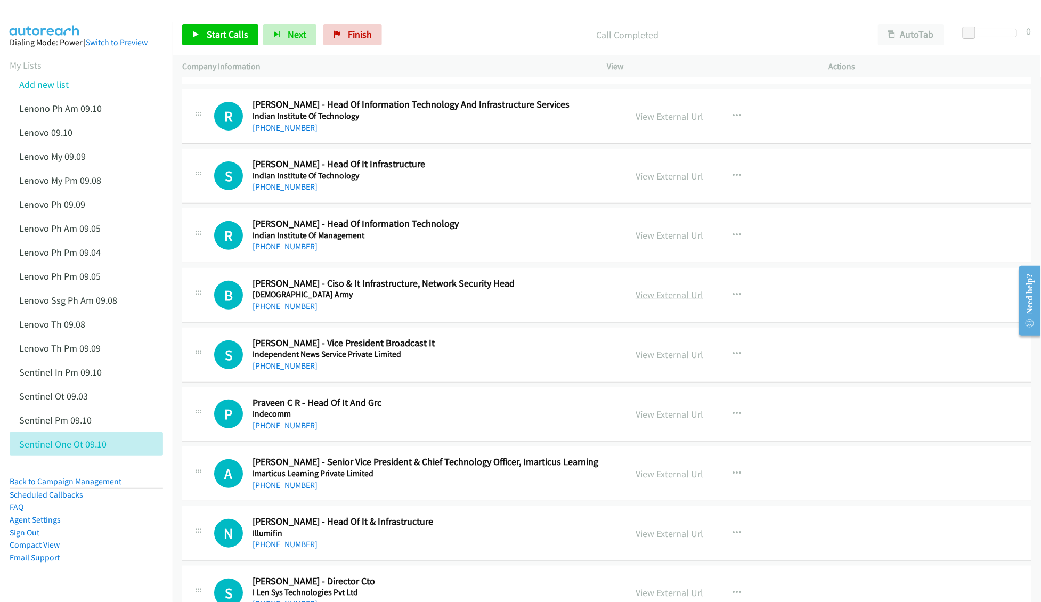
click at [640, 297] on link "View External Url" at bounding box center [669, 295] width 68 height 12
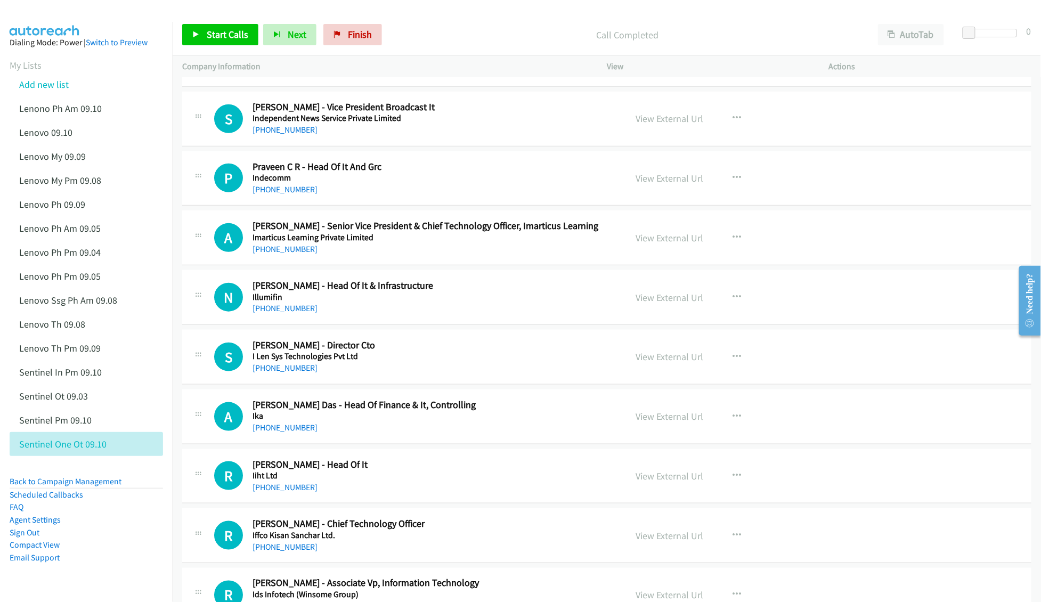
scroll to position [1917, 0]
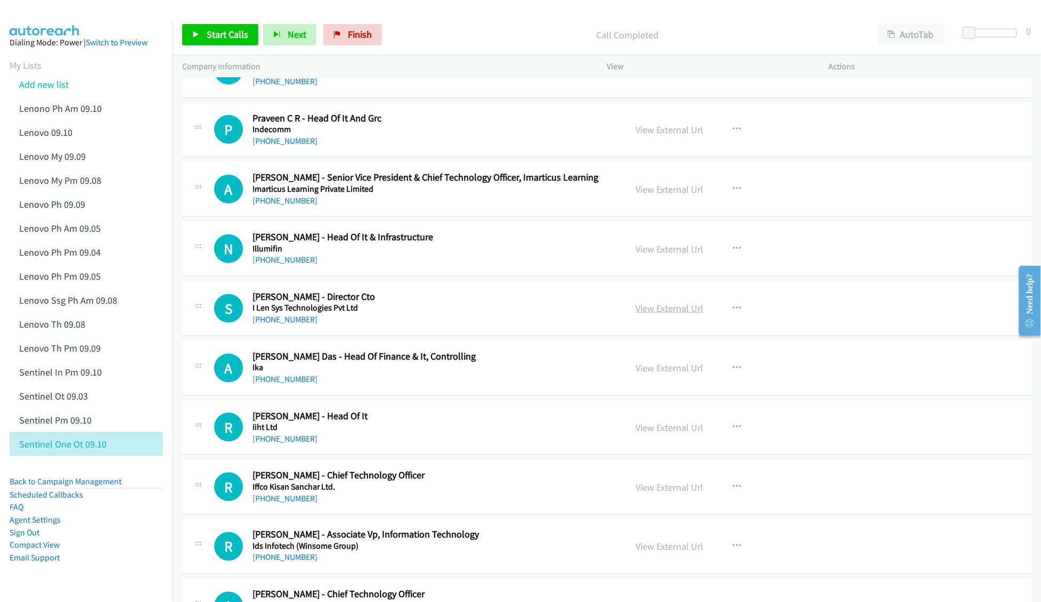
click at [652, 314] on link "View External Url" at bounding box center [669, 308] width 68 height 12
click at [645, 433] on link "View External Url" at bounding box center [669, 427] width 68 height 12
click at [638, 492] on link "View External Url" at bounding box center [669, 487] width 68 height 12
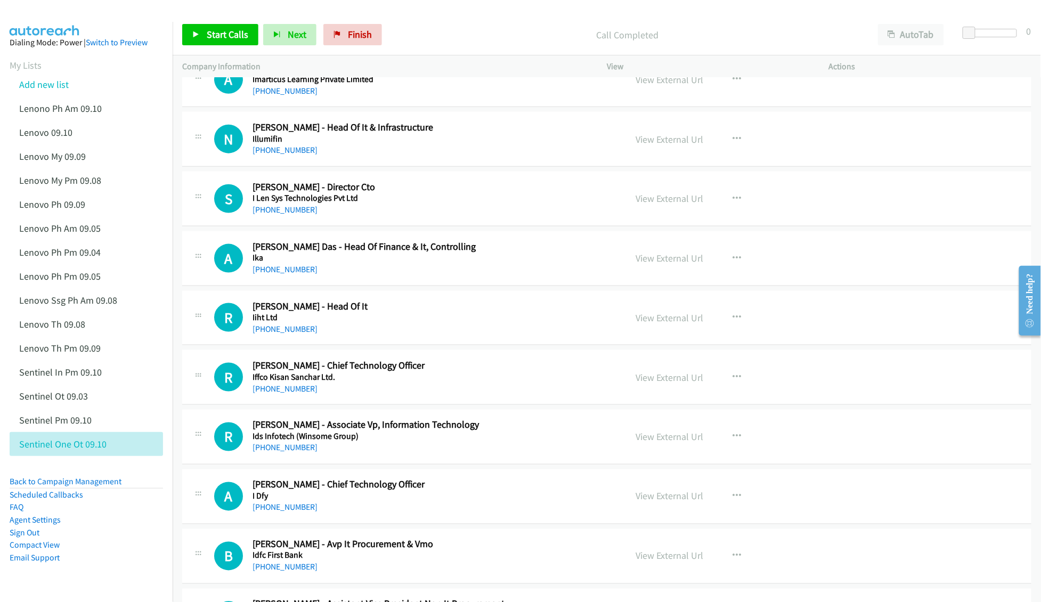
scroll to position [2130, 0]
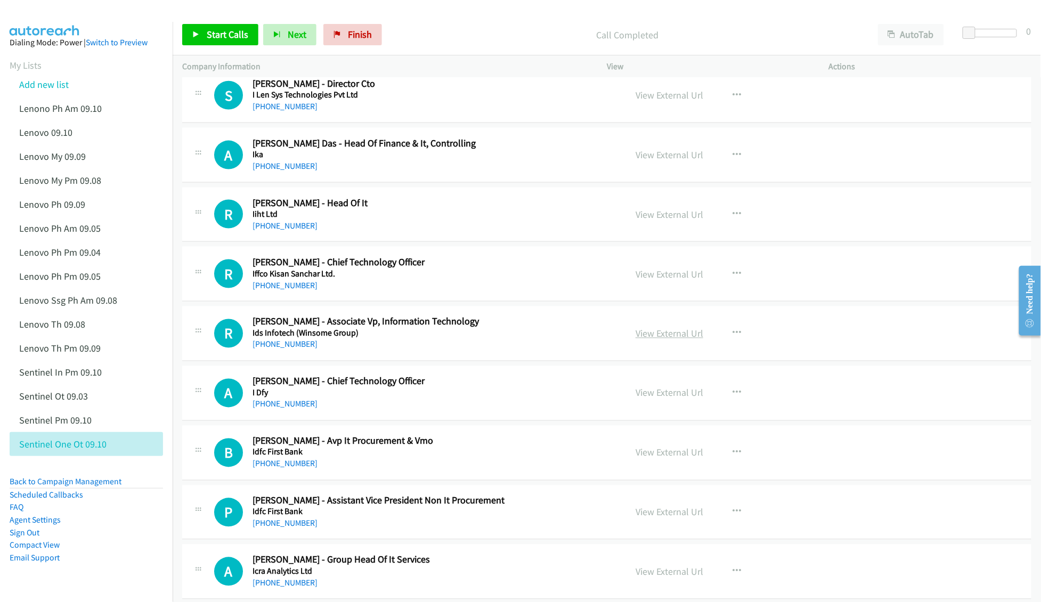
click at [643, 333] on link "View External Url" at bounding box center [669, 334] width 68 height 12
click at [649, 399] on link "View External Url" at bounding box center [669, 393] width 68 height 12
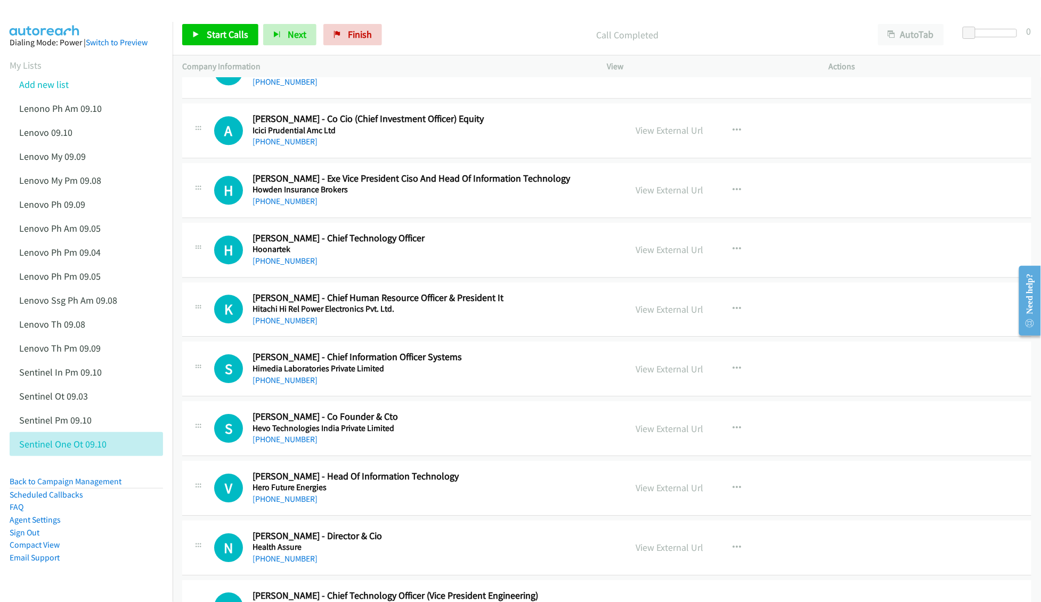
scroll to position [2698, 0]
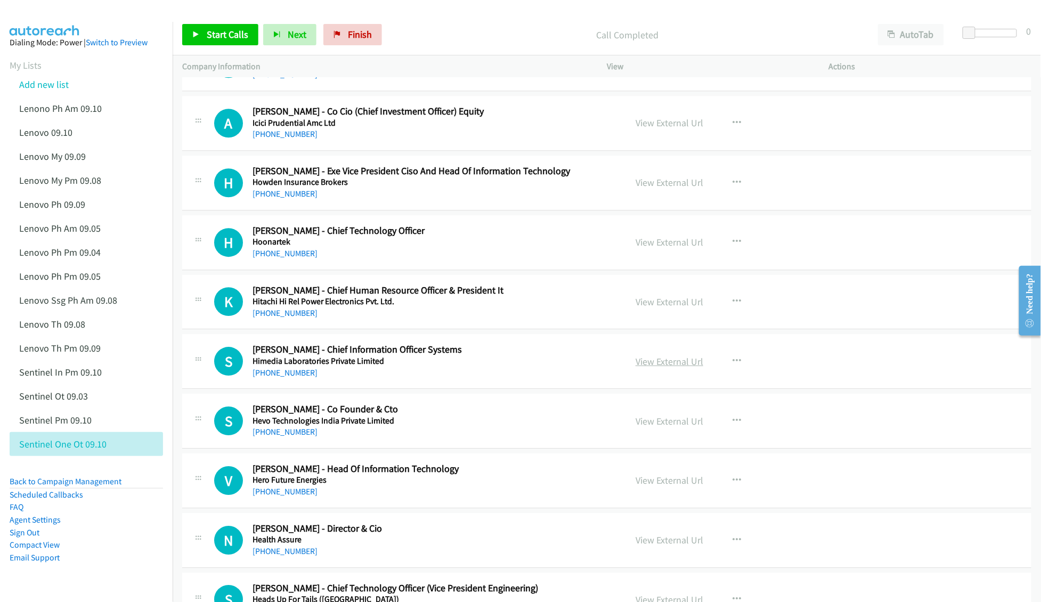
click at [642, 366] on link "View External Url" at bounding box center [669, 361] width 68 height 12
click at [641, 427] on link "View External Url" at bounding box center [669, 421] width 68 height 12
click at [652, 486] on link "View External Url" at bounding box center [669, 480] width 68 height 12
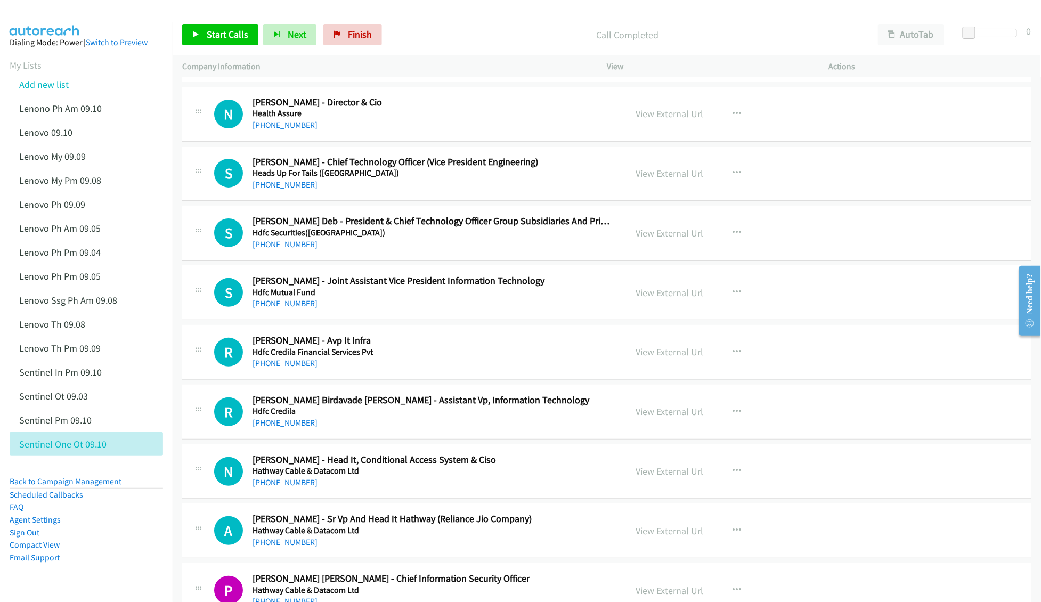
scroll to position [3195, 0]
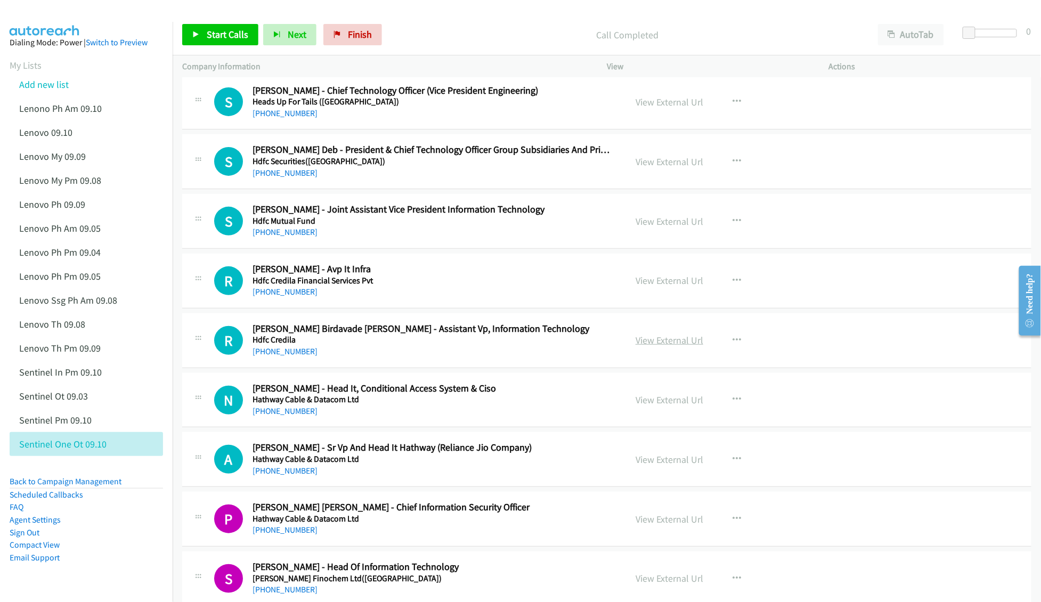
click at [651, 346] on link "View External Url" at bounding box center [669, 340] width 68 height 12
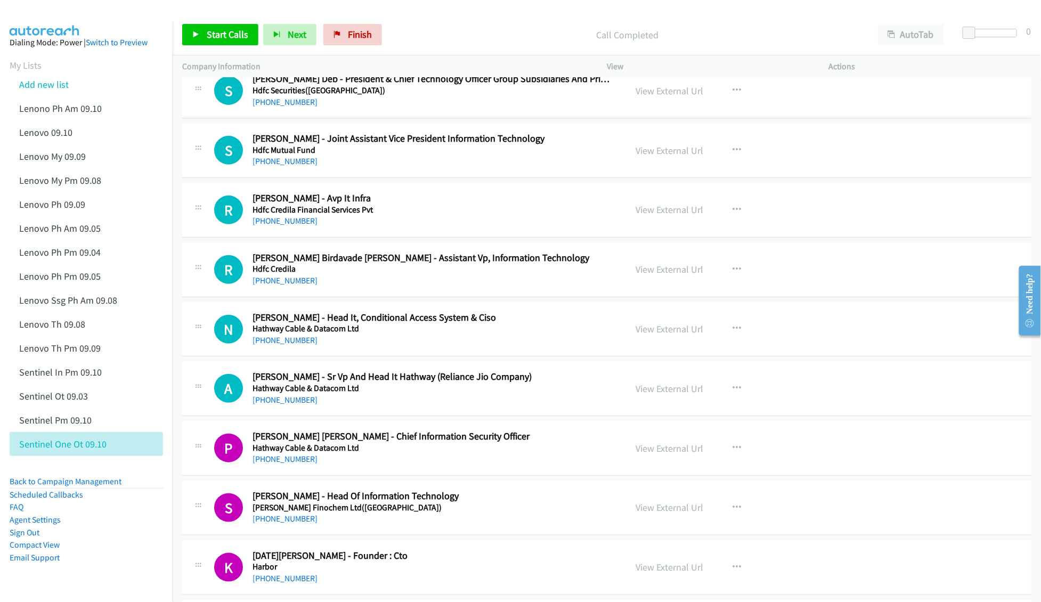
scroll to position [3337, 0]
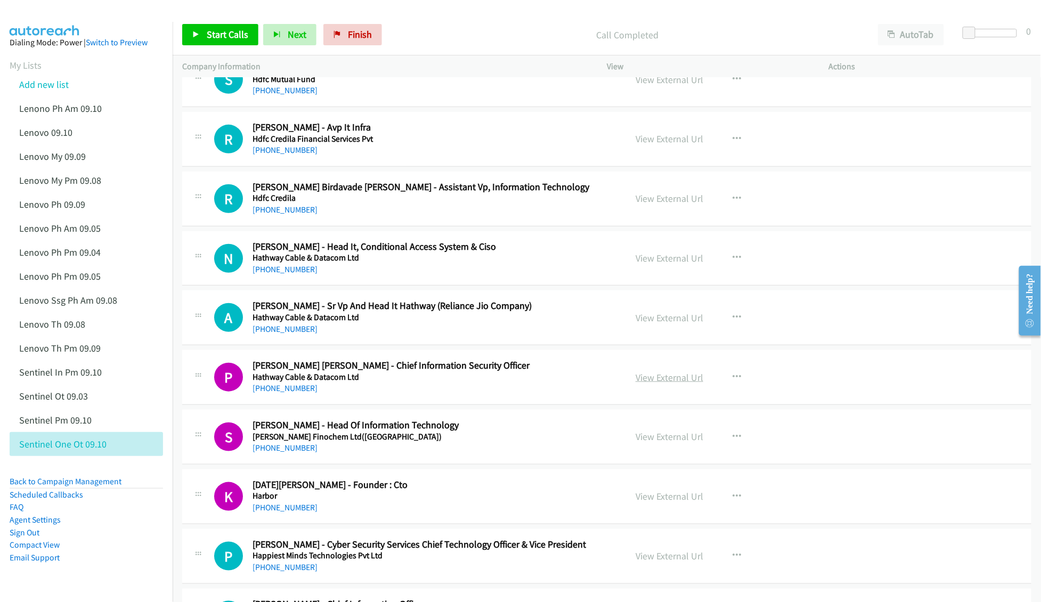
click at [662, 383] on link "View External Url" at bounding box center [669, 377] width 68 height 12
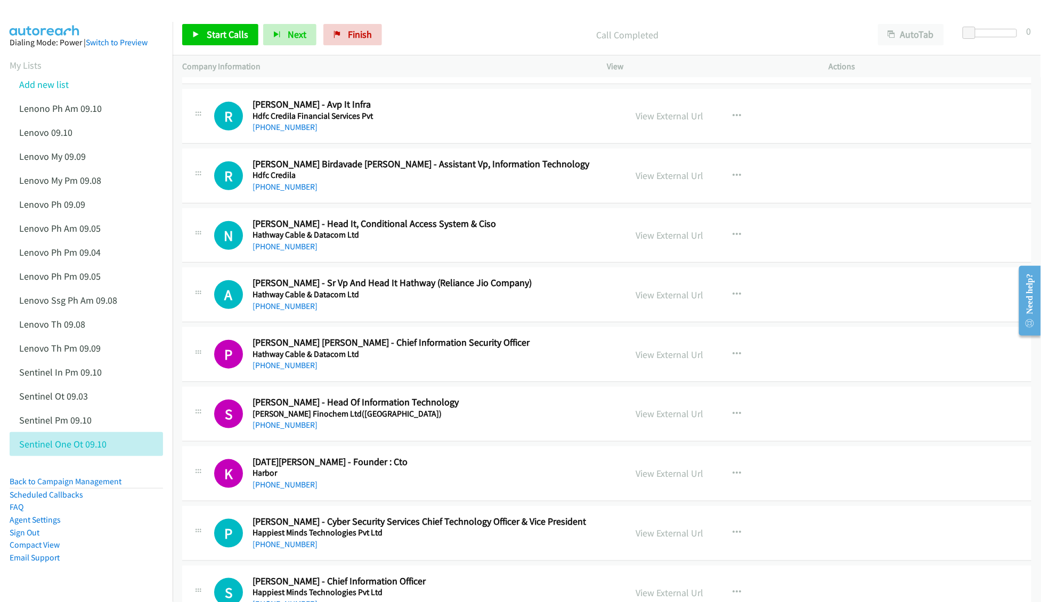
scroll to position [3408, 0]
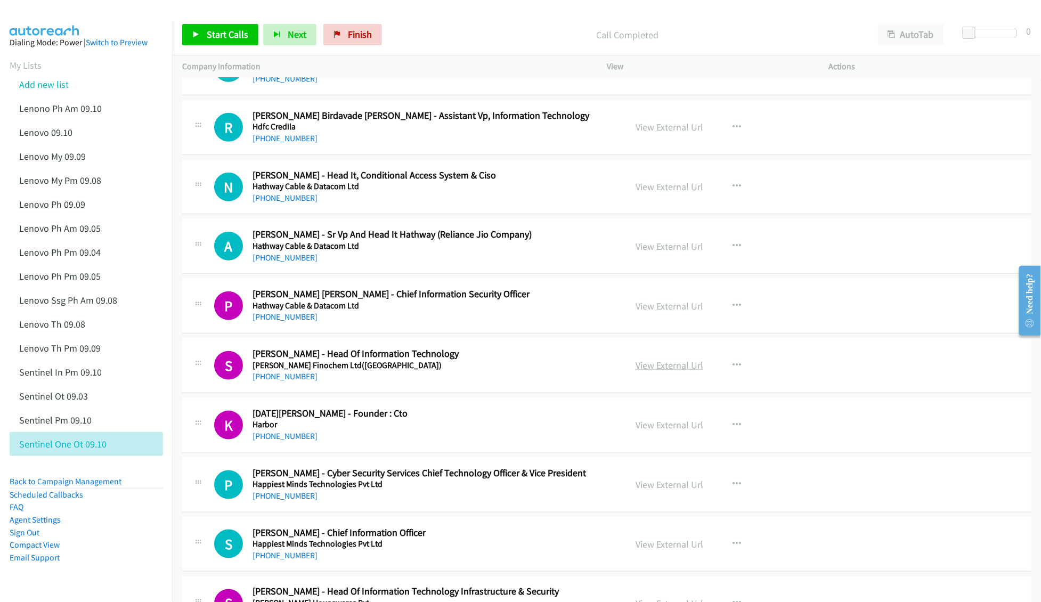
click at [645, 371] on link "View External Url" at bounding box center [669, 365] width 68 height 12
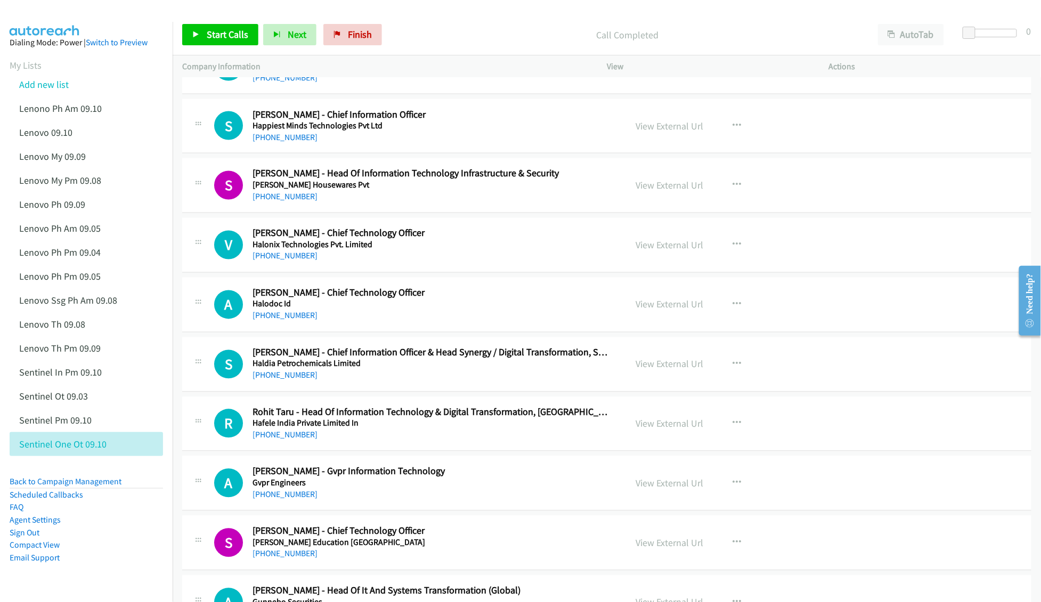
scroll to position [3834, 0]
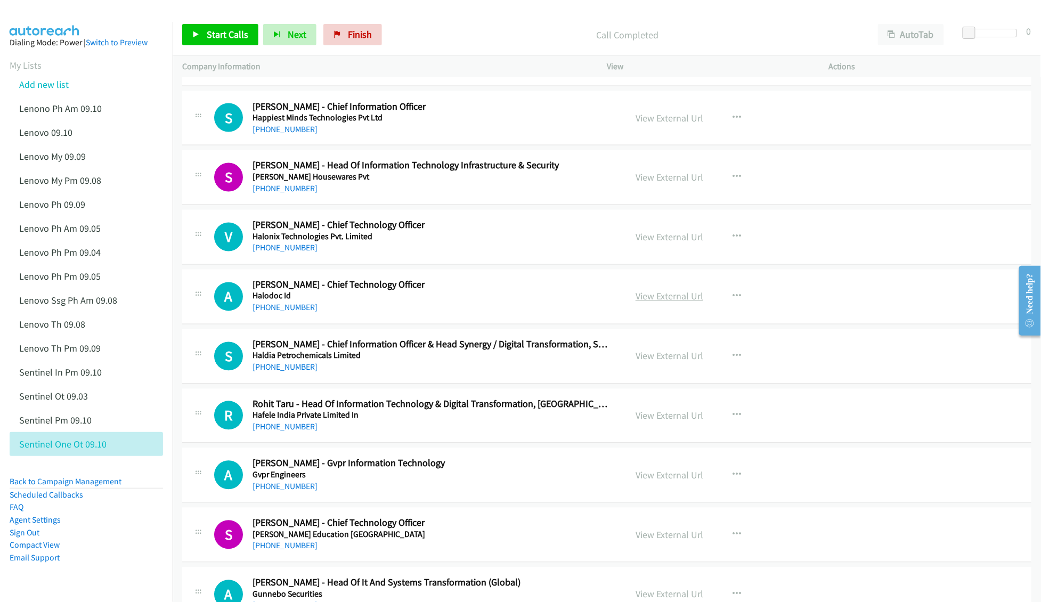
click at [678, 302] on link "View External Url" at bounding box center [669, 296] width 68 height 12
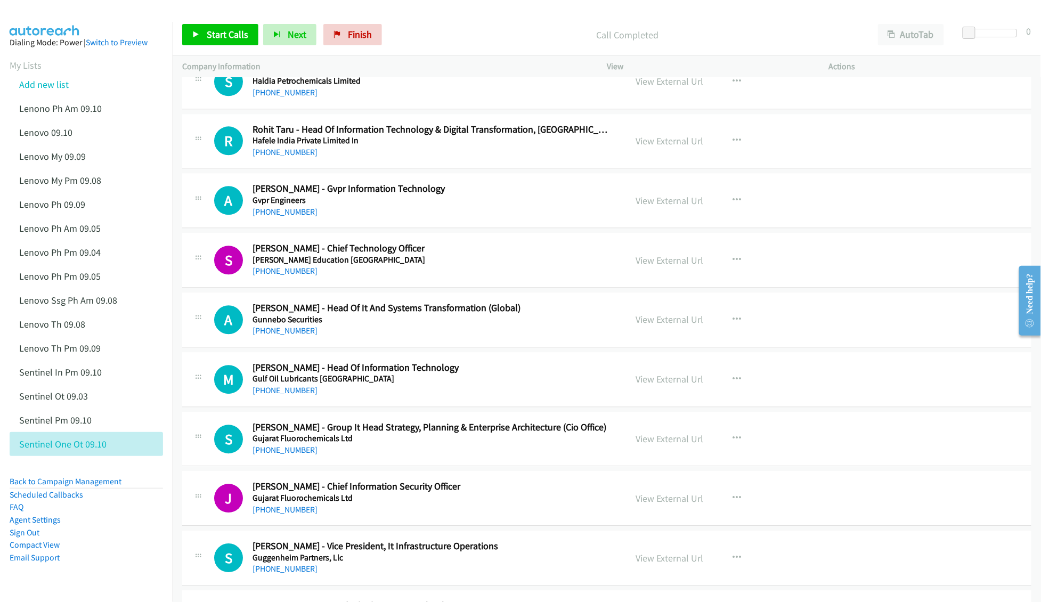
scroll to position [4118, 0]
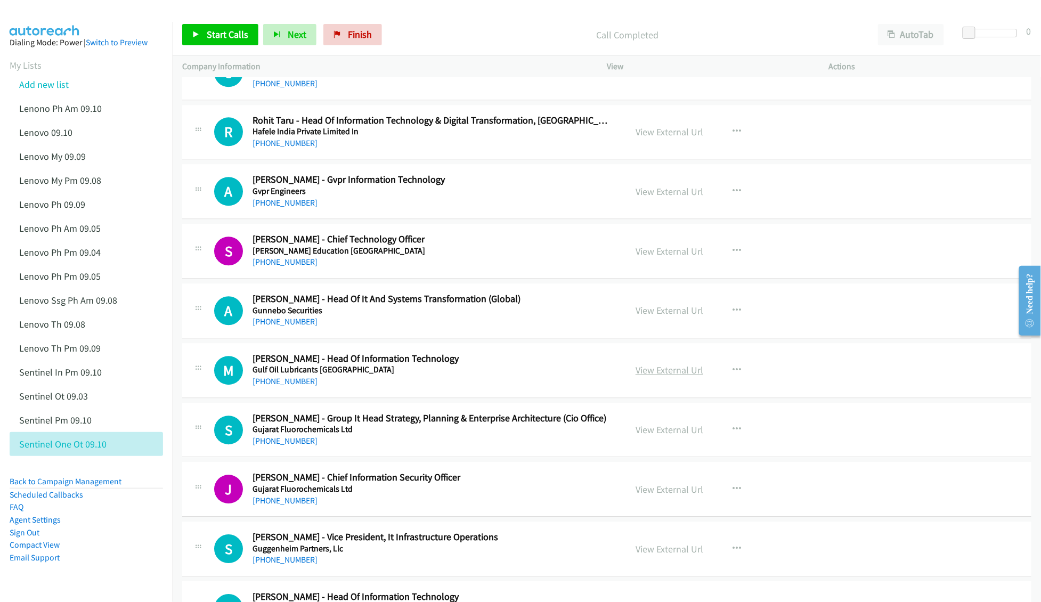
click at [665, 376] on link "View External Url" at bounding box center [669, 370] width 68 height 12
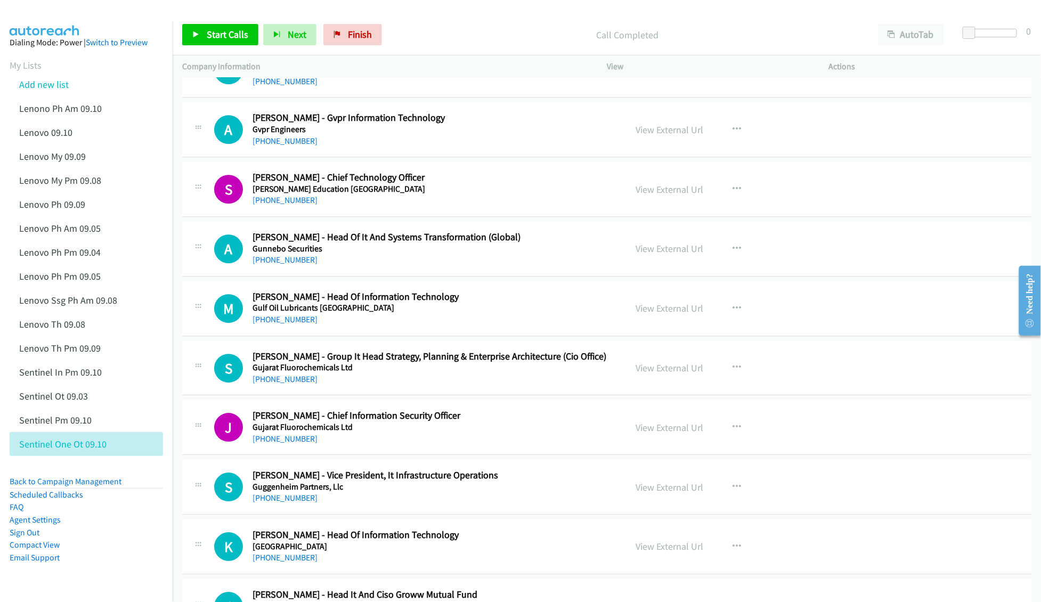
scroll to position [4189, 0]
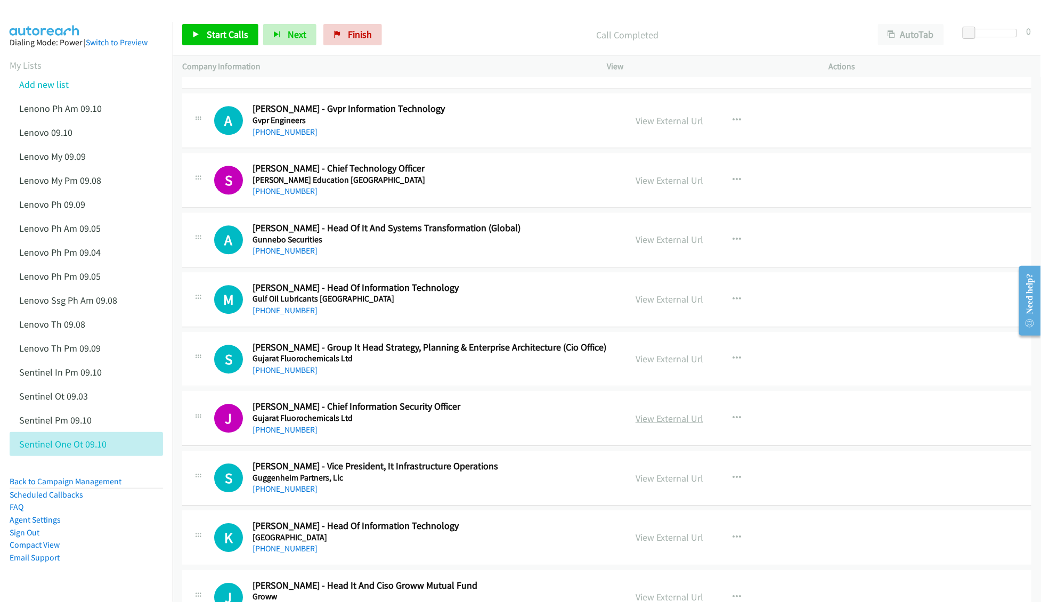
click at [670, 424] on link "View External Url" at bounding box center [669, 418] width 68 height 12
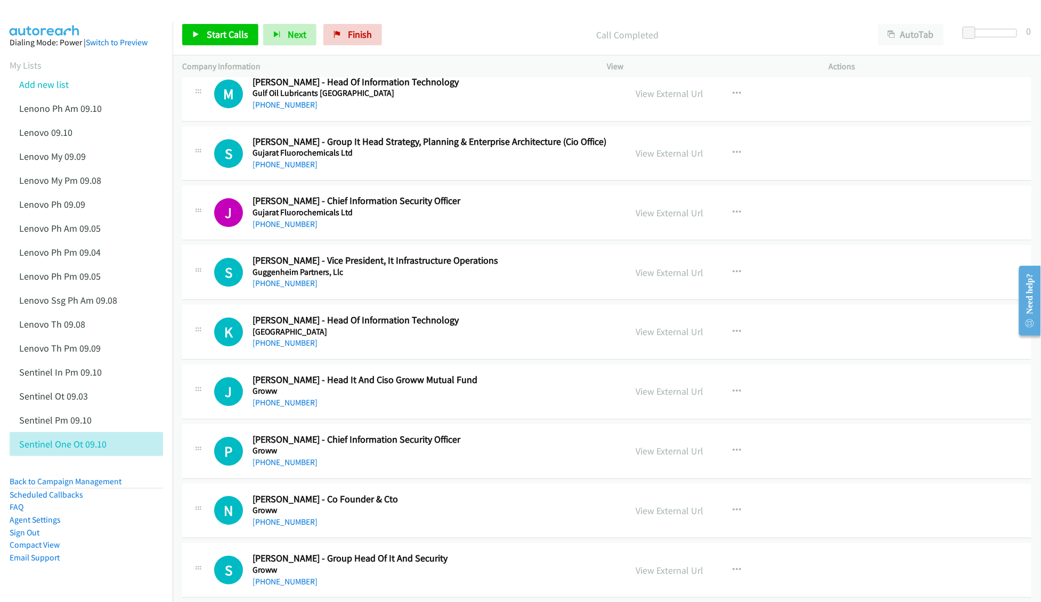
scroll to position [4402, 0]
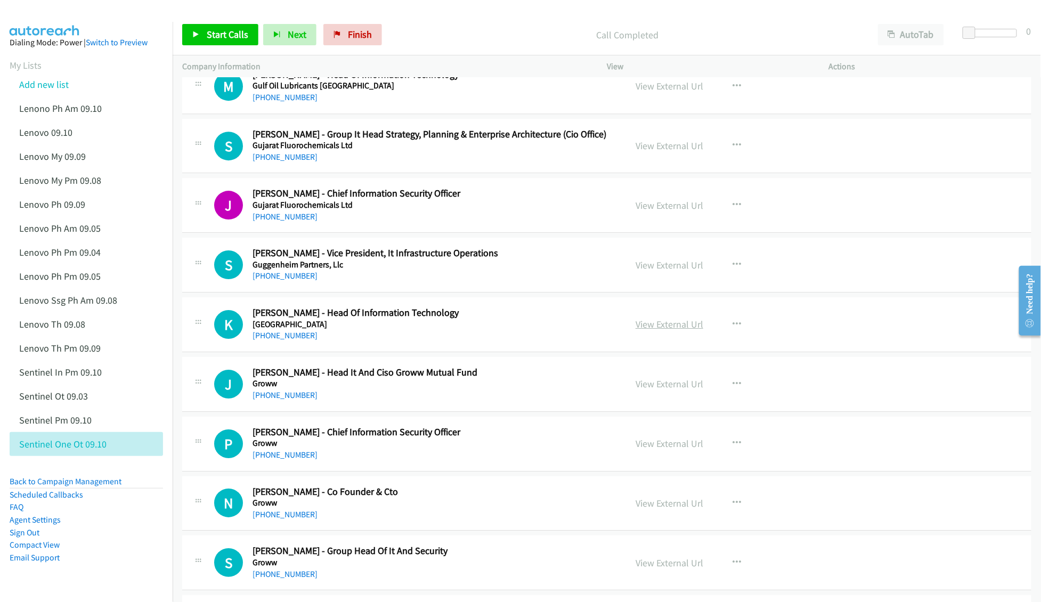
click at [643, 330] on link "View External Url" at bounding box center [669, 324] width 68 height 12
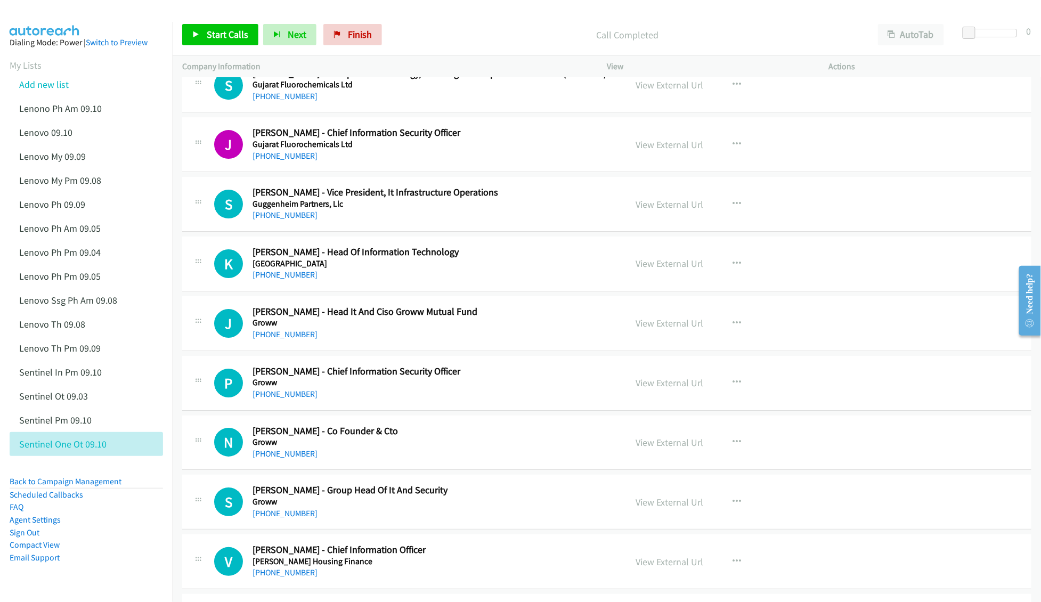
scroll to position [4473, 0]
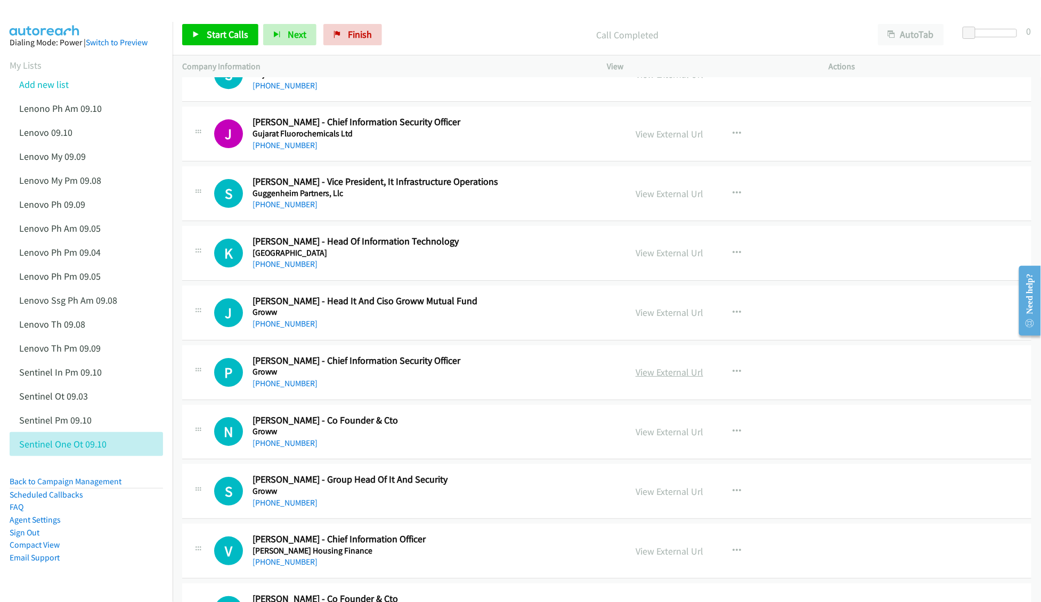
click at [645, 378] on link "View External Url" at bounding box center [669, 372] width 68 height 12
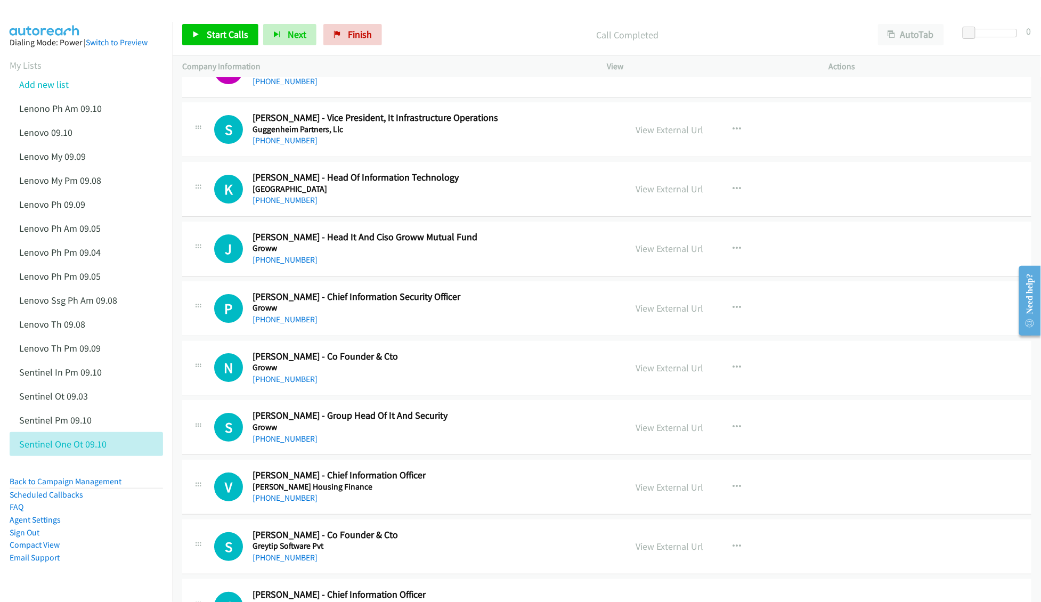
scroll to position [4544, 0]
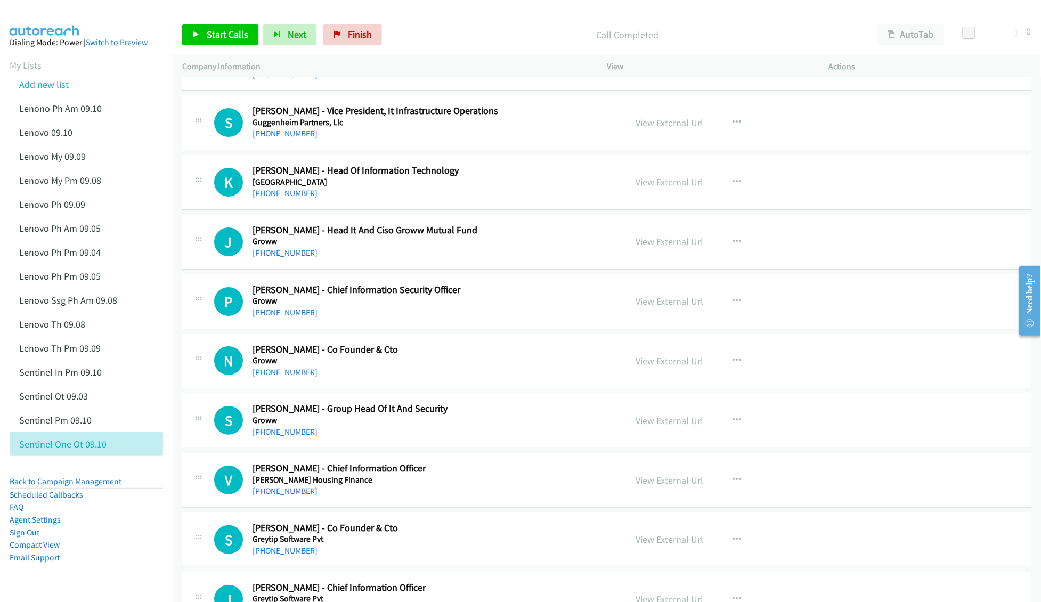
click at [643, 367] on link "View External Url" at bounding box center [669, 361] width 68 height 12
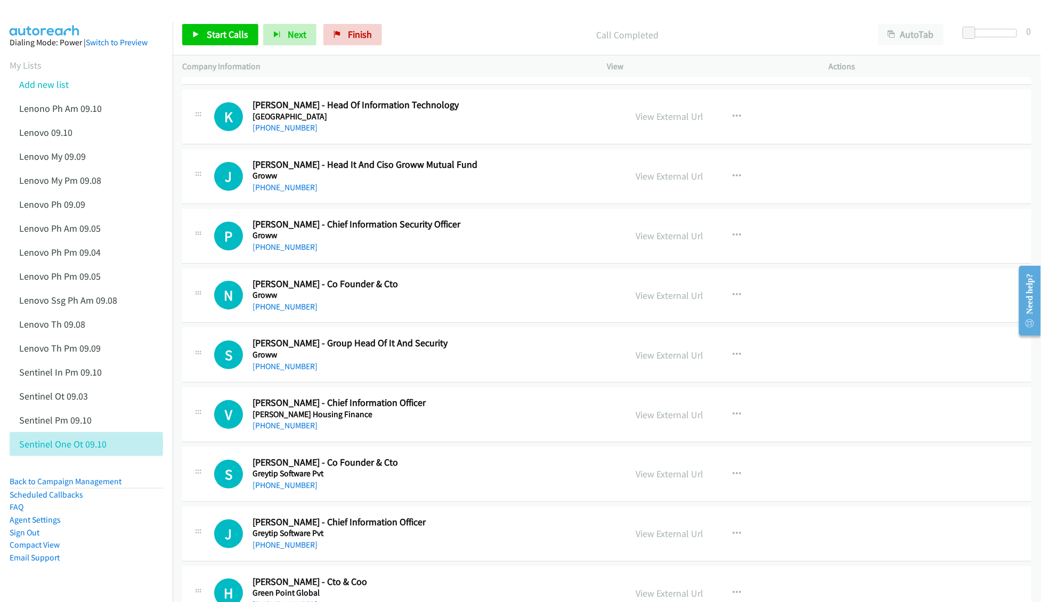
scroll to position [4615, 0]
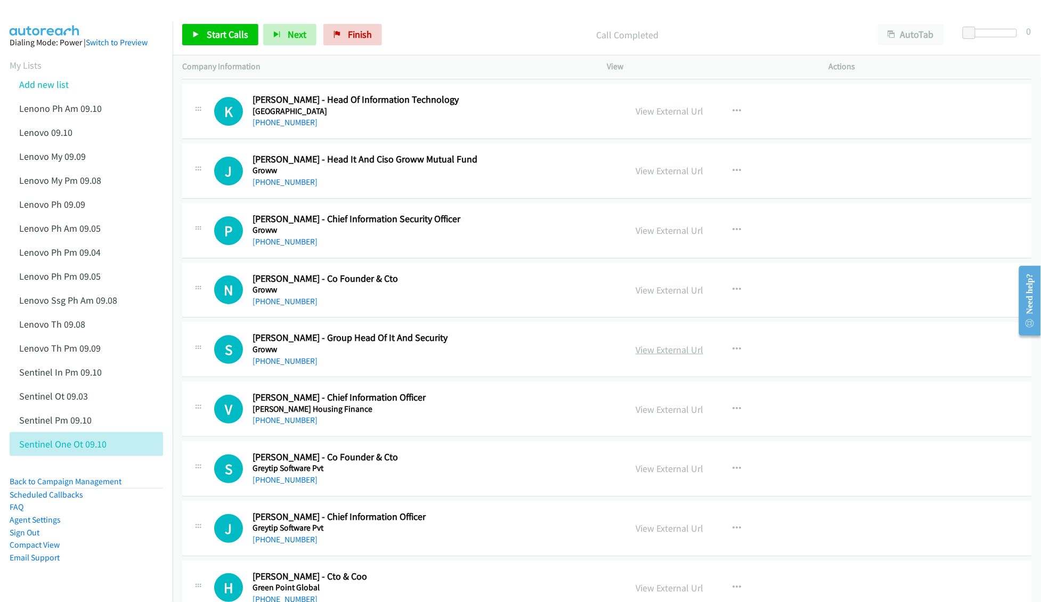
click at [665, 356] on link "View External Url" at bounding box center [669, 349] width 68 height 12
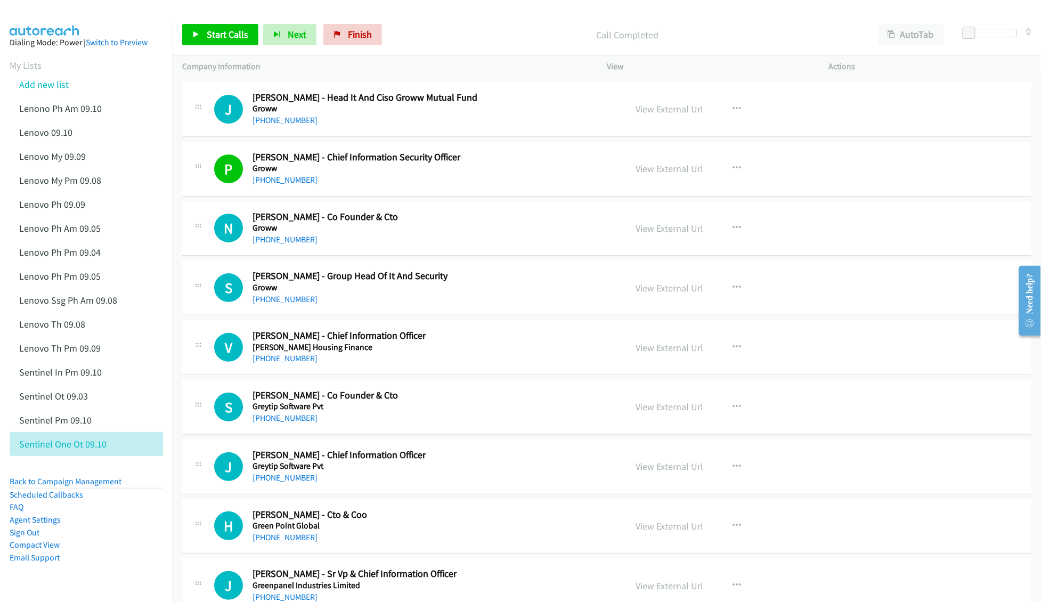
scroll to position [4686, 0]
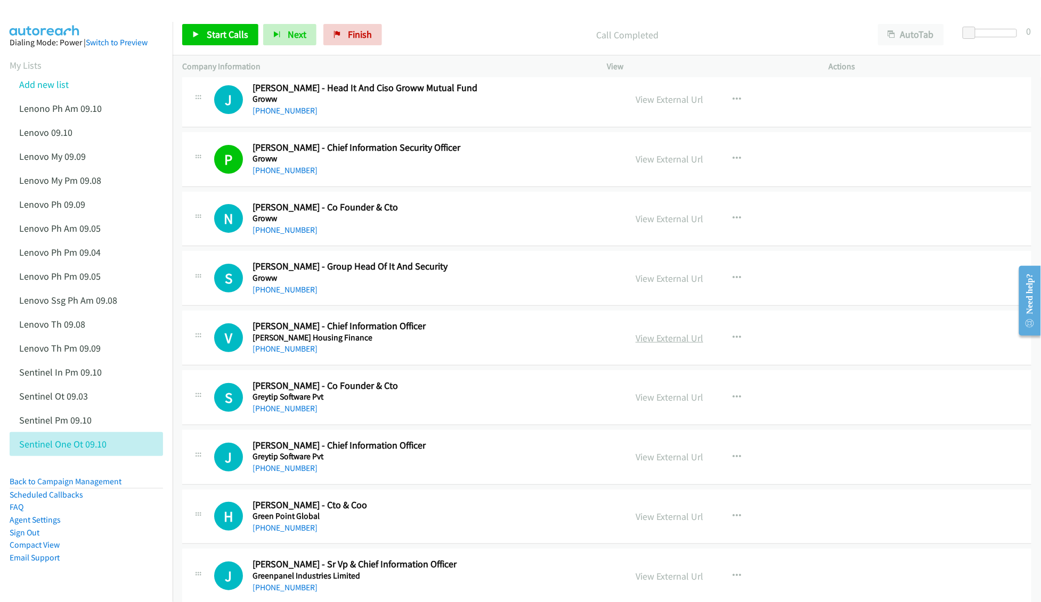
click at [659, 344] on link "View External Url" at bounding box center [669, 338] width 68 height 12
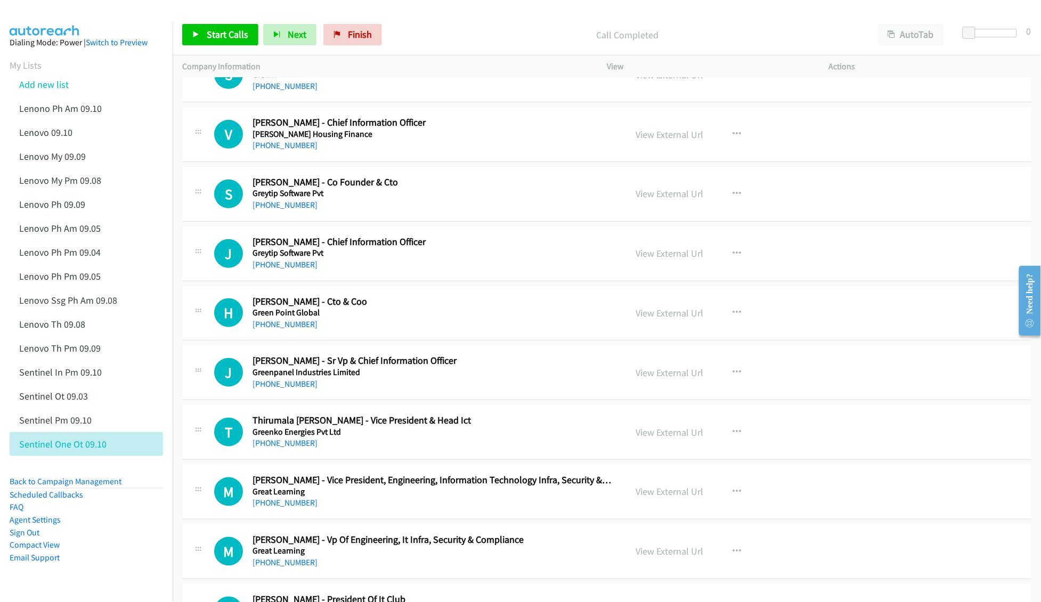
scroll to position [4899, 0]
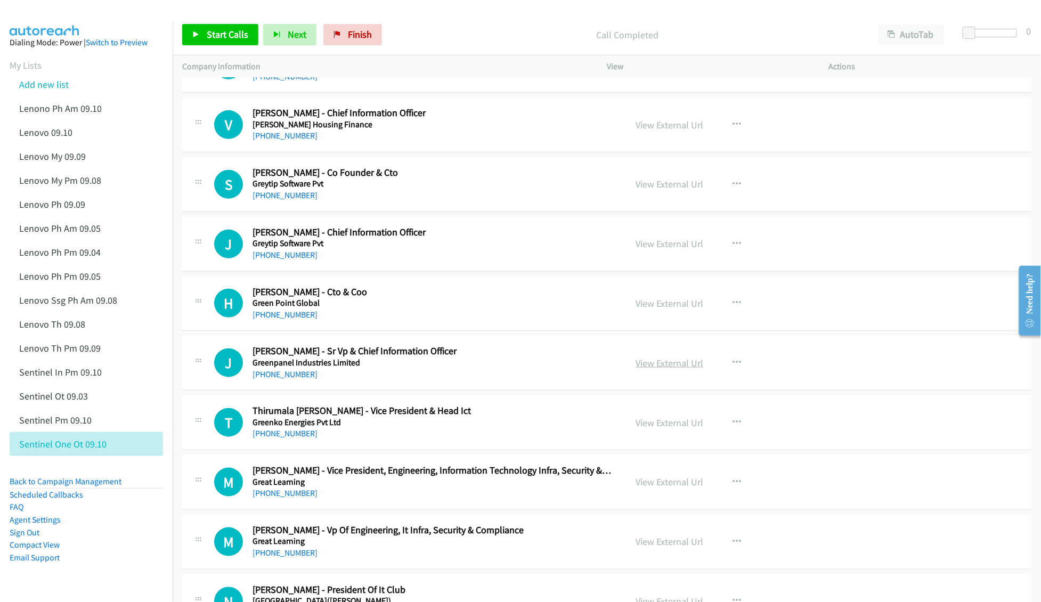
click at [667, 369] on link "View External Url" at bounding box center [669, 363] width 68 height 12
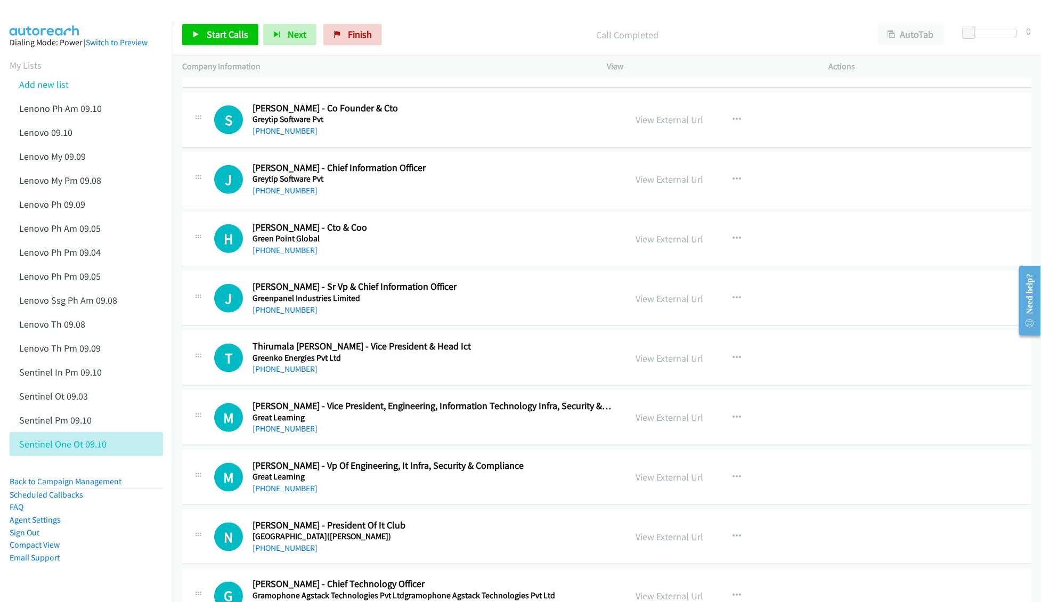
scroll to position [5041, 0]
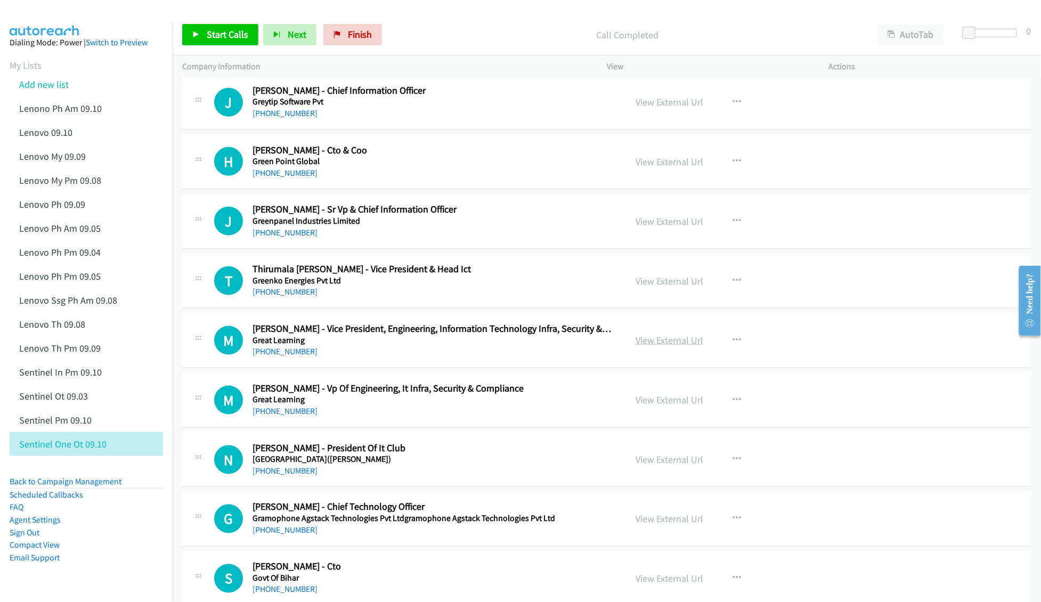
click at [644, 346] on link "View External Url" at bounding box center [669, 340] width 68 height 12
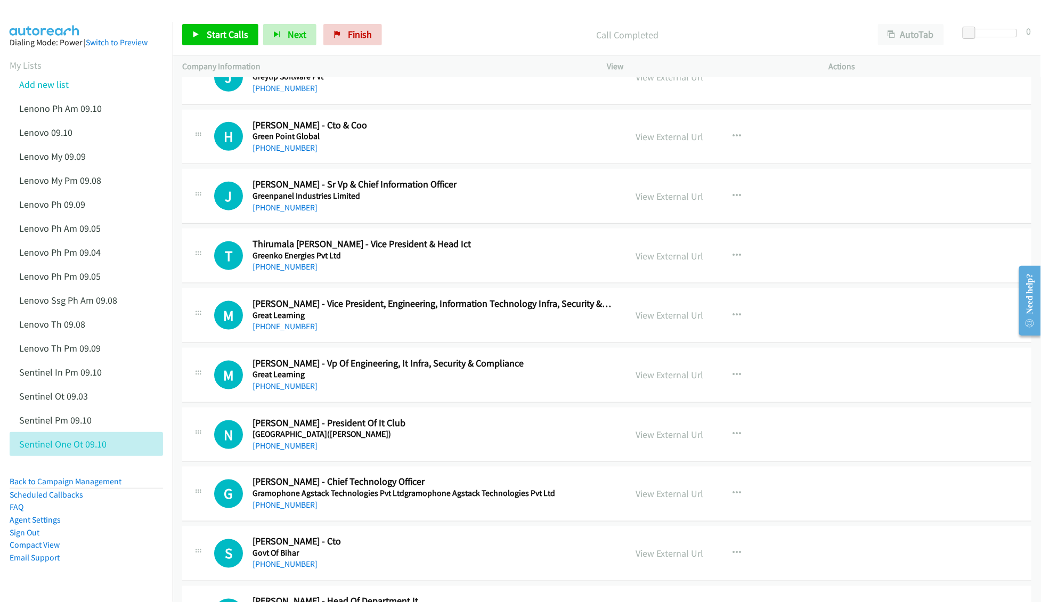
scroll to position [5112, 0]
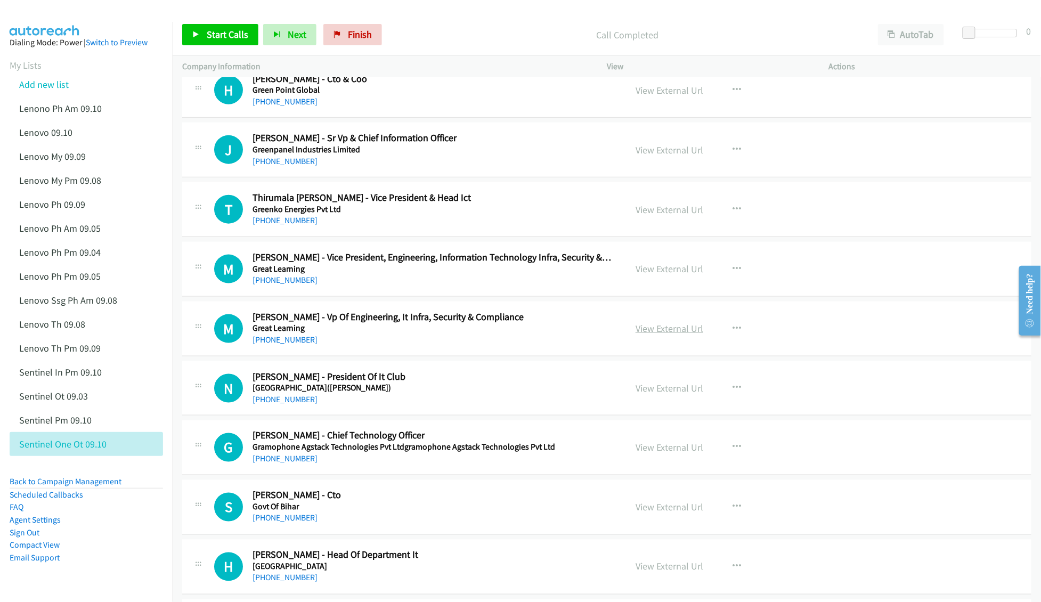
click at [648, 334] on link "View External Url" at bounding box center [669, 328] width 68 height 12
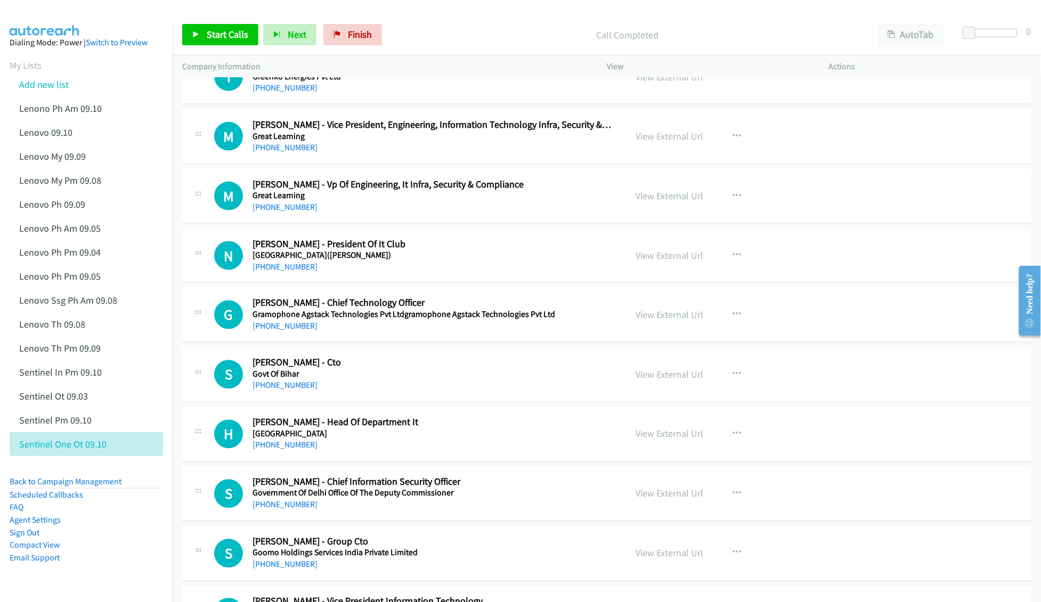
scroll to position [5254, 0]
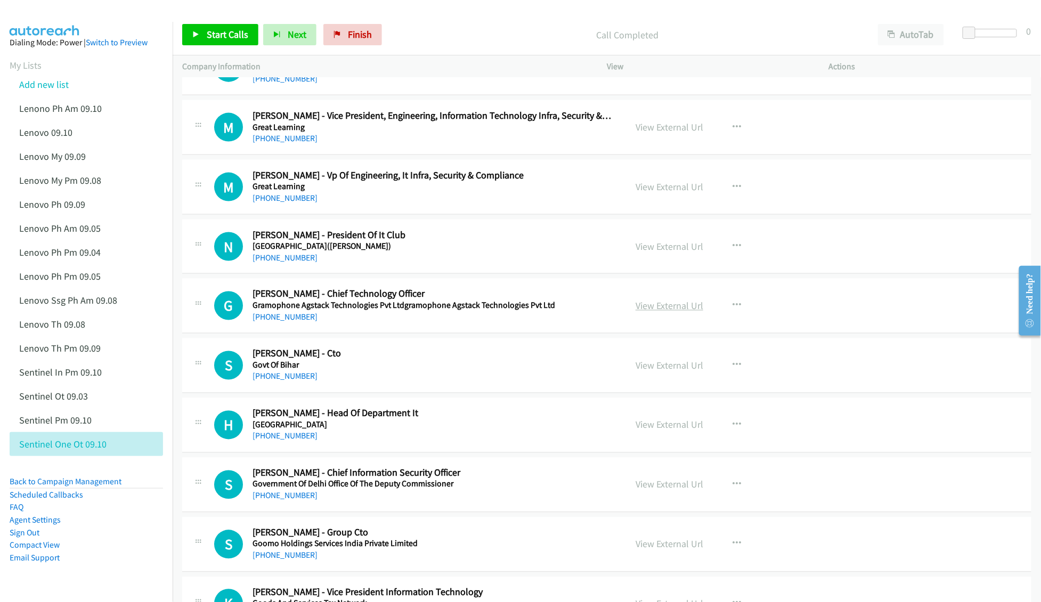
click at [665, 312] on link "View External Url" at bounding box center [669, 306] width 68 height 12
click at [648, 372] on link "View External Url" at bounding box center [669, 365] width 68 height 12
click at [657, 431] on link "View External Url" at bounding box center [669, 425] width 68 height 12
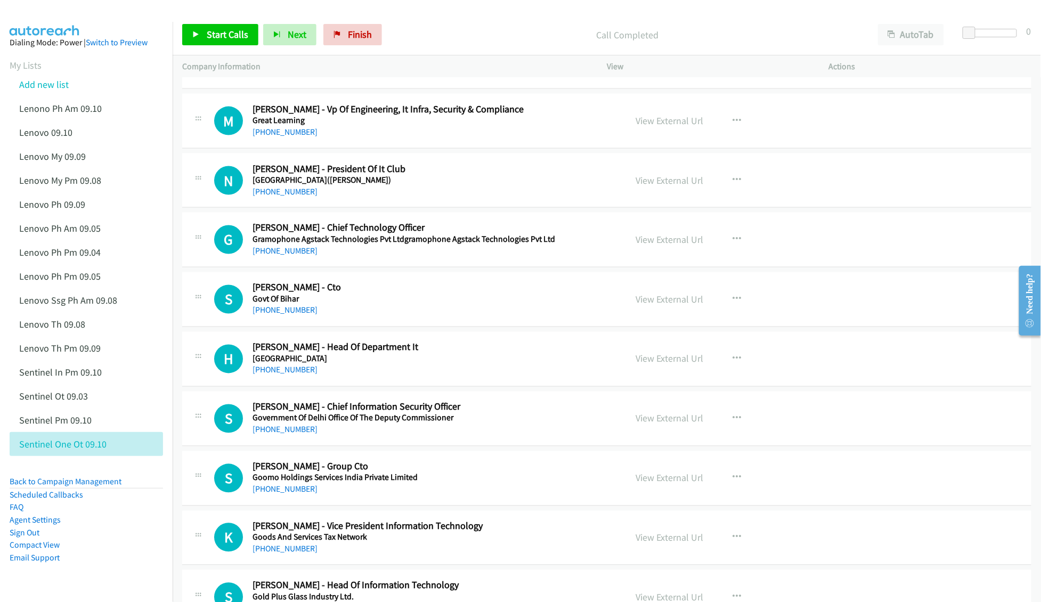
scroll to position [5325, 0]
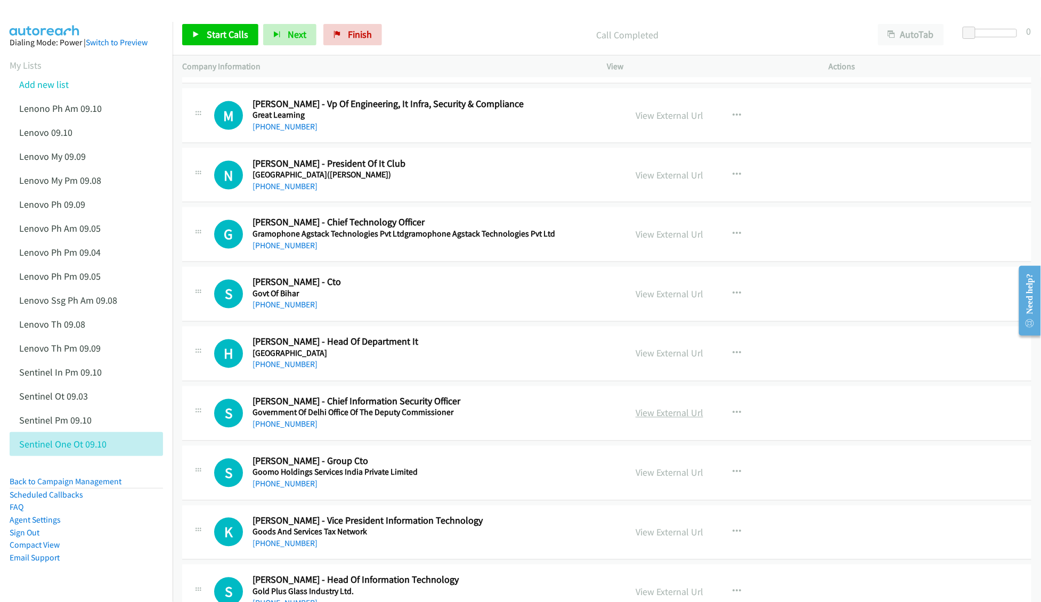
click at [641, 419] on link "View External Url" at bounding box center [669, 413] width 68 height 12
drag, startPoint x: 650, startPoint y: 488, endPoint x: 1040, endPoint y: 486, distance: 389.8
click at [666, 479] on link "View External Url" at bounding box center [669, 473] width 68 height 12
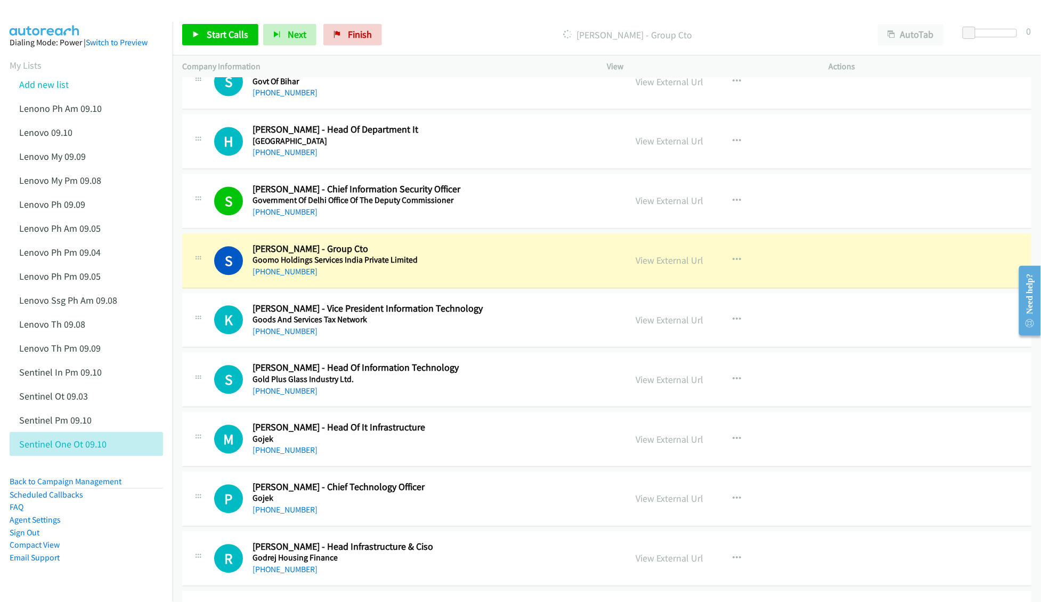
scroll to position [5538, 0]
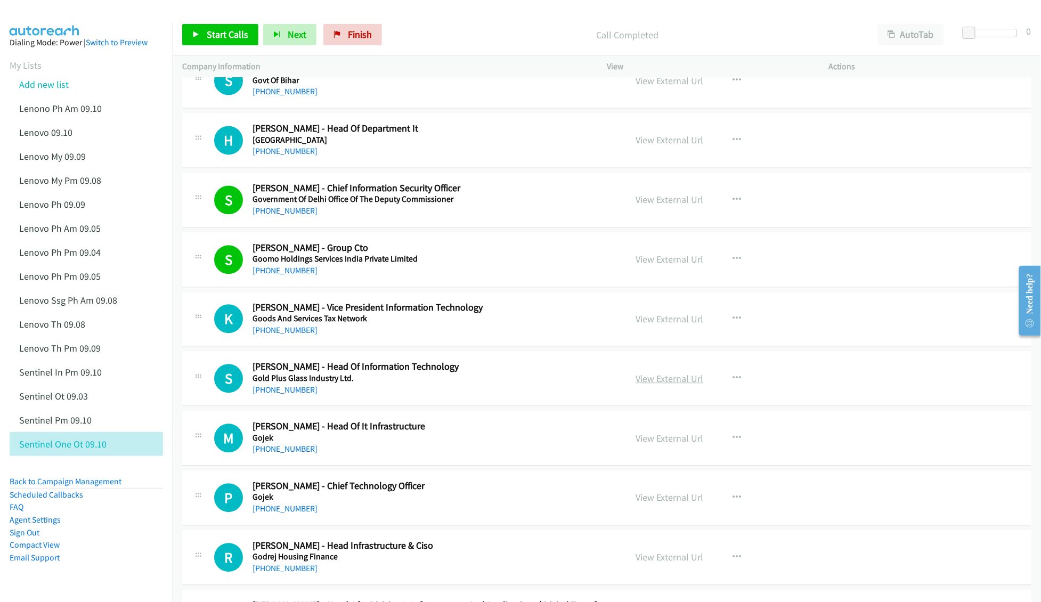
click at [675, 385] on link "View External Url" at bounding box center [669, 379] width 68 height 12
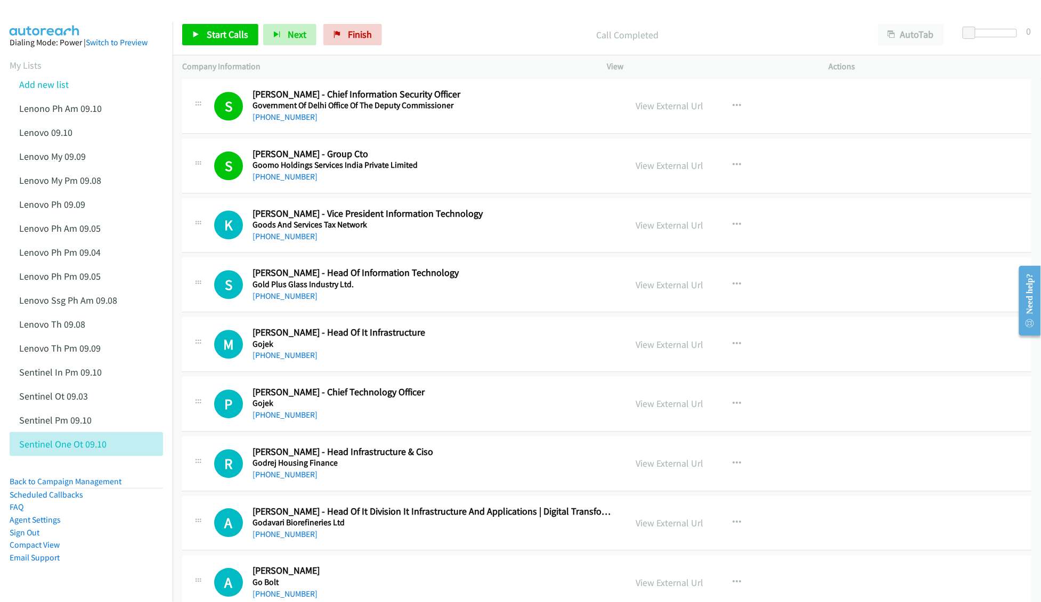
scroll to position [5680, 0]
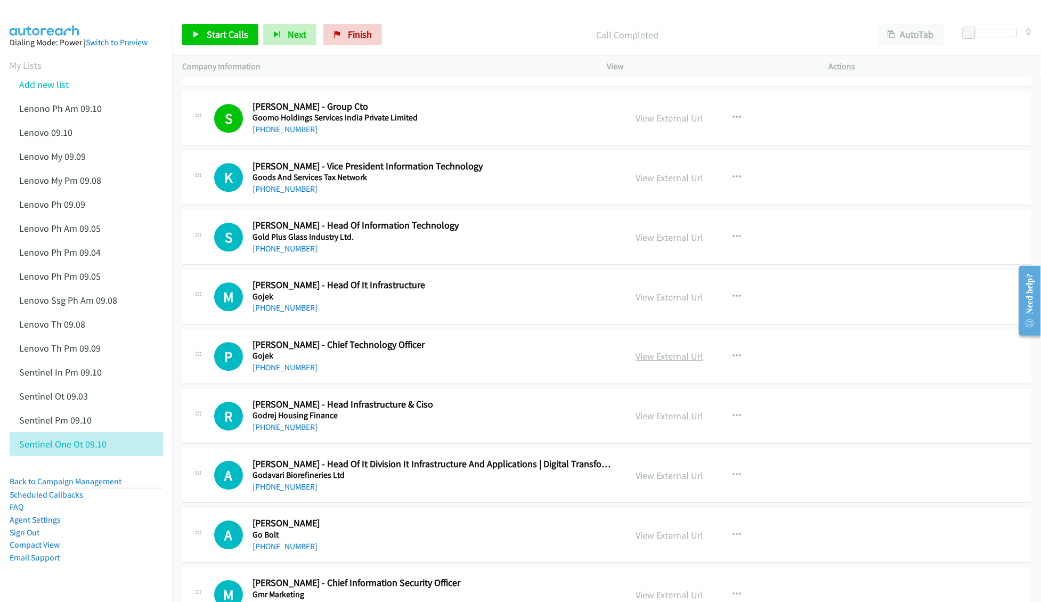
click at [648, 362] on link "View External Url" at bounding box center [669, 356] width 68 height 12
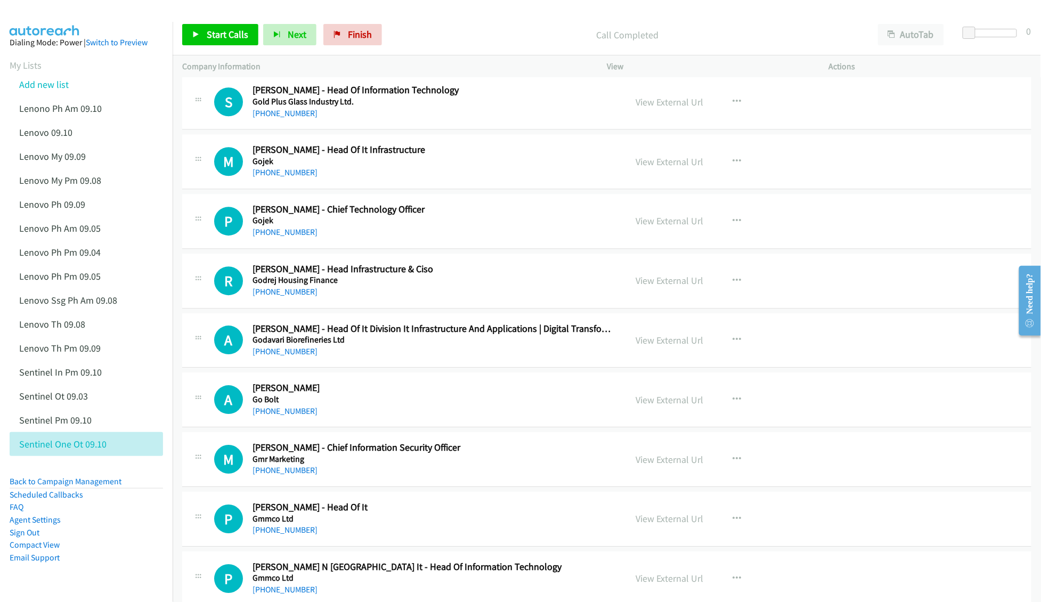
scroll to position [5822, 0]
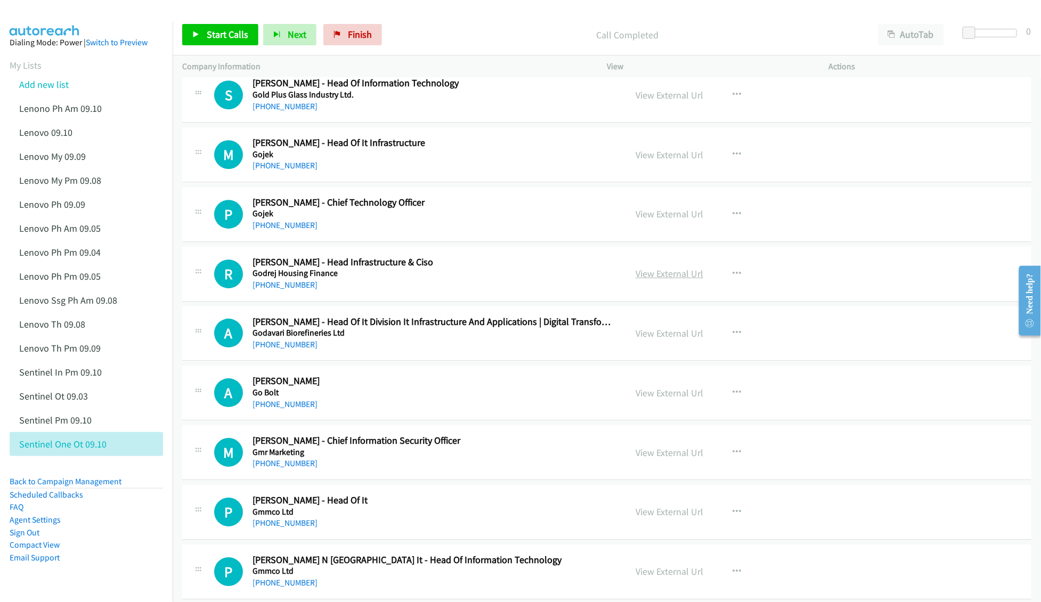
click at [655, 280] on link "View External Url" at bounding box center [669, 273] width 68 height 12
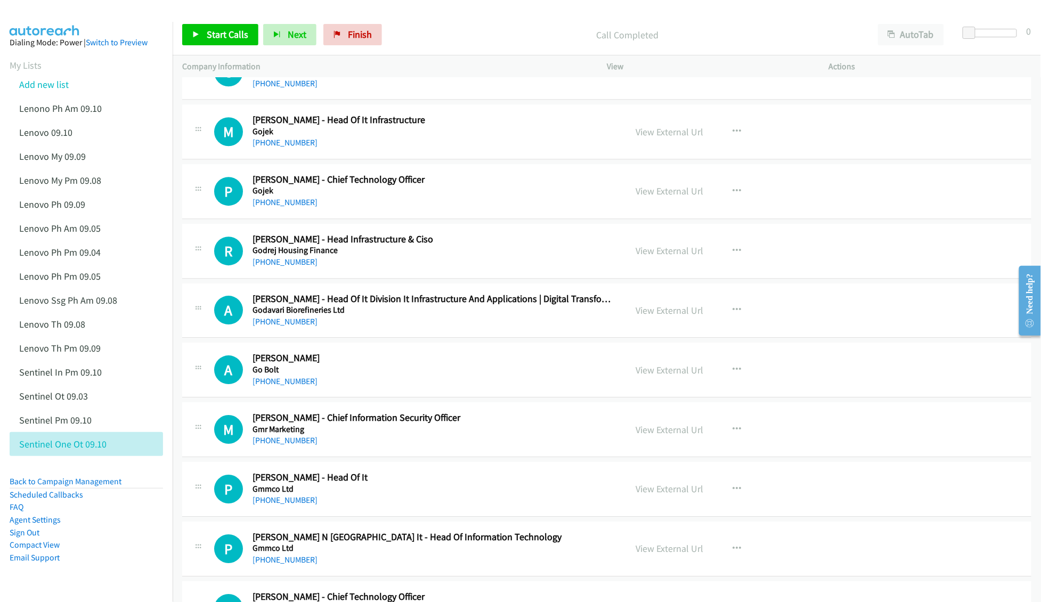
scroll to position [5893, 0]
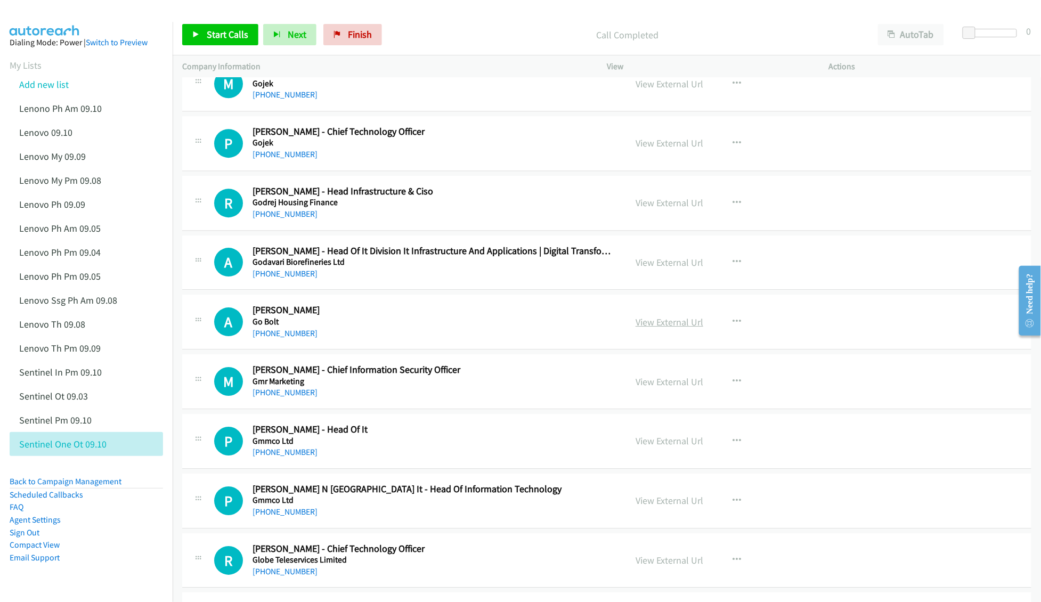
click at [644, 328] on link "View External Url" at bounding box center [669, 322] width 68 height 12
click at [641, 388] on link "View External Url" at bounding box center [669, 381] width 68 height 12
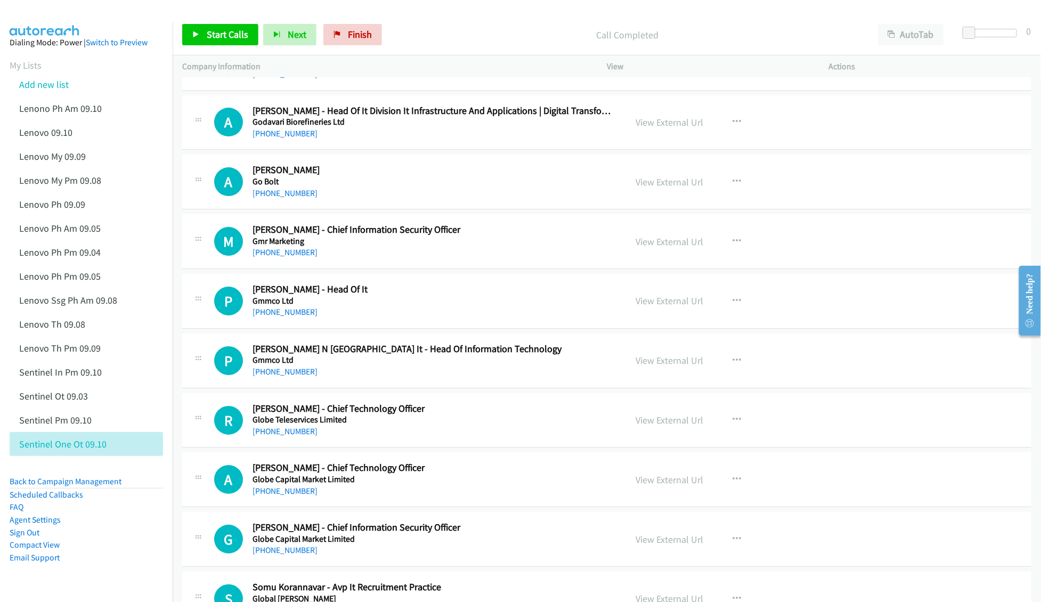
scroll to position [6035, 0]
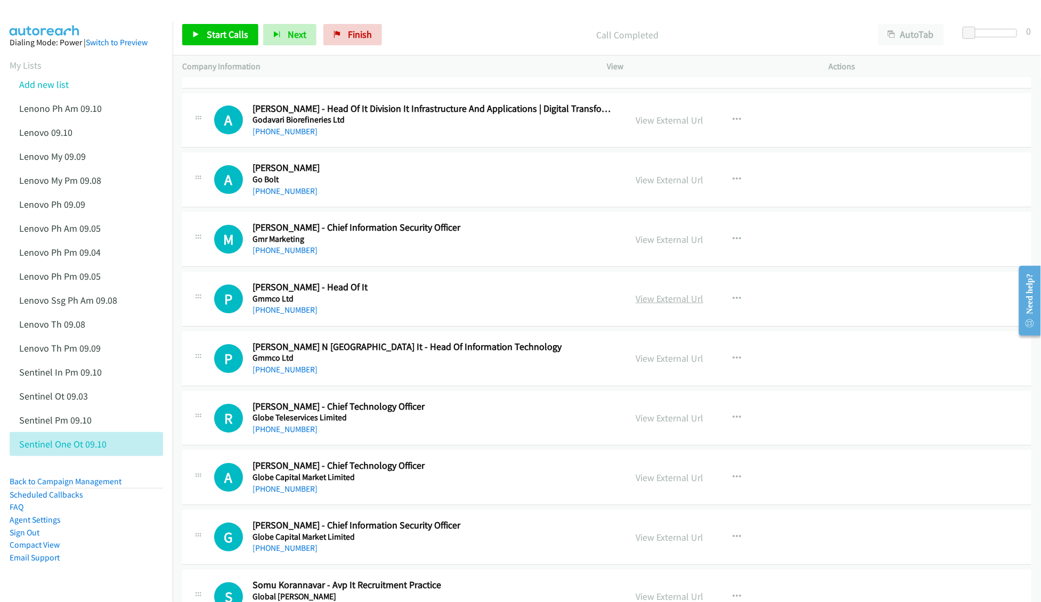
click at [648, 305] on link "View External Url" at bounding box center [669, 298] width 68 height 12
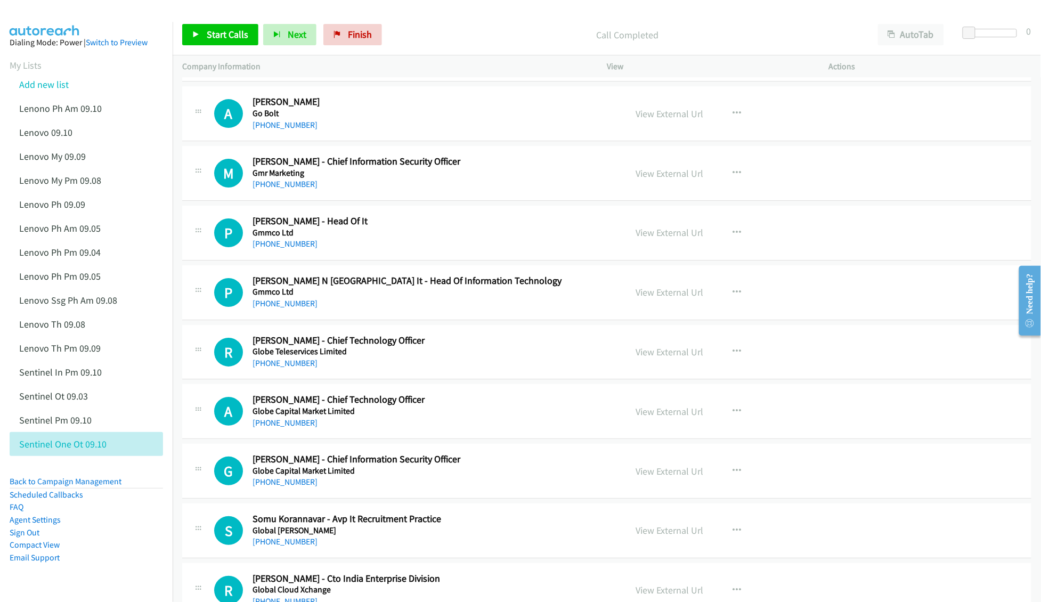
scroll to position [6106, 0]
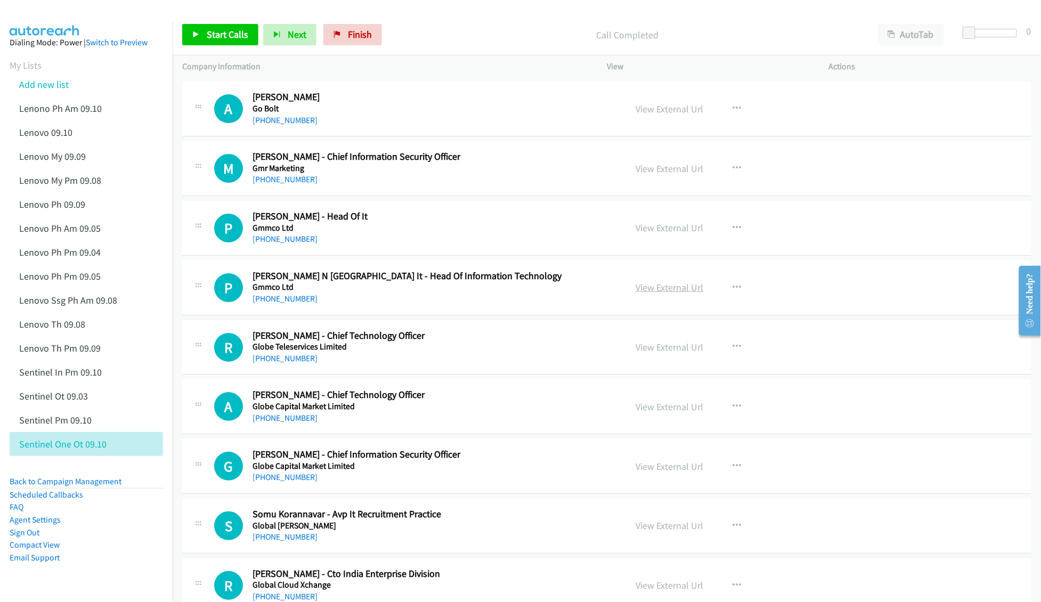
click at [644, 293] on link "View External Url" at bounding box center [669, 287] width 68 height 12
click at [652, 353] on link "View External Url" at bounding box center [669, 347] width 68 height 12
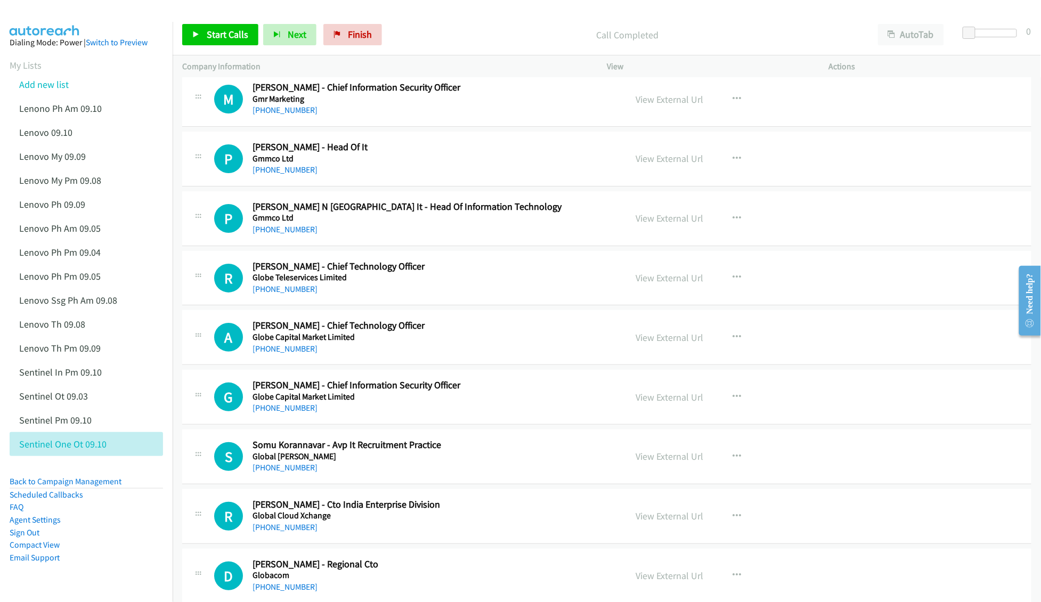
scroll to position [6177, 0]
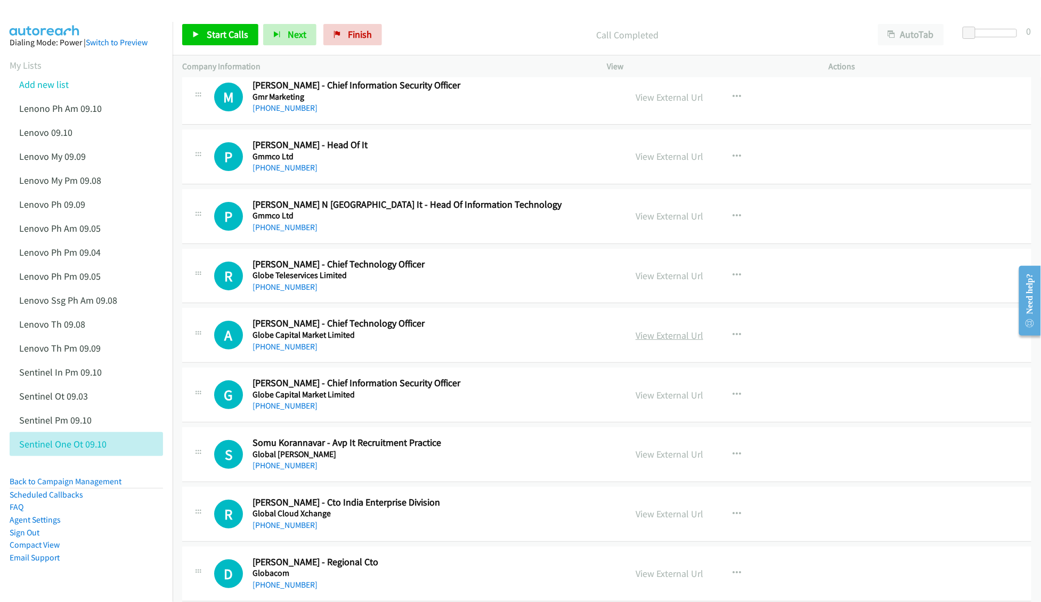
click at [652, 341] on link "View External Url" at bounding box center [669, 335] width 68 height 12
click at [647, 401] on link "View External Url" at bounding box center [669, 395] width 68 height 12
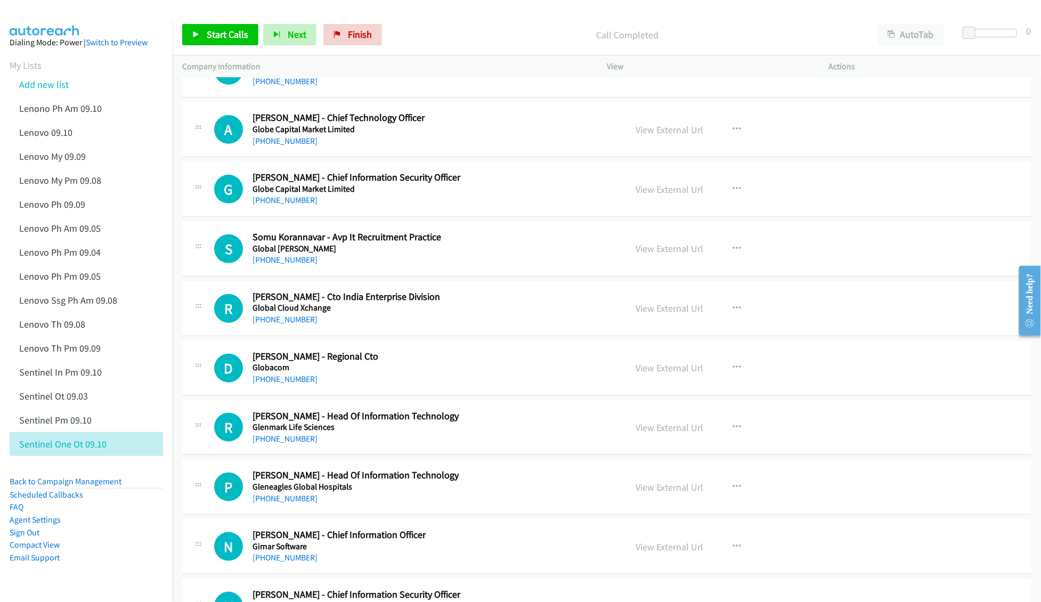
scroll to position [6391, 0]
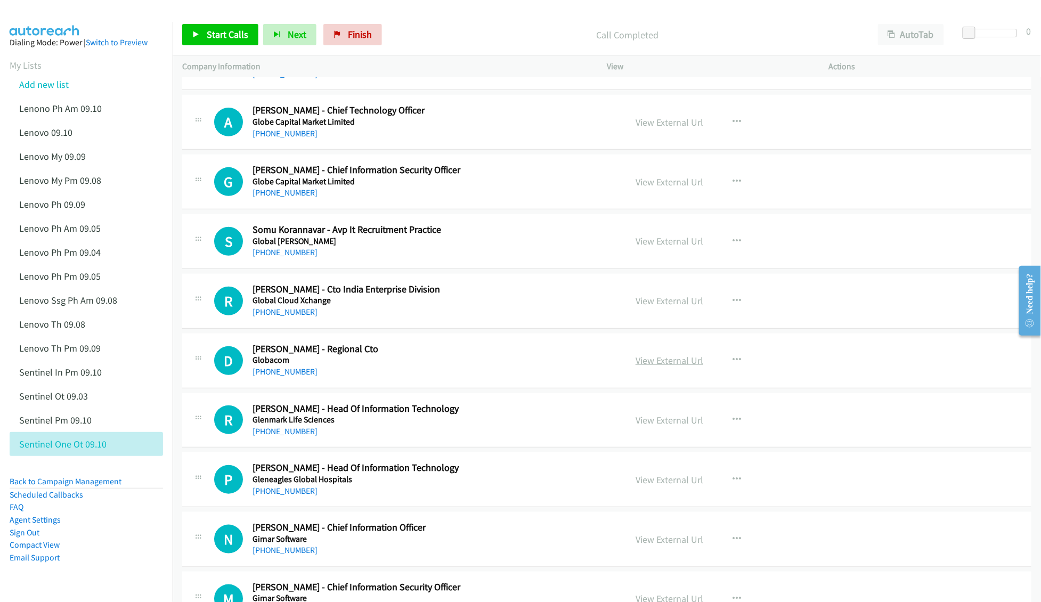
click at [674, 366] on link "View External Url" at bounding box center [669, 360] width 68 height 12
click at [650, 426] on link "View External Url" at bounding box center [669, 420] width 68 height 12
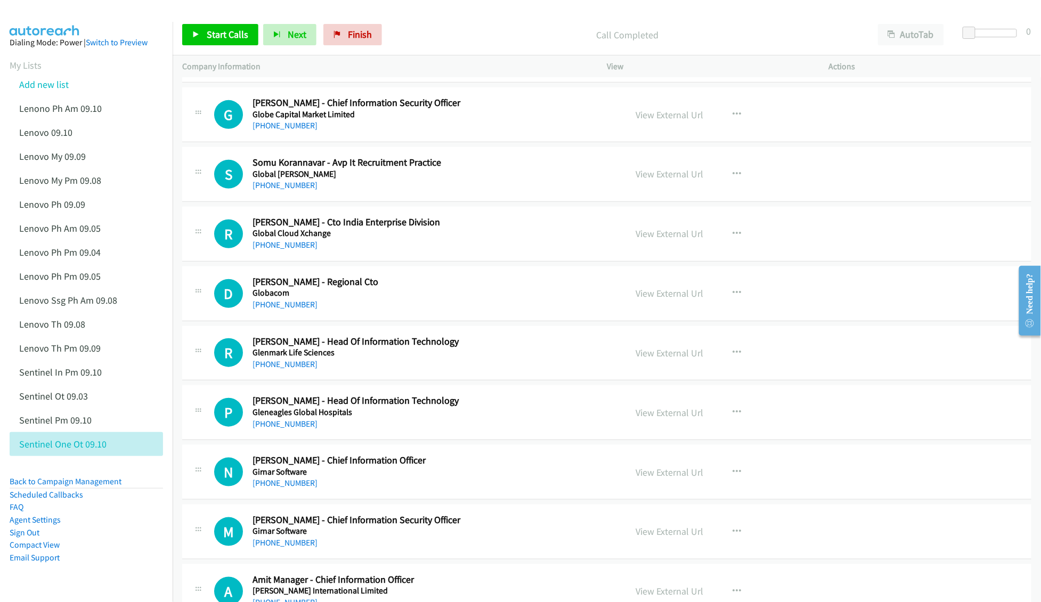
scroll to position [6461, 0]
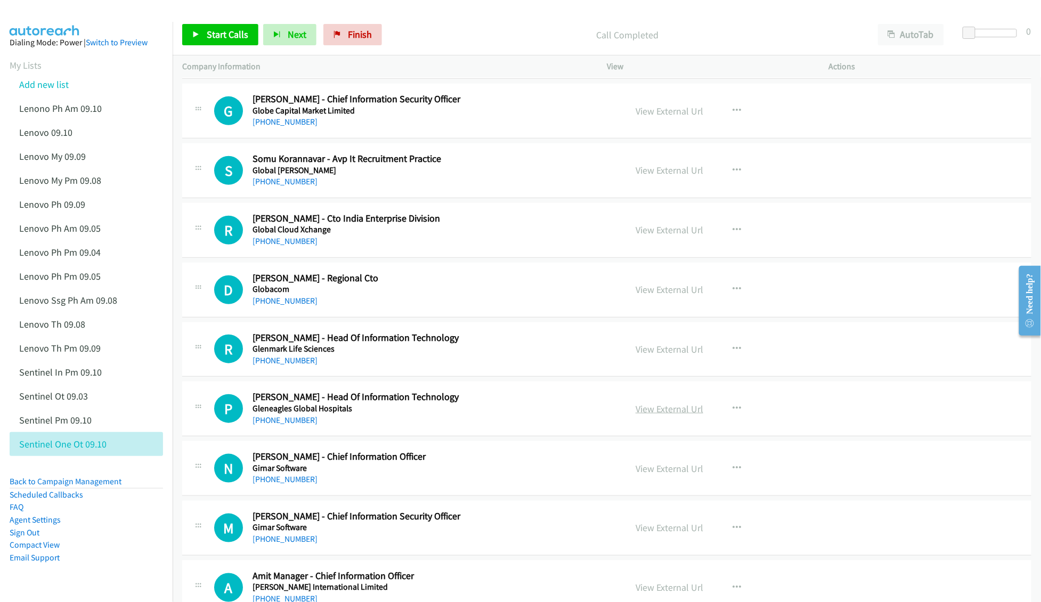
click at [641, 415] on link "View External Url" at bounding box center [669, 409] width 68 height 12
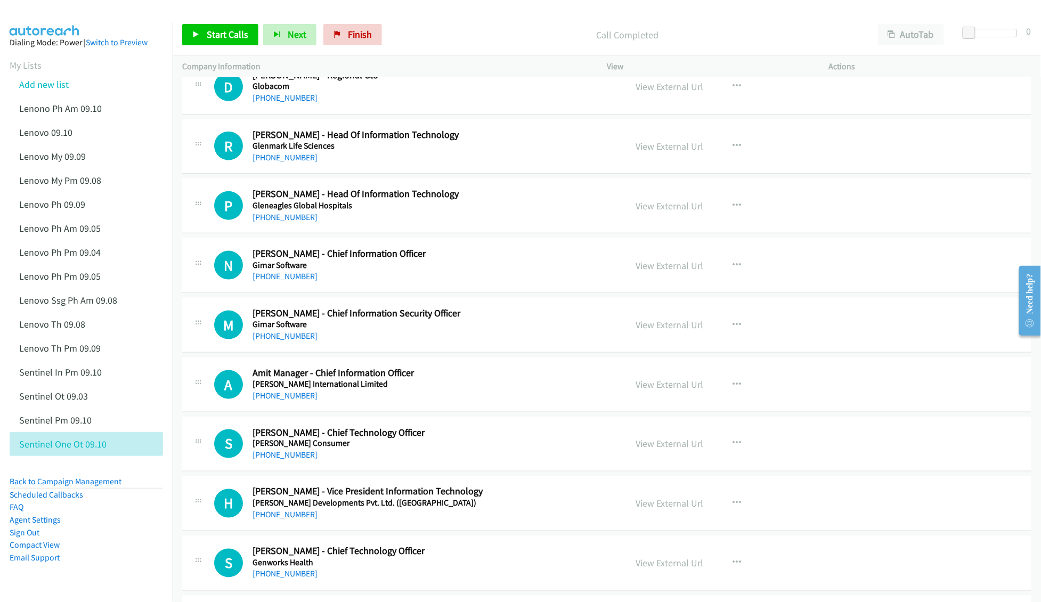
scroll to position [6674, 0]
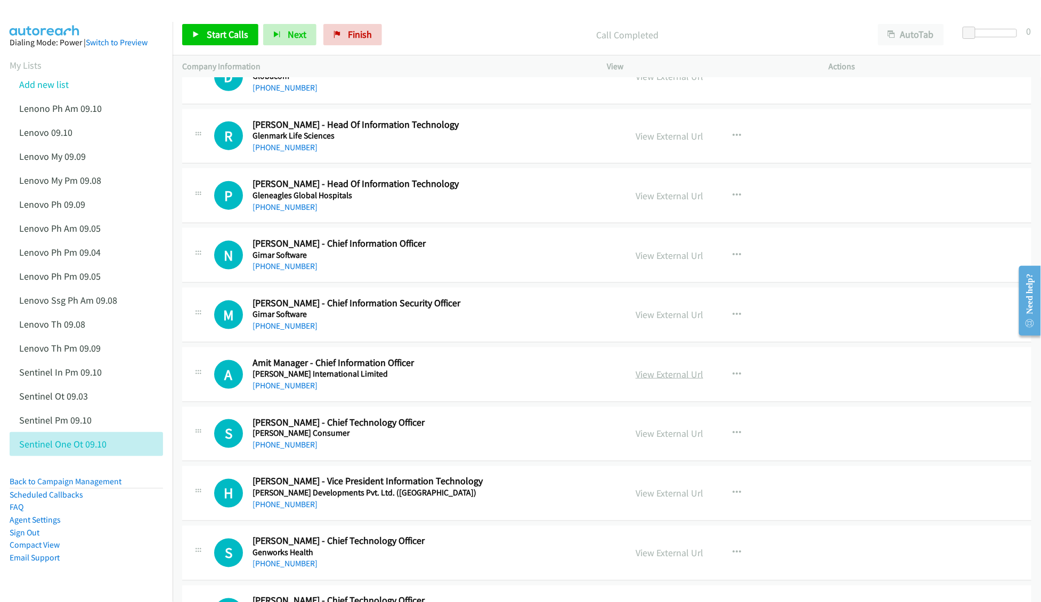
click at [648, 380] on link "View External Url" at bounding box center [669, 374] width 68 height 12
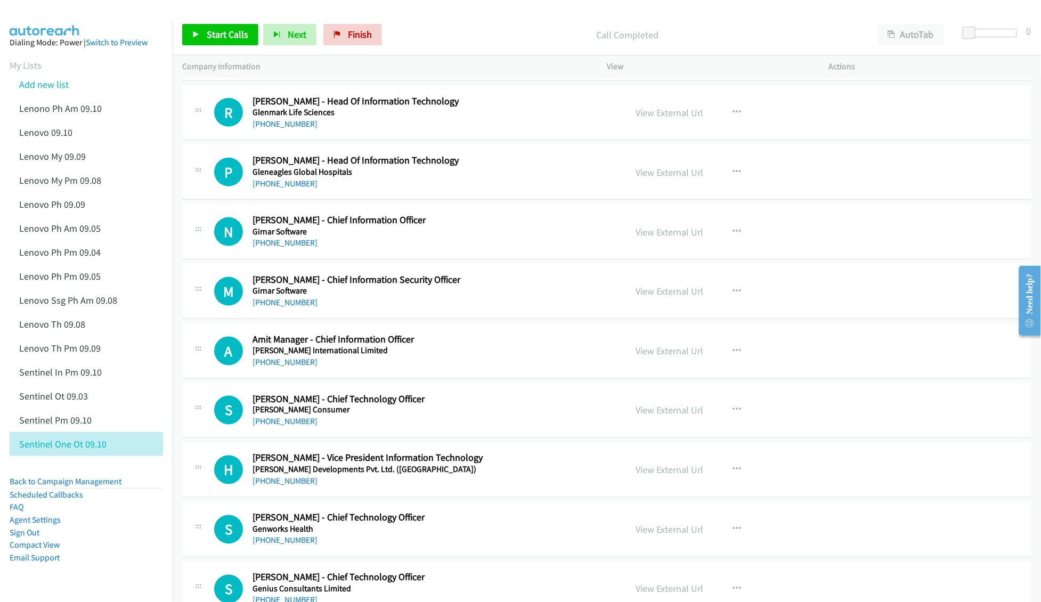
scroll to position [6745, 0]
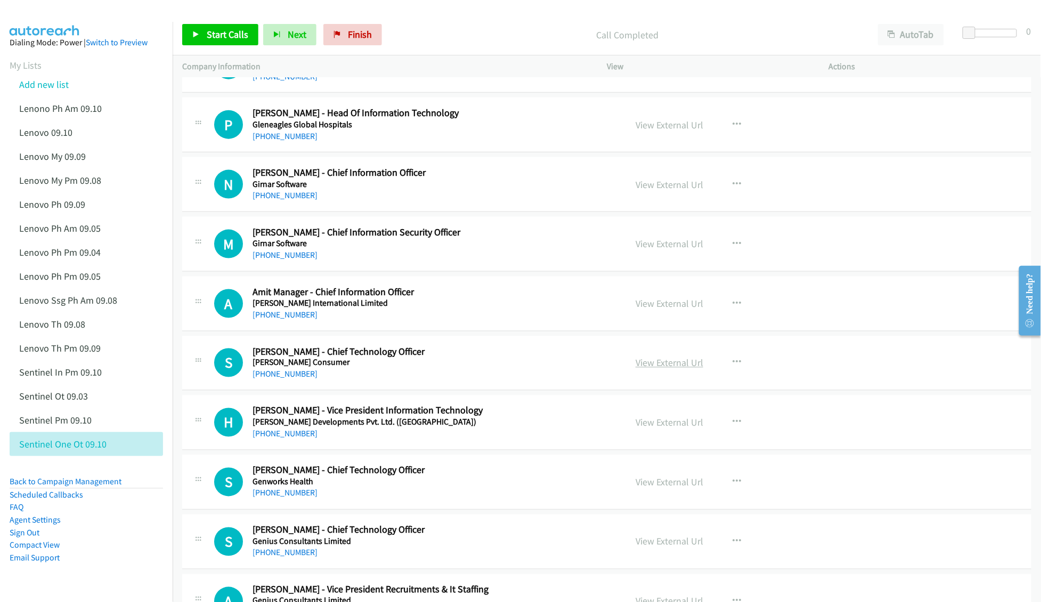
click at [652, 369] on link "View External Url" at bounding box center [669, 363] width 68 height 12
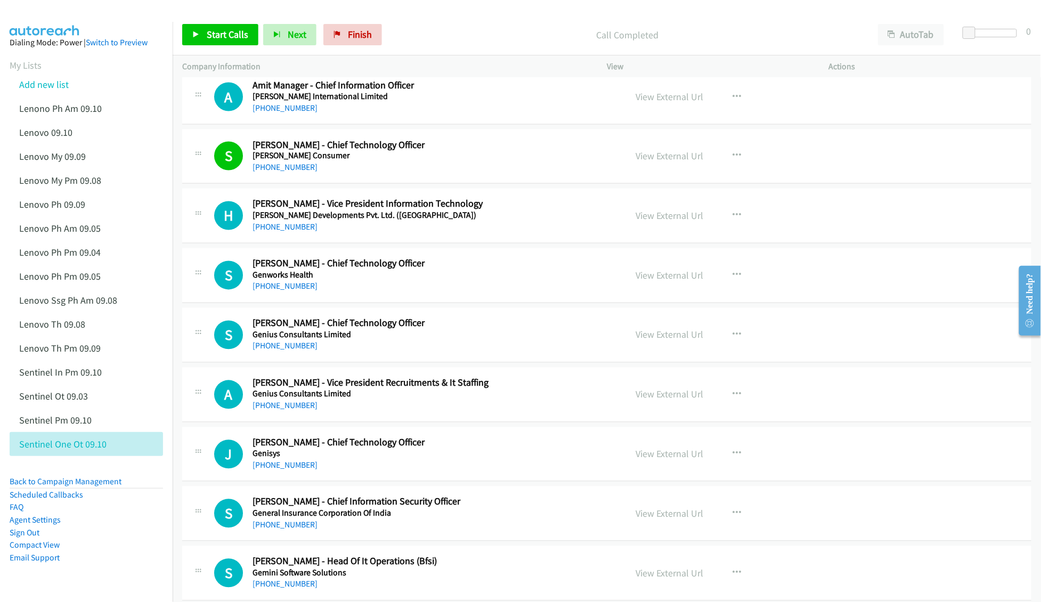
scroll to position [6958, 0]
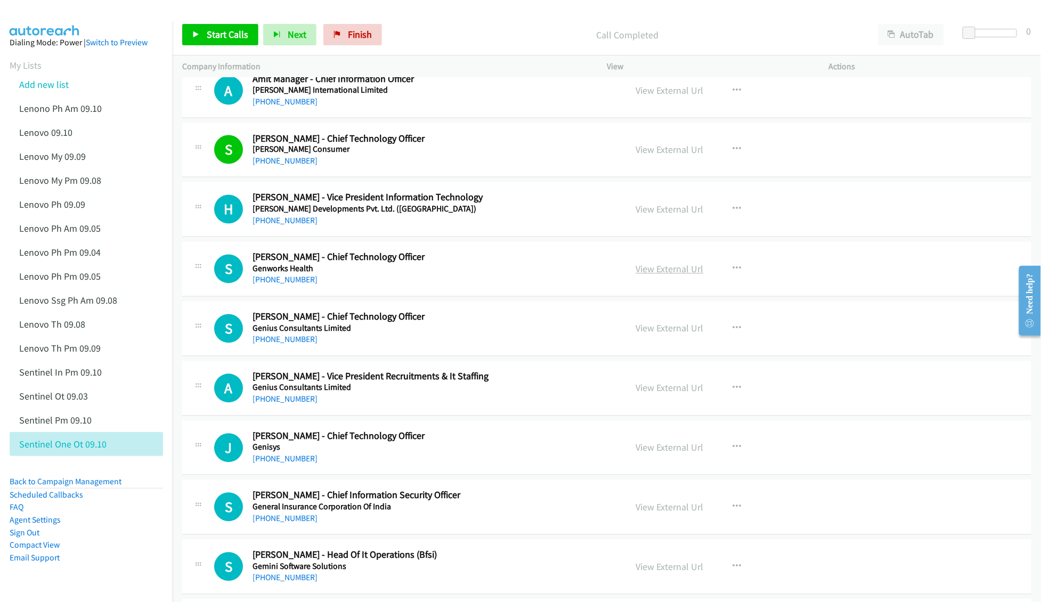
click at [665, 275] on link "View External Url" at bounding box center [669, 269] width 68 height 12
click at [641, 334] on link "View External Url" at bounding box center [669, 328] width 68 height 12
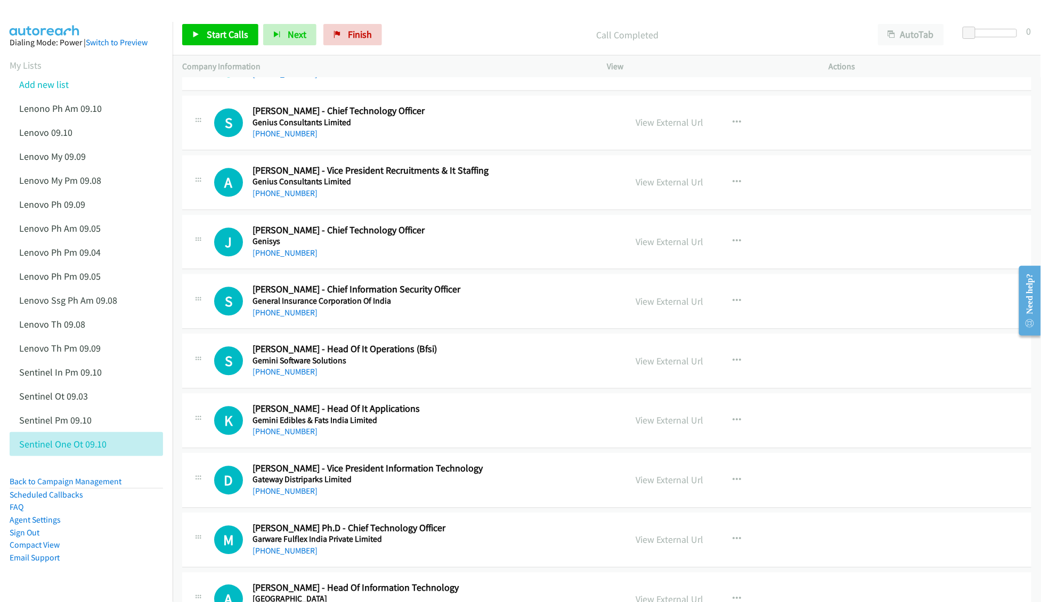
scroll to position [7171, 0]
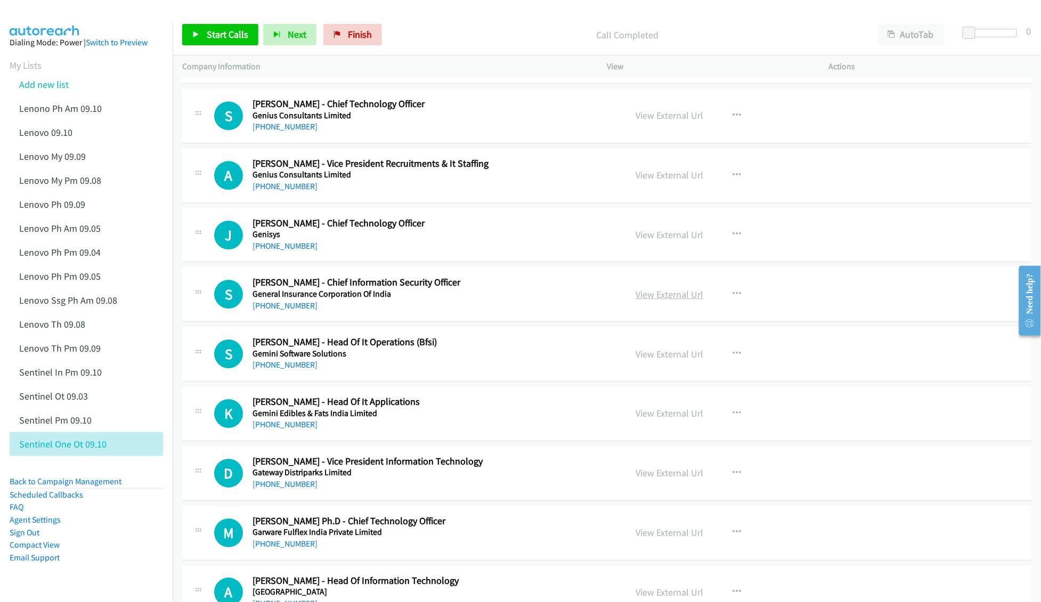
click at [644, 300] on link "View External Url" at bounding box center [669, 294] width 68 height 12
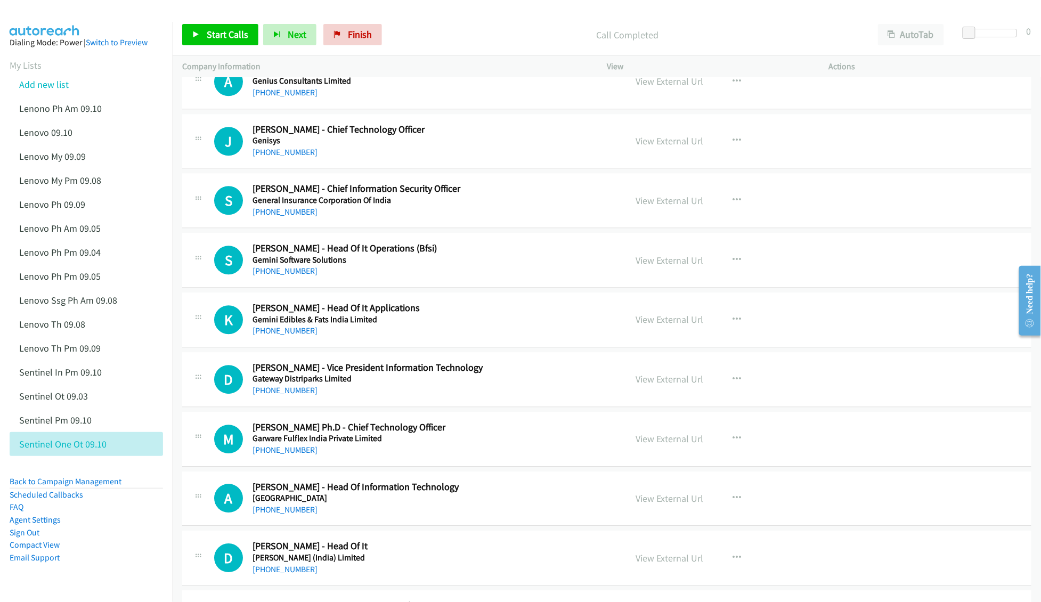
scroll to position [7313, 0]
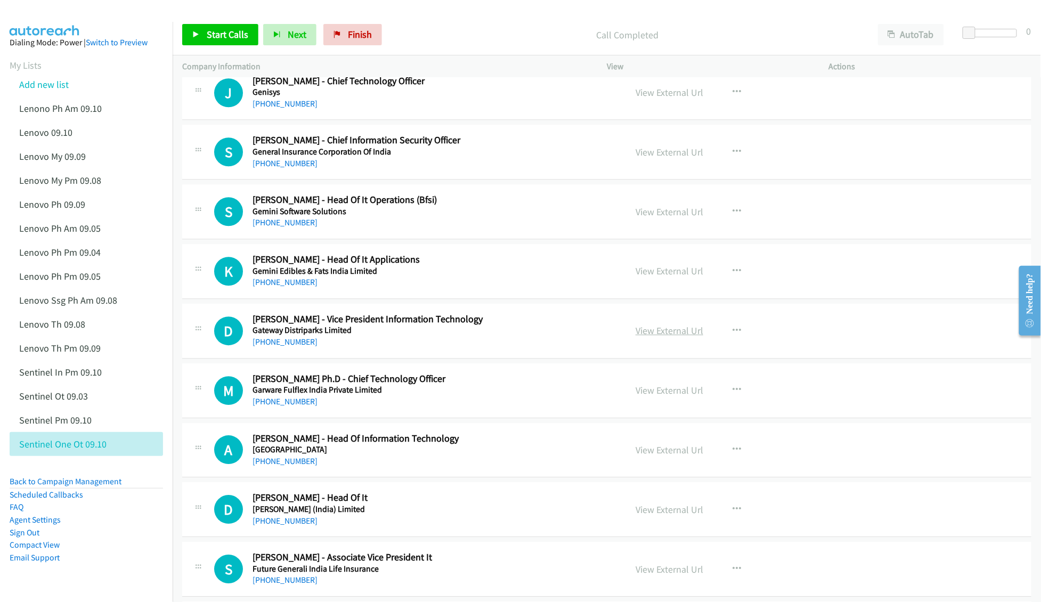
click at [659, 337] on link "View External Url" at bounding box center [669, 330] width 68 height 12
click at [653, 396] on link "View External Url" at bounding box center [669, 390] width 68 height 12
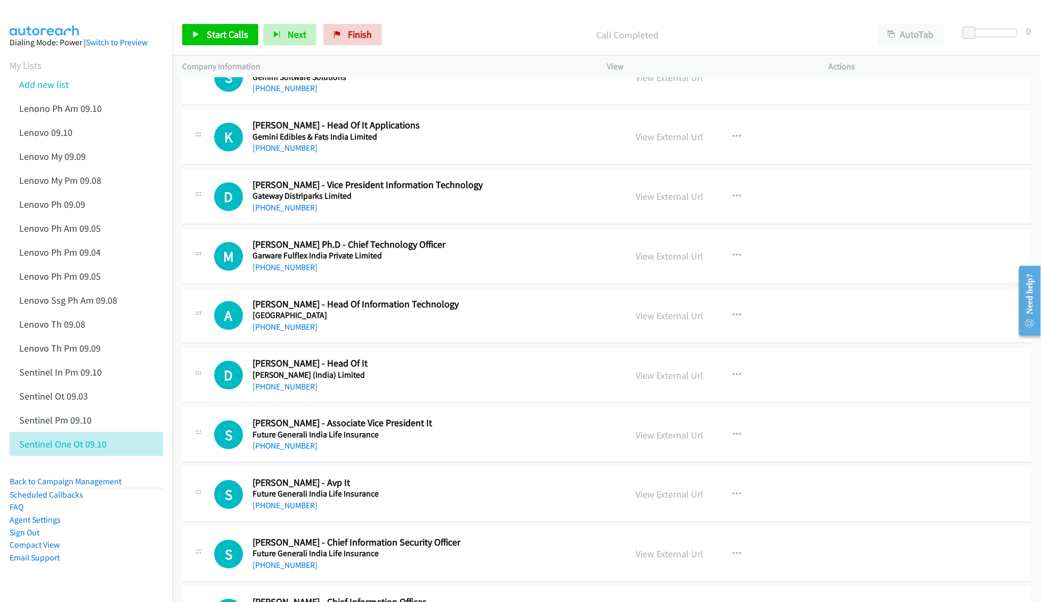
scroll to position [7456, 0]
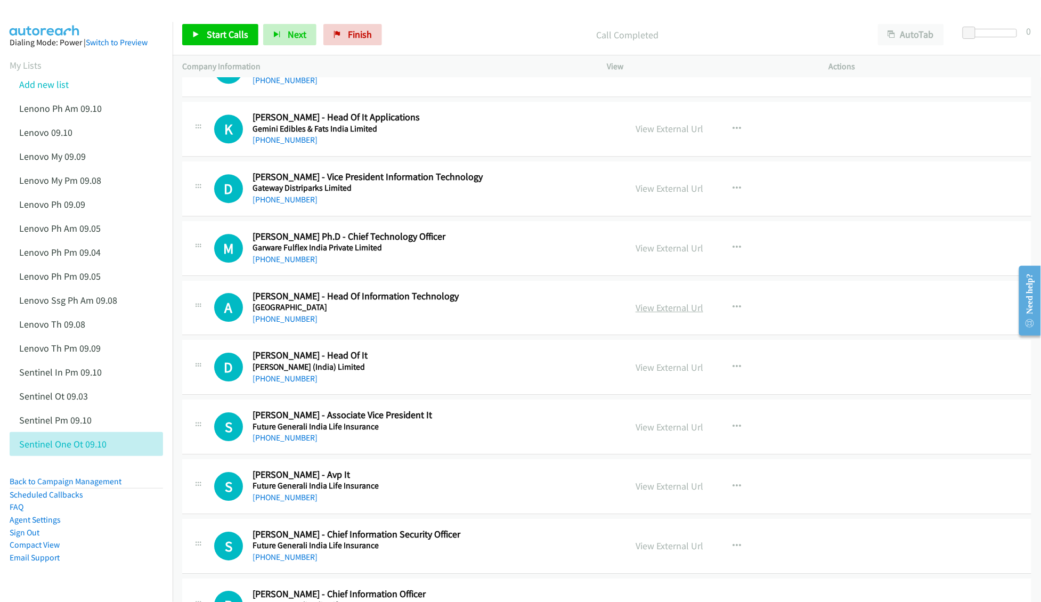
click at [667, 314] on link "View External Url" at bounding box center [669, 307] width 68 height 12
click at [645, 373] on link "View External Url" at bounding box center [669, 367] width 68 height 12
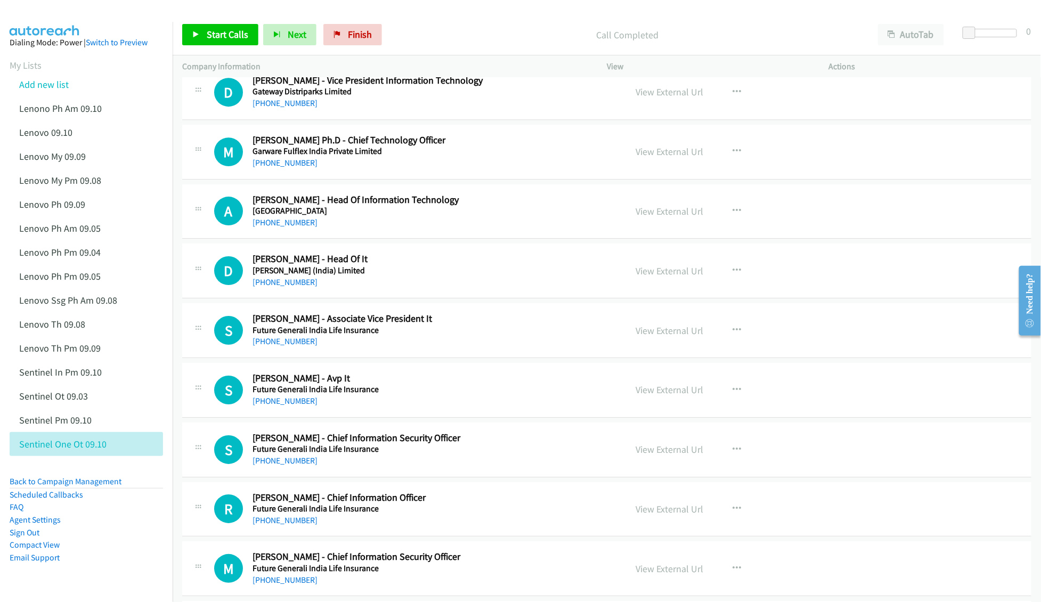
scroll to position [7597, 0]
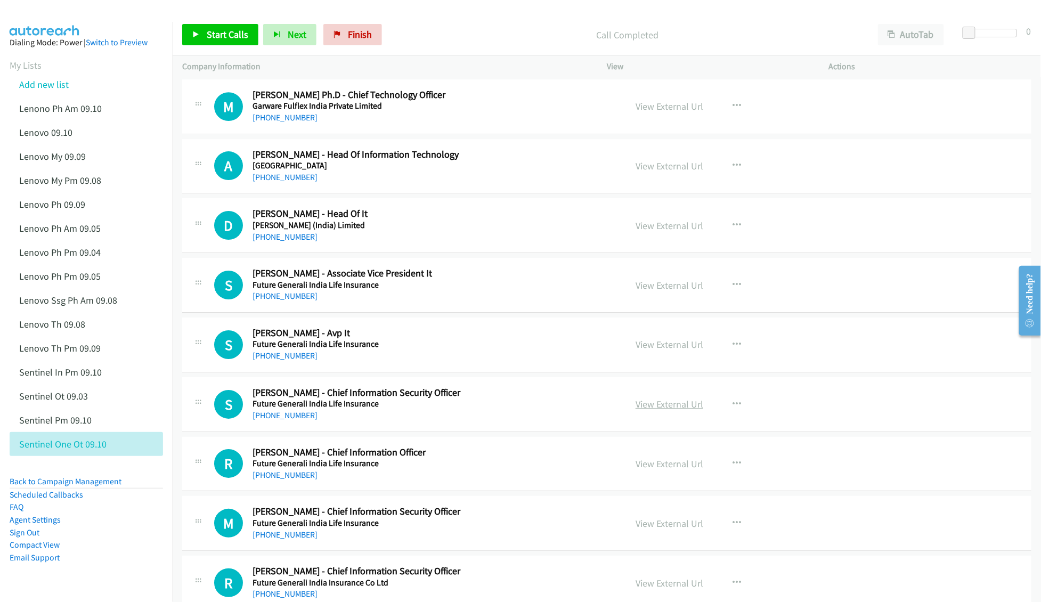
click at [658, 410] on link "View External Url" at bounding box center [669, 404] width 68 height 12
click at [654, 470] on link "View External Url" at bounding box center [669, 463] width 68 height 12
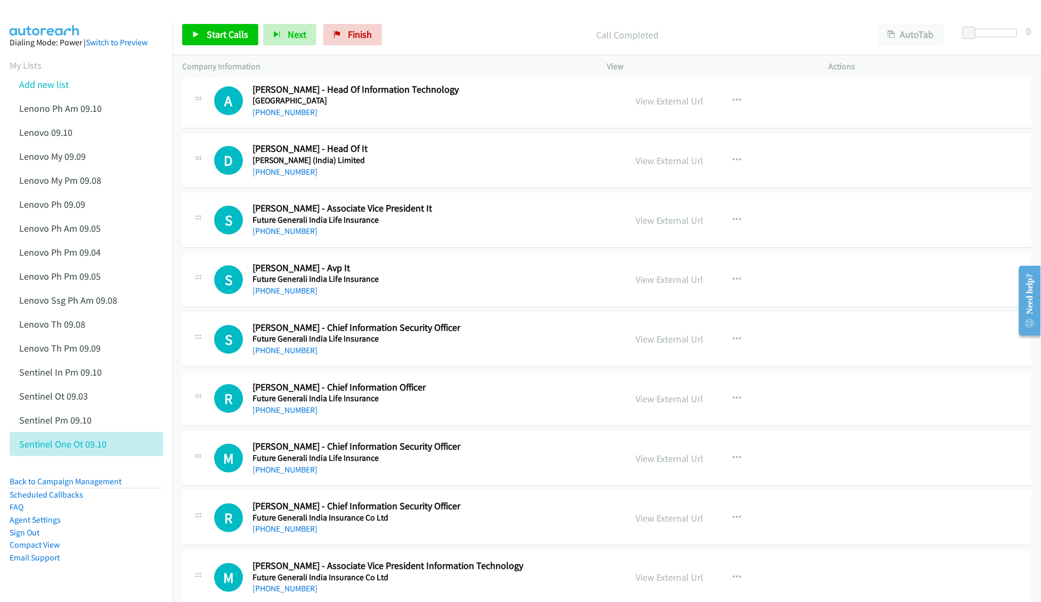
scroll to position [7669, 0]
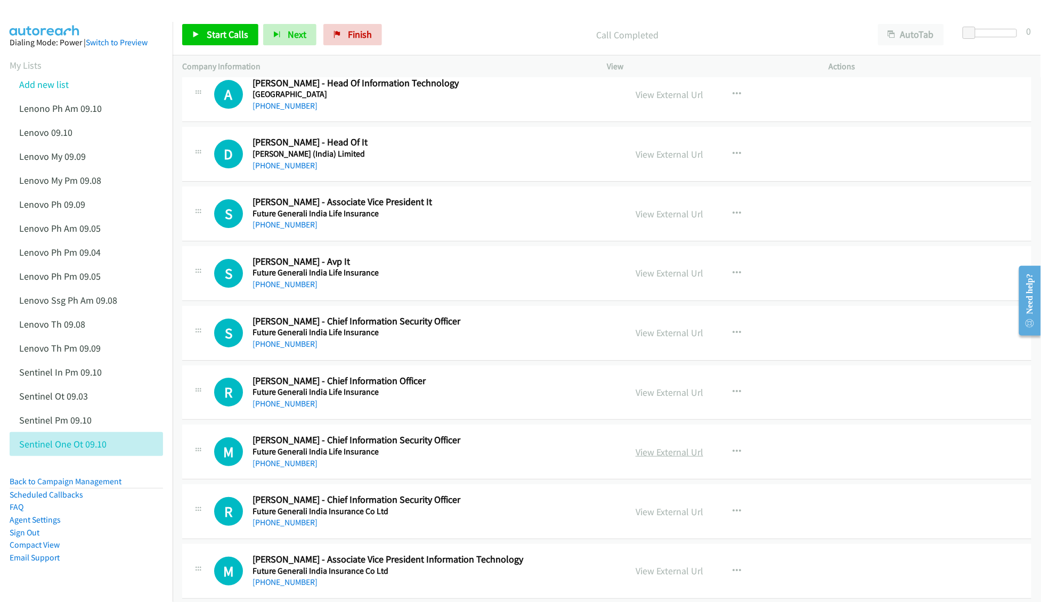
click at [662, 458] on link "View External Url" at bounding box center [669, 452] width 68 height 12
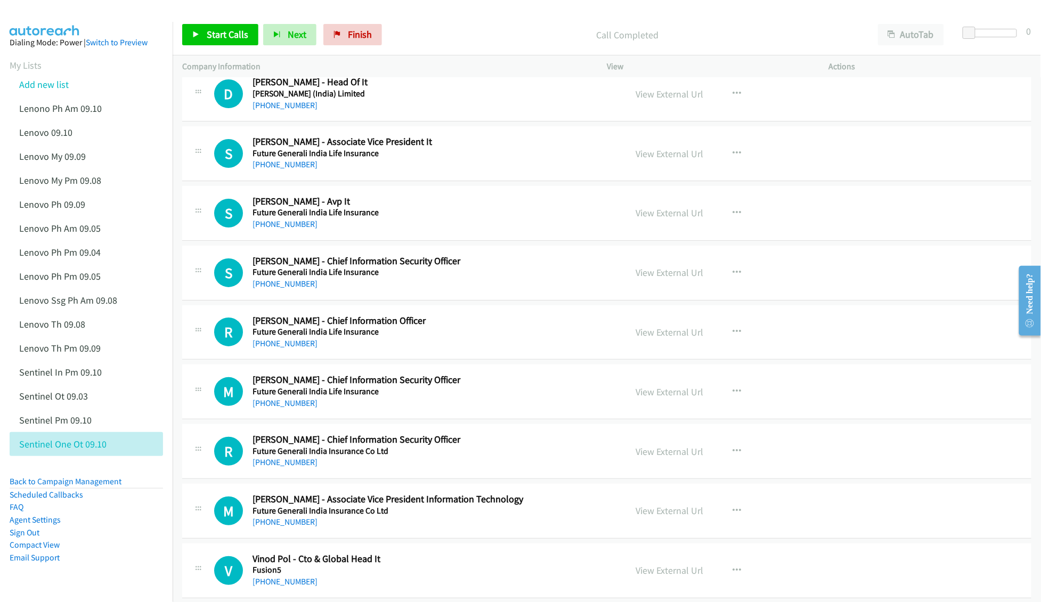
scroll to position [7739, 0]
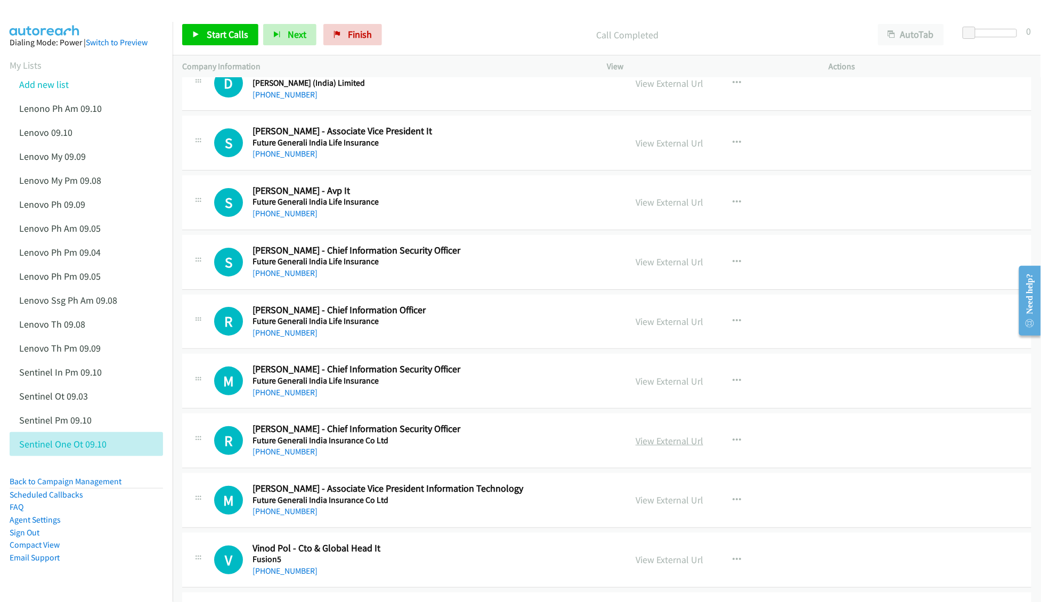
click at [637, 447] on link "View External Url" at bounding box center [669, 441] width 68 height 12
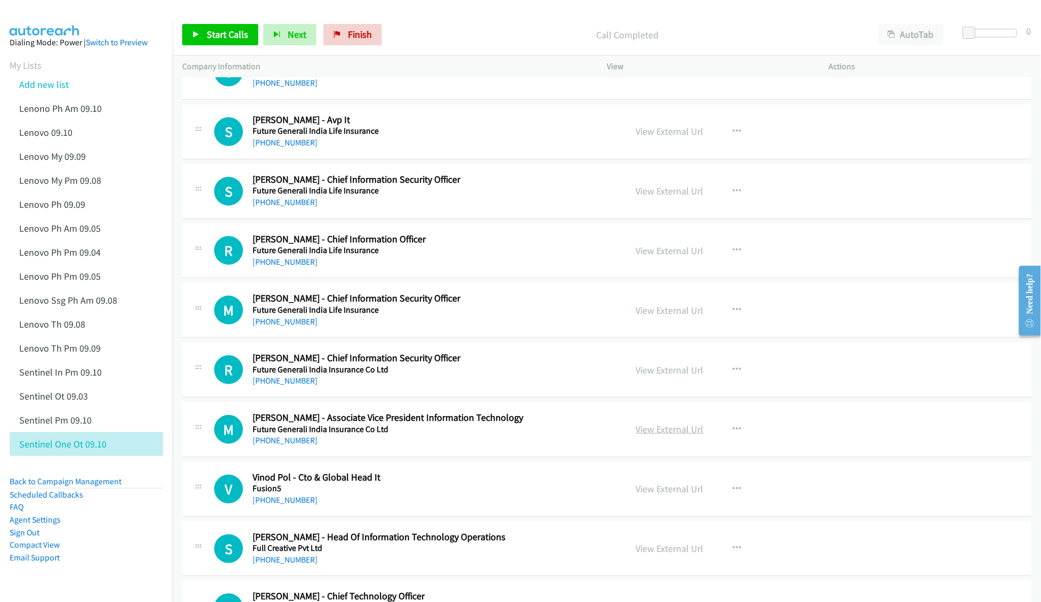
click at [664, 435] on link "View External Url" at bounding box center [669, 429] width 68 height 12
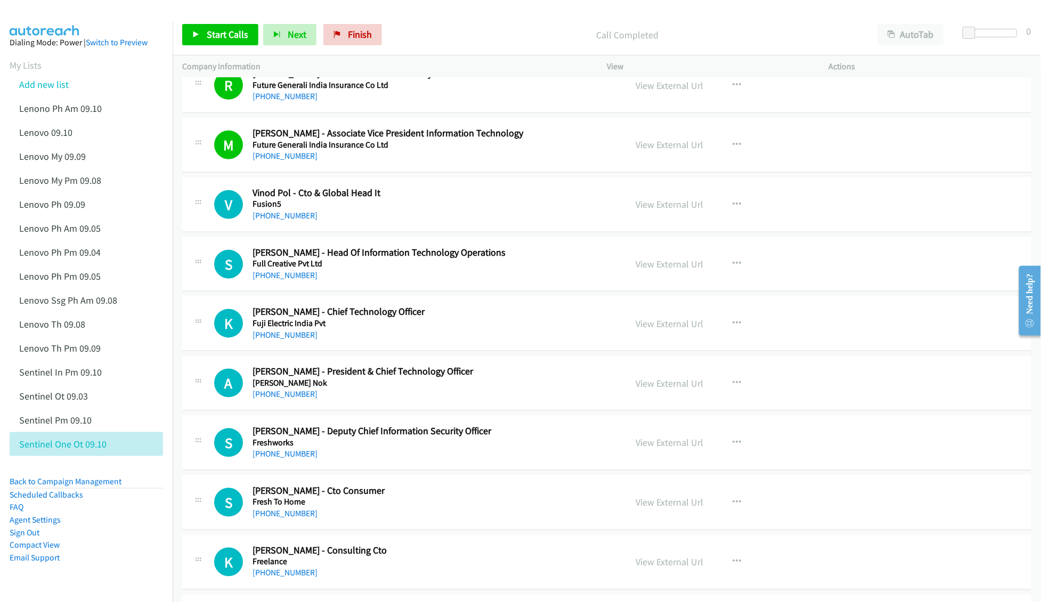
scroll to position [8165, 0]
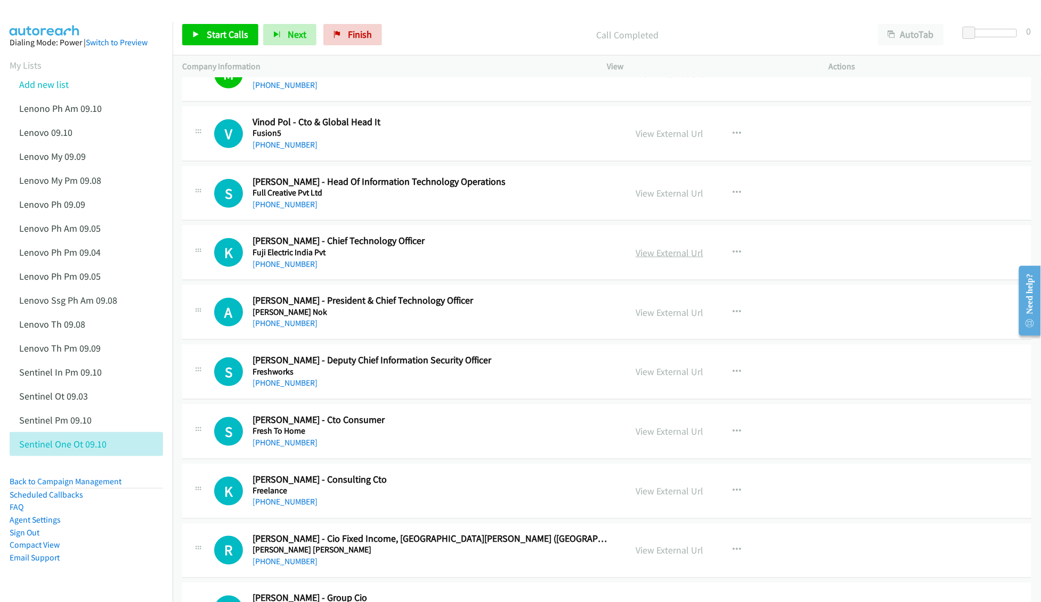
click at [646, 259] on link "View External Url" at bounding box center [669, 253] width 68 height 12
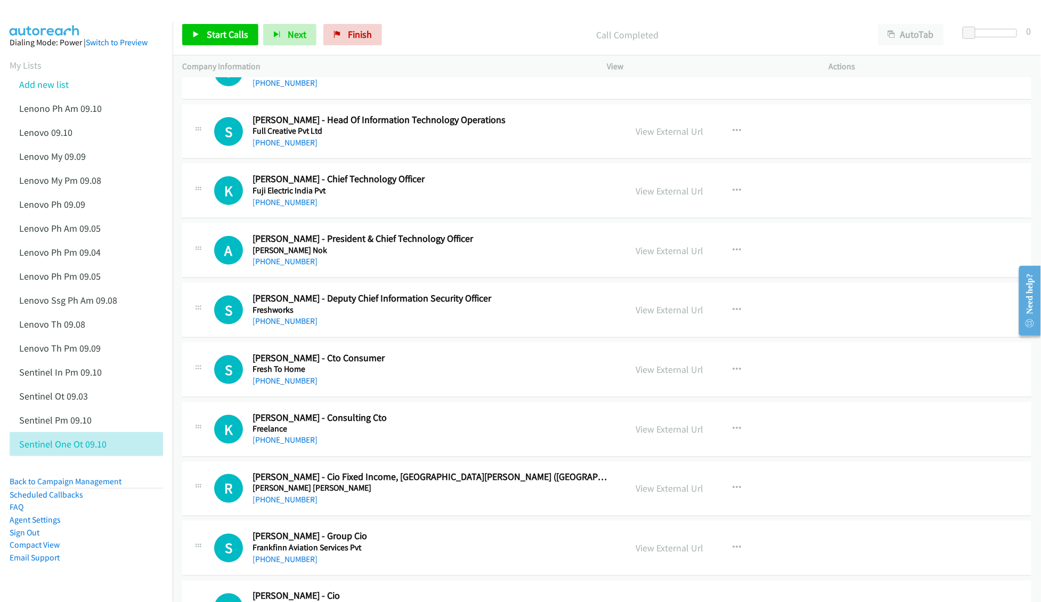
scroll to position [8236, 0]
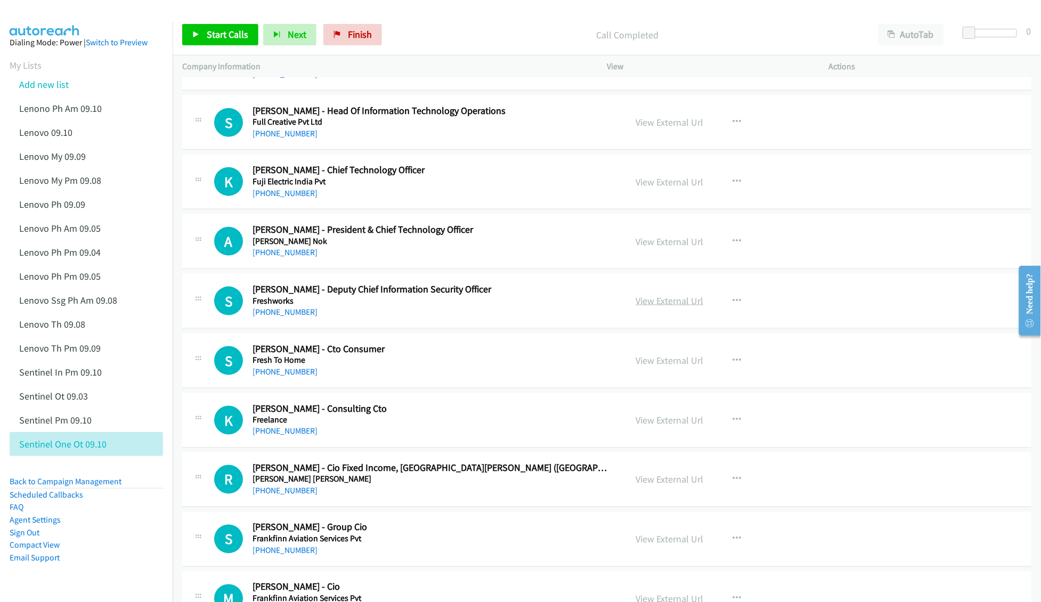
click at [648, 307] on link "View External Url" at bounding box center [669, 300] width 68 height 12
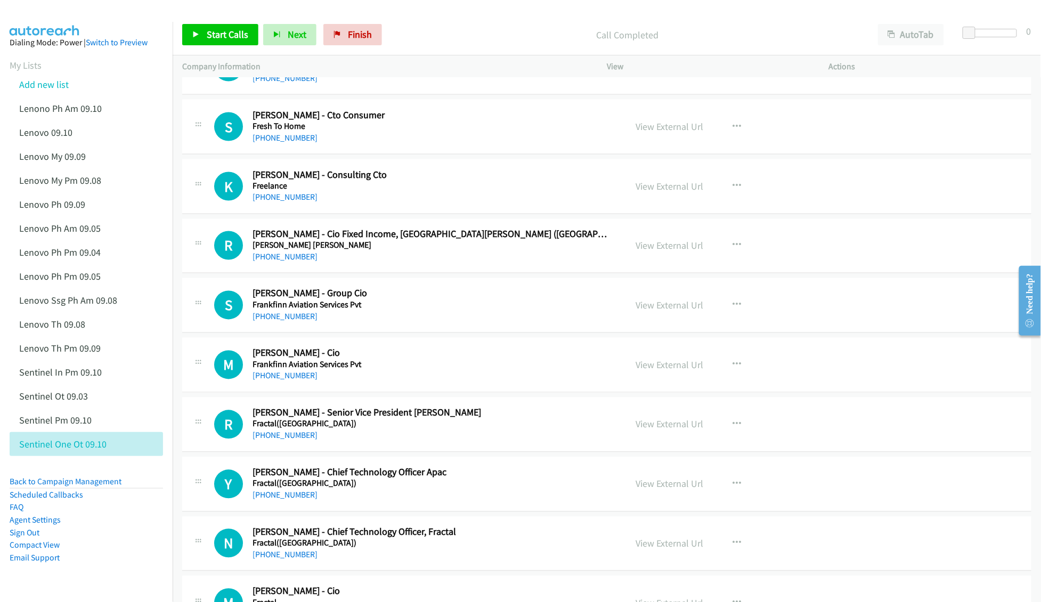
scroll to position [8521, 0]
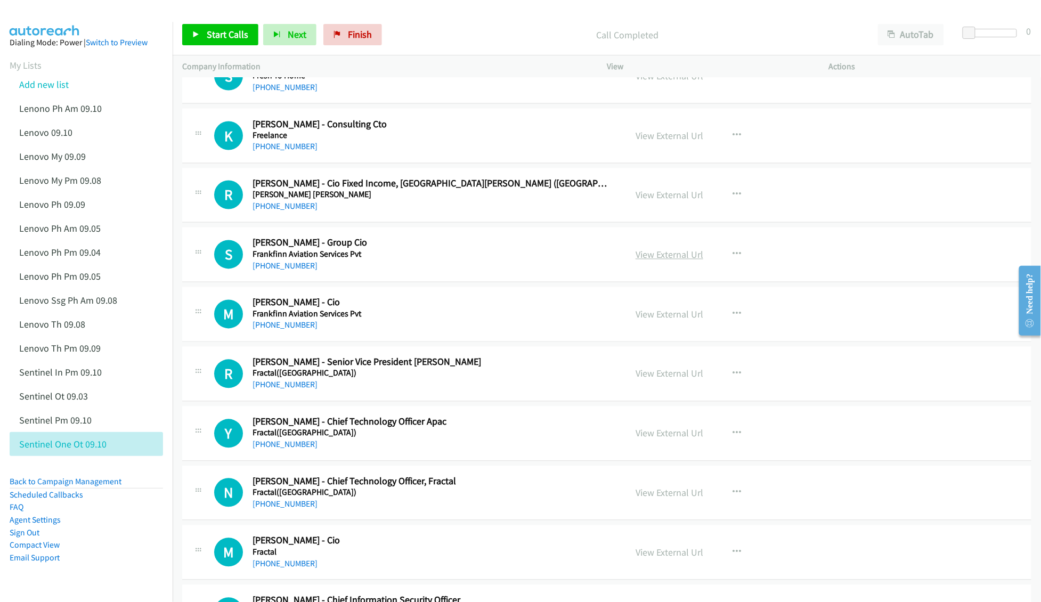
click at [661, 261] on link "View External Url" at bounding box center [669, 255] width 68 height 12
click at [649, 321] on link "View External Url" at bounding box center [669, 314] width 68 height 12
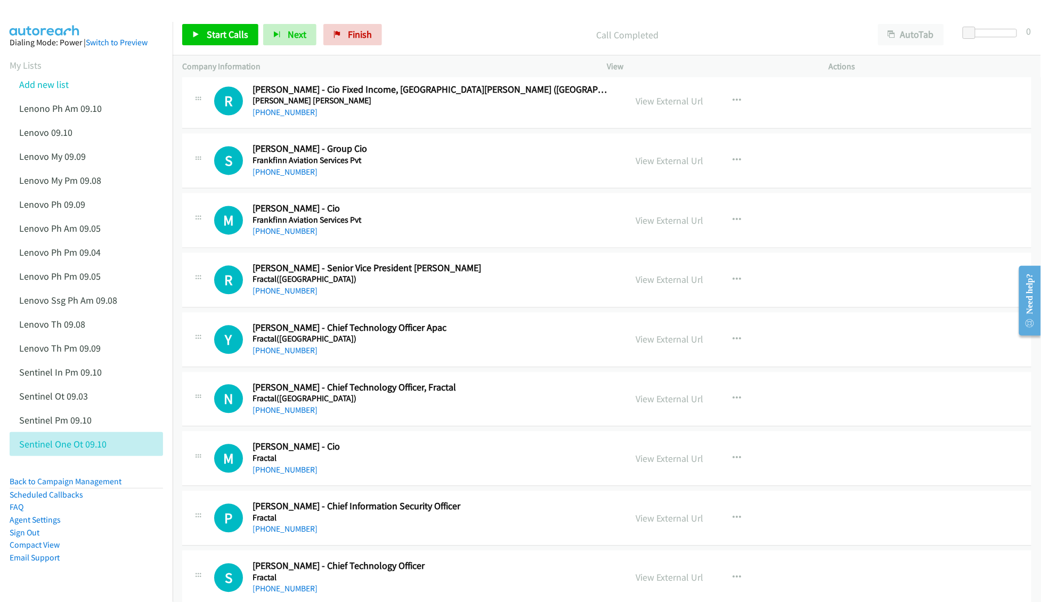
scroll to position [8662, 0]
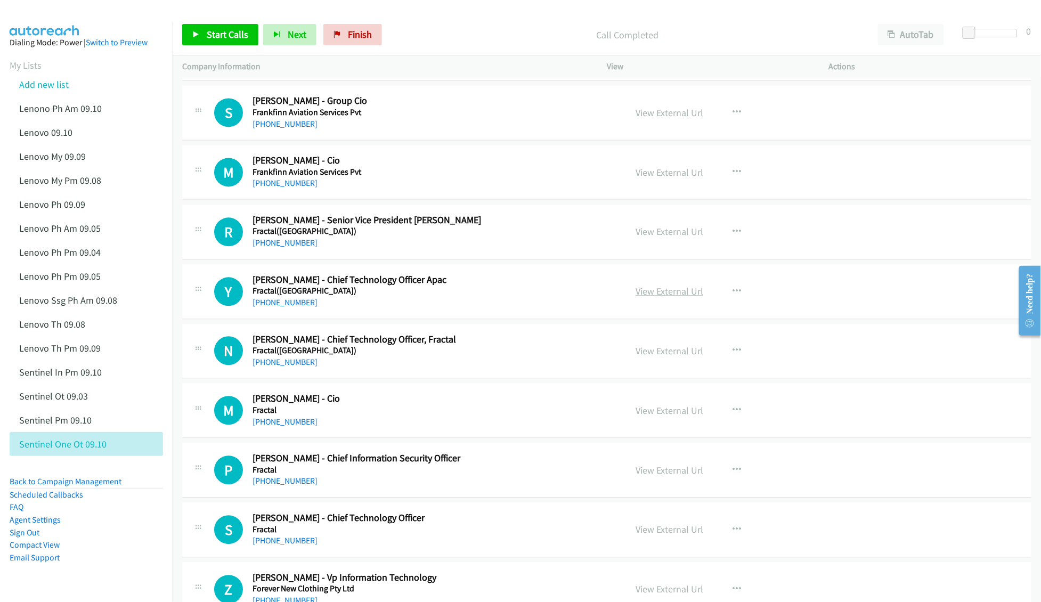
click at [676, 298] on link "View External Url" at bounding box center [669, 291] width 68 height 12
click at [667, 417] on link "View External Url" at bounding box center [669, 411] width 68 height 12
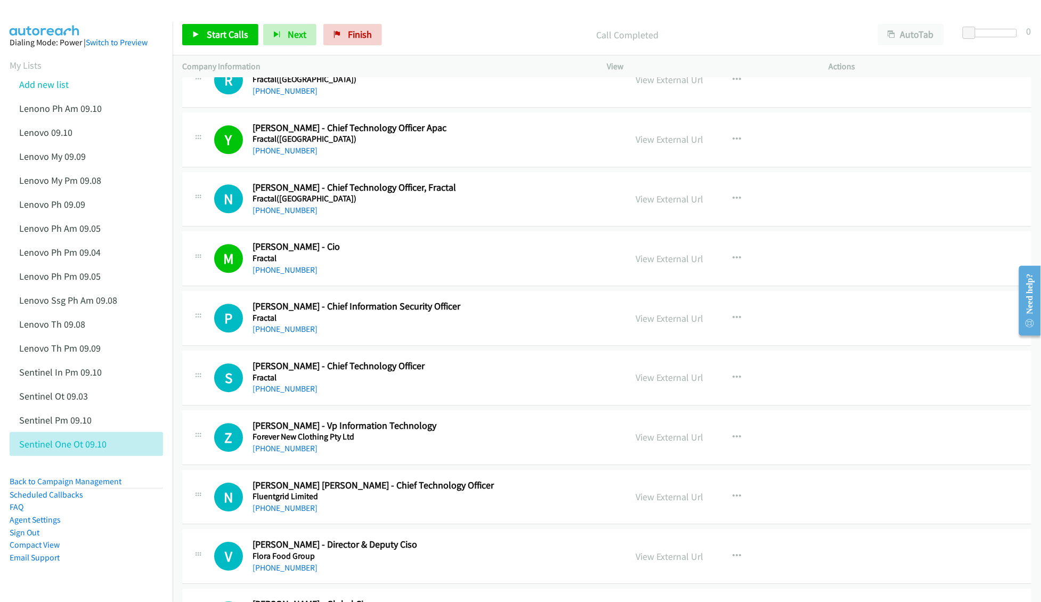
scroll to position [8875, 0]
